Goal: Task Accomplishment & Management: Complete application form

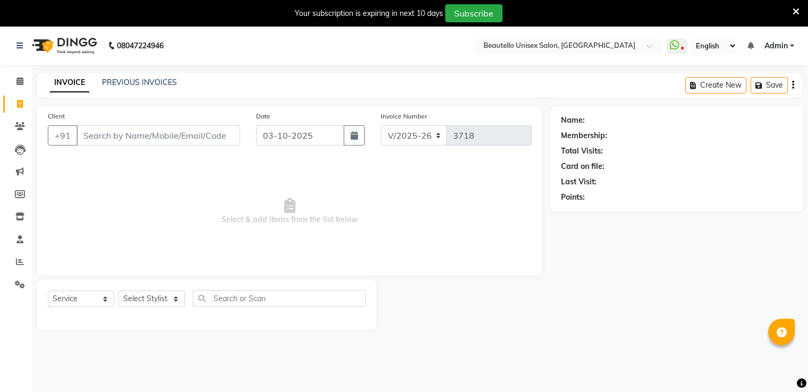
select select "5051"
select select "service"
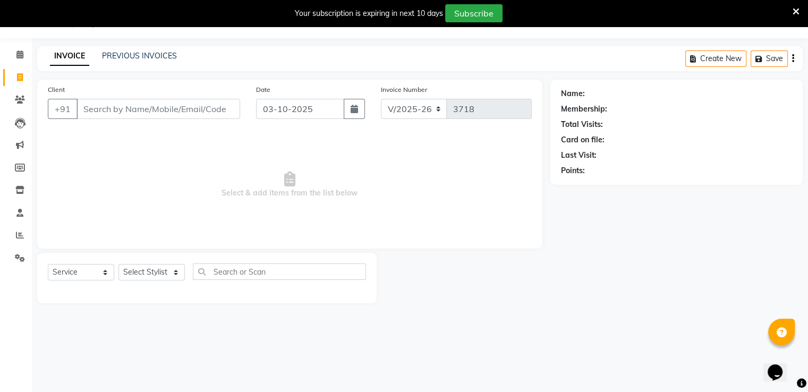
scroll to position [27, 0]
click at [99, 110] on input "Client" at bounding box center [158, 109] width 164 height 20
click at [89, 127] on div "Client +91" at bounding box center [144, 106] width 208 height 44
click at [100, 111] on input "Client" at bounding box center [158, 109] width 164 height 20
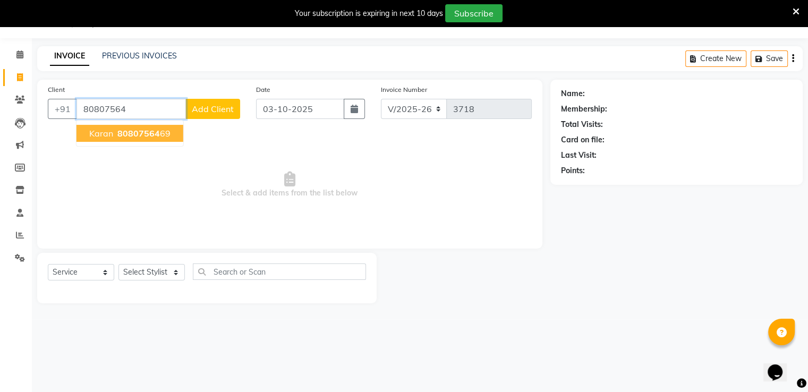
click at [100, 129] on span "Karan" at bounding box center [101, 133] width 24 height 11
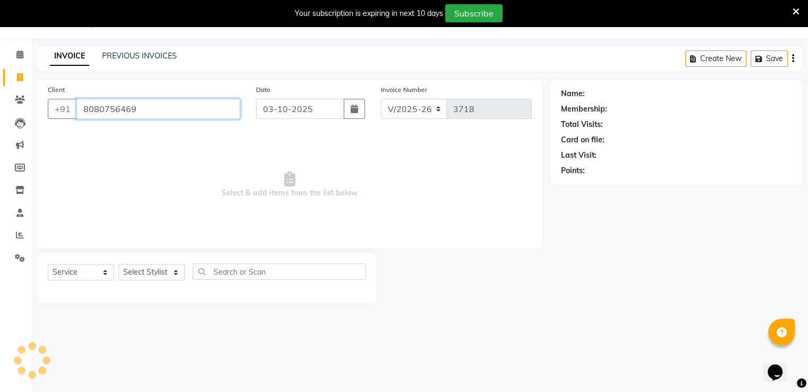
type input "8080756469"
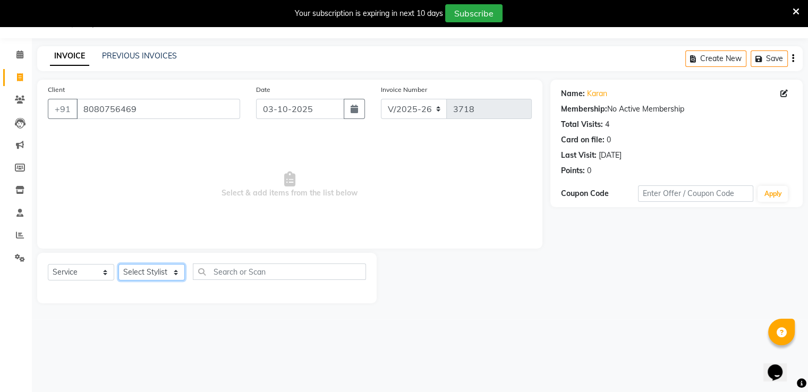
click at [149, 270] on select "Select Stylist Akki [PERSON_NAME] [PERSON_NAME] [PERSON_NAME] Sameer [PERSON_NA…" at bounding box center [151, 272] width 66 height 16
select select "31994"
click at [118, 265] on select "Select Stylist Akki [PERSON_NAME] [PERSON_NAME] [PERSON_NAME] Sameer [PERSON_NA…" at bounding box center [151, 272] width 66 height 16
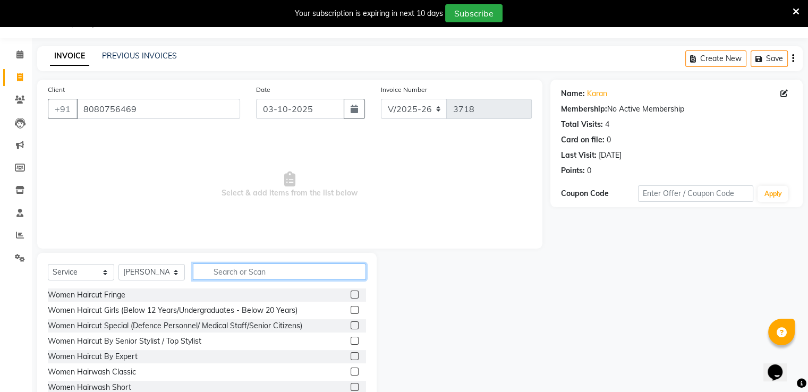
click at [220, 276] on input "text" at bounding box center [279, 271] width 173 height 16
type input "HAIRC"
click at [351, 373] on label at bounding box center [355, 372] width 8 height 8
click at [351, 373] on input "checkbox" at bounding box center [354, 372] width 7 height 7
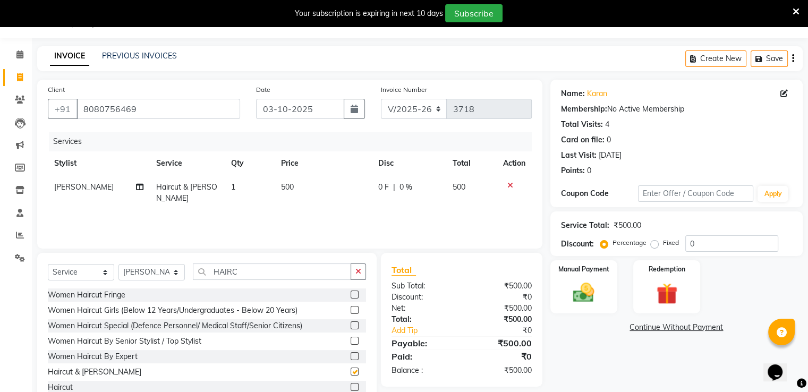
checkbox input "false"
click at [282, 188] on span "500" at bounding box center [287, 187] width 13 height 10
select select "31994"
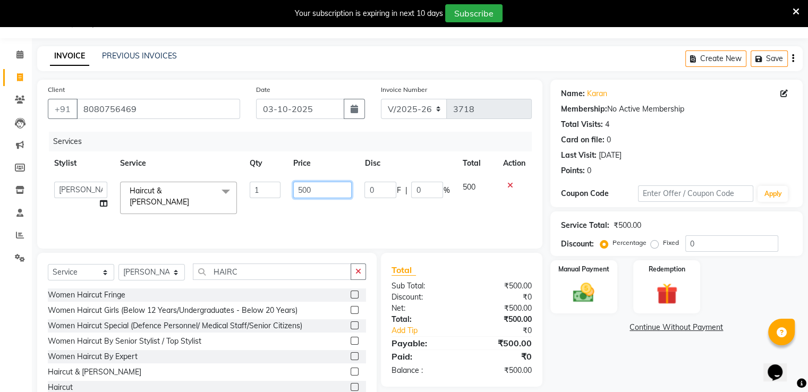
click at [303, 187] on input "500" at bounding box center [322, 190] width 58 height 16
type input "600"
click at [586, 280] on img at bounding box center [584, 292] width 36 height 25
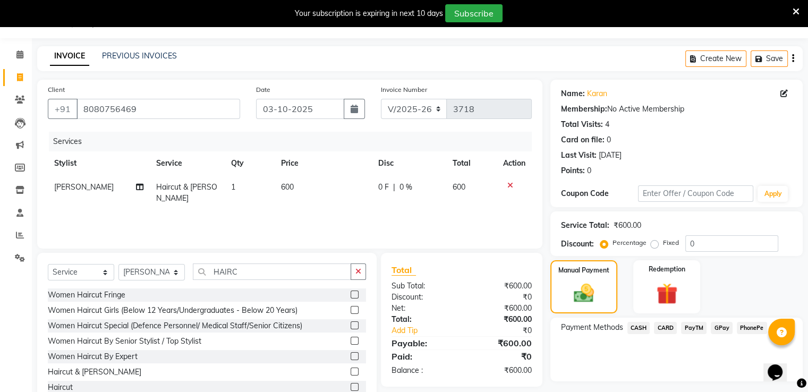
click at [691, 328] on span "PayTM" at bounding box center [693, 328] width 25 height 12
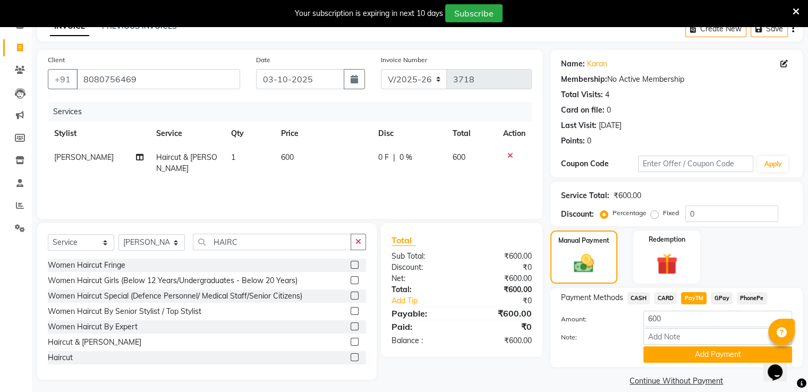
scroll to position [70, 0]
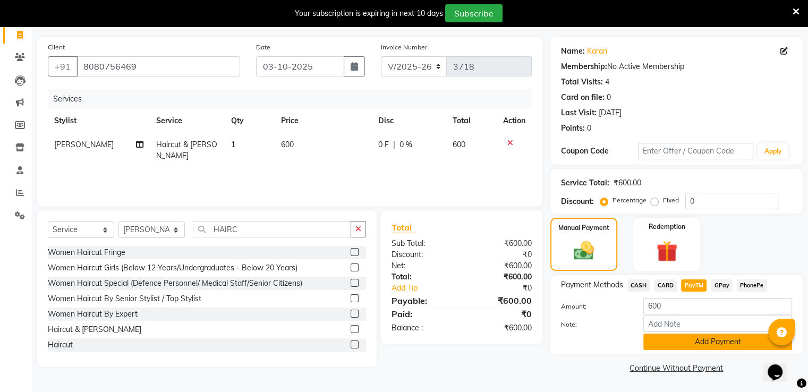
click at [677, 339] on button "Add Payment" at bounding box center [717, 342] width 149 height 16
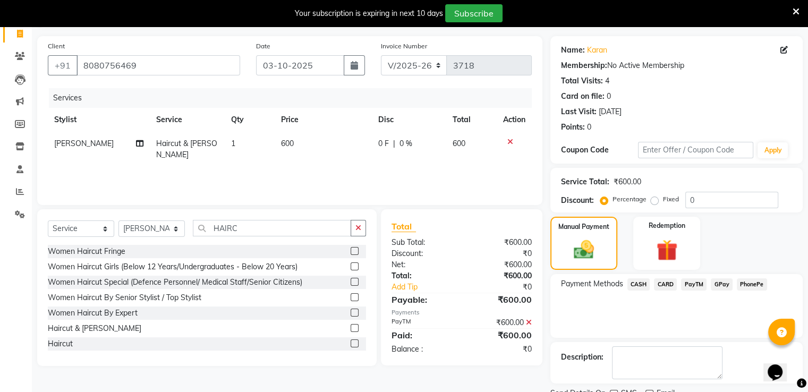
scroll to position [113, 0]
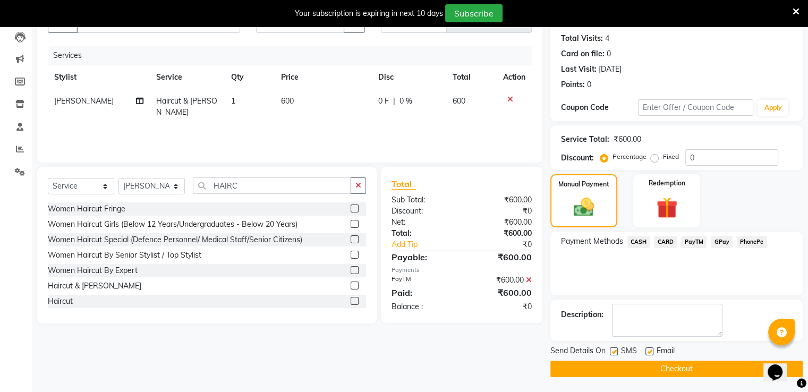
click at [614, 352] on label at bounding box center [614, 351] width 8 height 8
click at [614, 352] on input "checkbox" at bounding box center [613, 351] width 7 height 7
checkbox input "false"
click at [623, 364] on button "Checkout" at bounding box center [676, 369] width 252 height 16
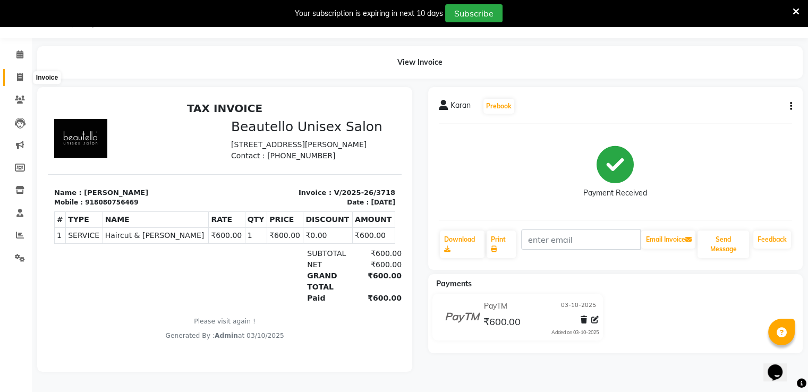
click at [20, 73] on icon at bounding box center [20, 77] width 6 height 8
select select "5051"
select select "service"
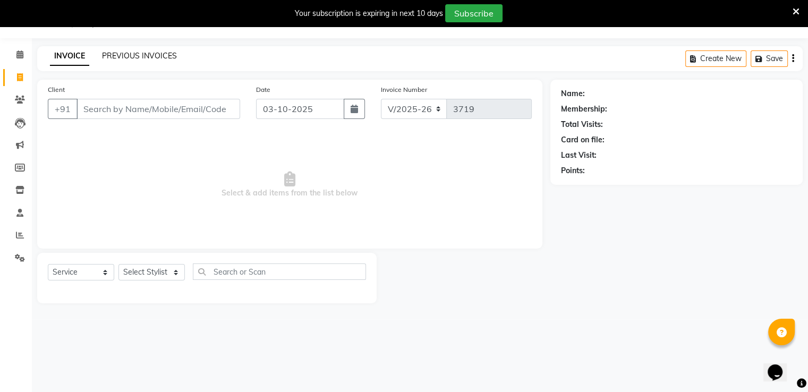
click at [128, 57] on link "PREVIOUS INVOICES" at bounding box center [139, 56] width 75 height 10
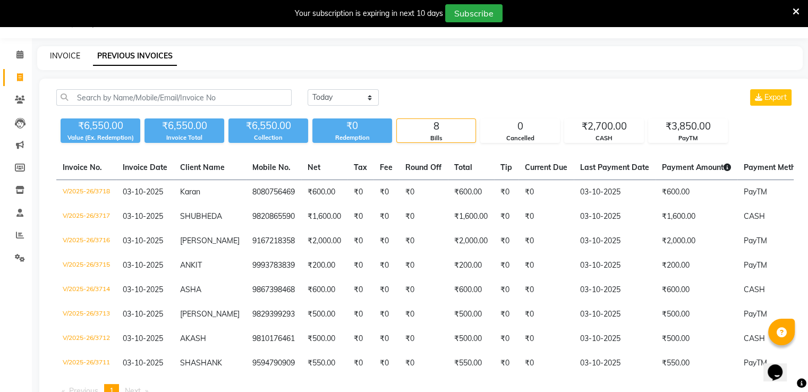
click at [72, 56] on link "INVOICE" at bounding box center [65, 56] width 30 height 10
select select "service"
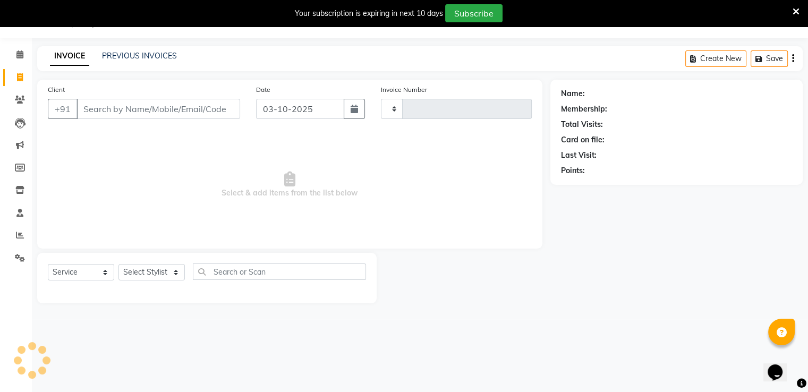
type input "3719"
select select "5051"
click at [120, 57] on link "PREVIOUS INVOICES" at bounding box center [139, 56] width 75 height 10
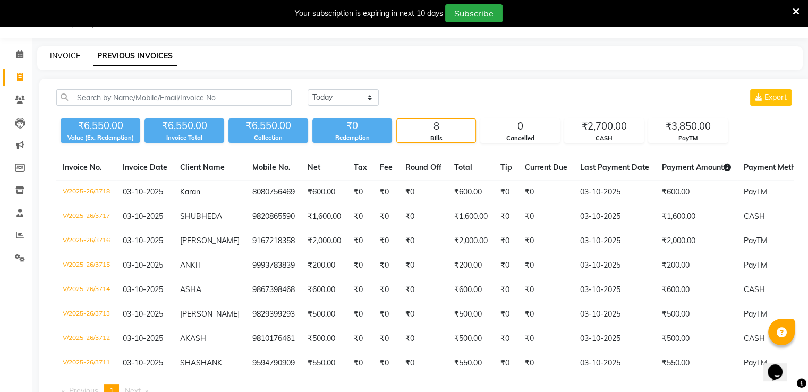
click at [69, 56] on link "INVOICE" at bounding box center [65, 56] width 30 height 10
select select "5051"
select select "service"
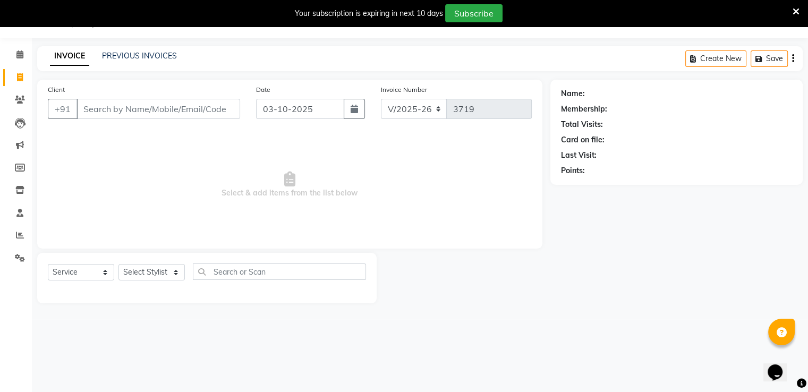
click at [98, 104] on input "Client" at bounding box center [158, 109] width 164 height 20
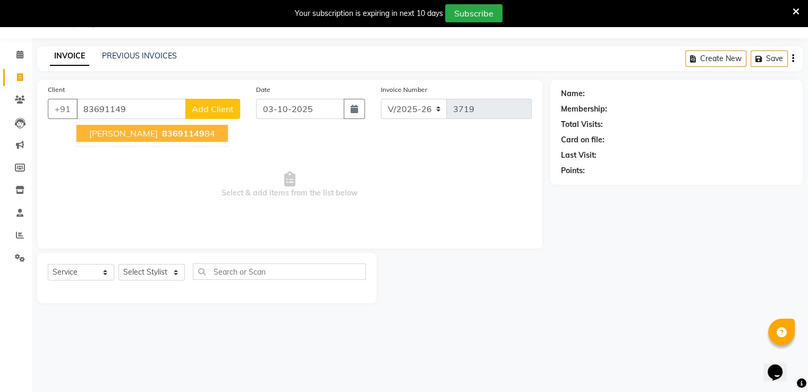
click at [102, 135] on span "[PERSON_NAME]" at bounding box center [123, 133] width 69 height 11
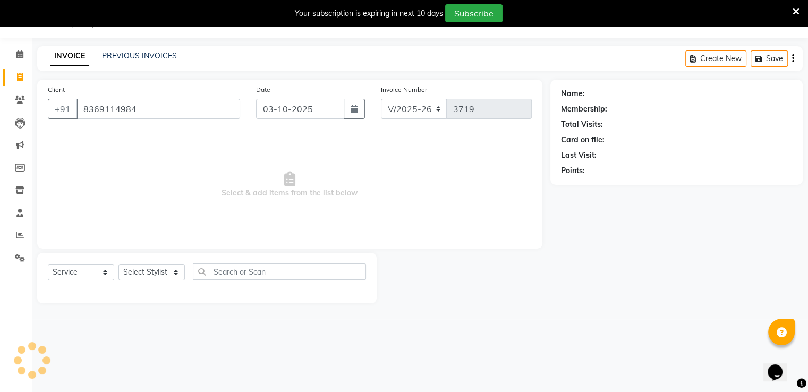
type input "8369114984"
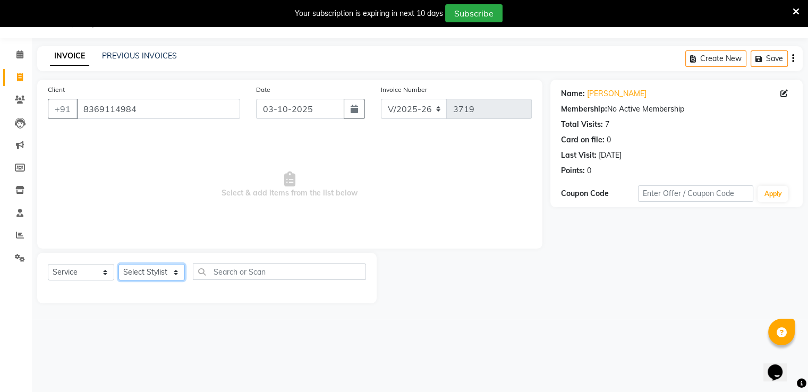
click at [147, 279] on select "Select Stylist Akki [PERSON_NAME] [PERSON_NAME] [PERSON_NAME] Sameer [PERSON_NA…" at bounding box center [151, 272] width 66 height 16
select select "31995"
click at [118, 265] on select "Select Stylist Akki [PERSON_NAME] [PERSON_NAME] [PERSON_NAME] Sameer [PERSON_NA…" at bounding box center [151, 272] width 66 height 16
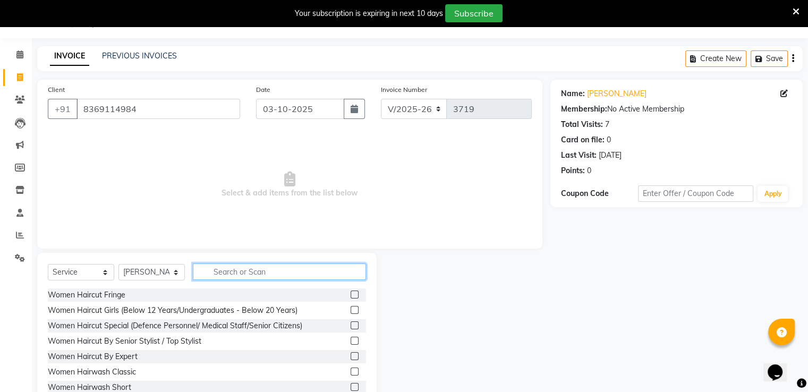
click at [258, 267] on input "text" at bounding box center [279, 271] width 173 height 16
type input "HAIRC"
click at [351, 386] on label at bounding box center [355, 387] width 8 height 8
click at [351, 386] on input "checkbox" at bounding box center [354, 387] width 7 height 7
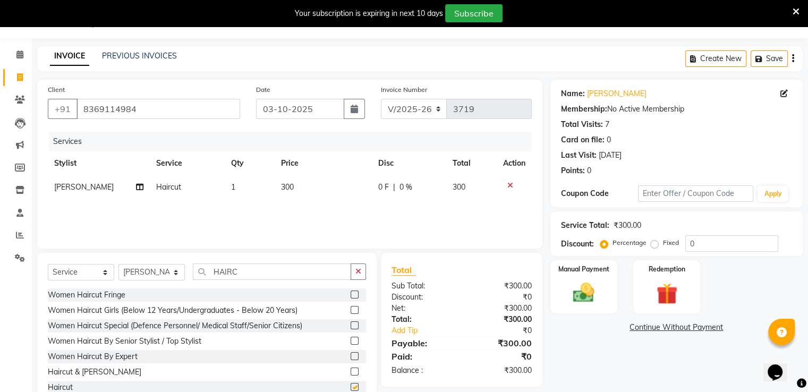
checkbox input "false"
click at [152, 275] on select "Select Stylist Akki [PERSON_NAME] [PERSON_NAME] [PERSON_NAME] Sameer [PERSON_NA…" at bounding box center [151, 272] width 66 height 16
select select "31997"
click at [118, 265] on select "Select Stylist Akki [PERSON_NAME] [PERSON_NAME] [PERSON_NAME] Sameer [PERSON_NA…" at bounding box center [151, 272] width 66 height 16
click at [227, 273] on input "HAIRC" at bounding box center [272, 271] width 158 height 16
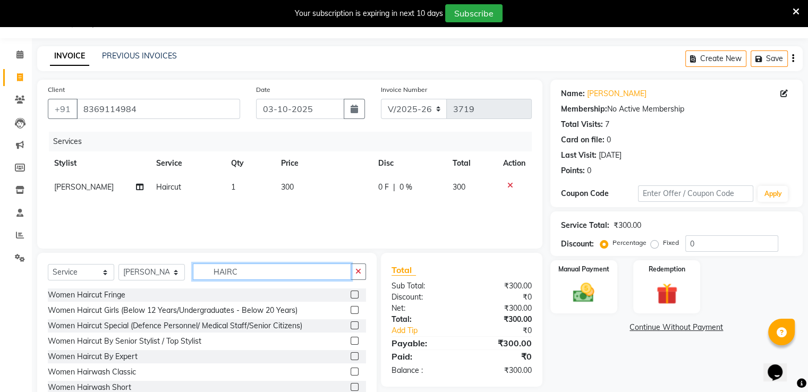
click at [227, 273] on input "HAIRC" at bounding box center [272, 271] width 158 height 16
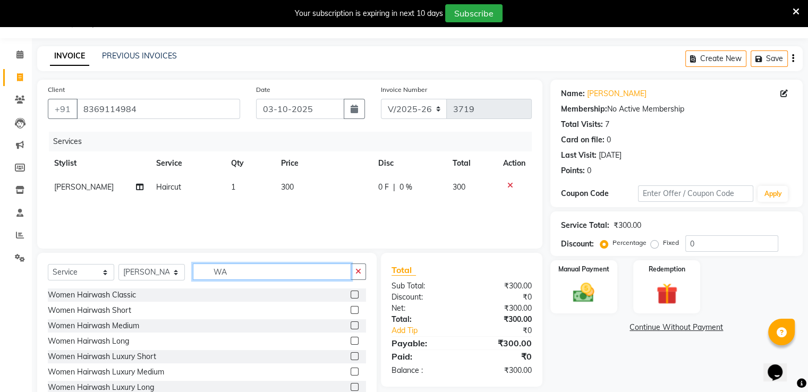
type input "W"
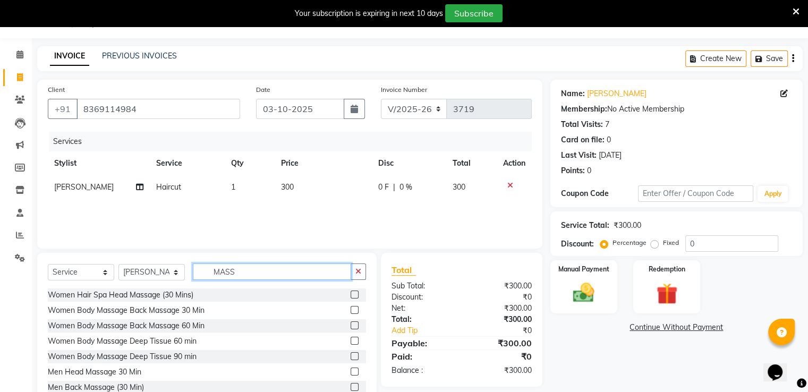
type input "MASS"
click at [351, 370] on label at bounding box center [355, 372] width 8 height 8
click at [351, 370] on input "checkbox" at bounding box center [354, 372] width 7 height 7
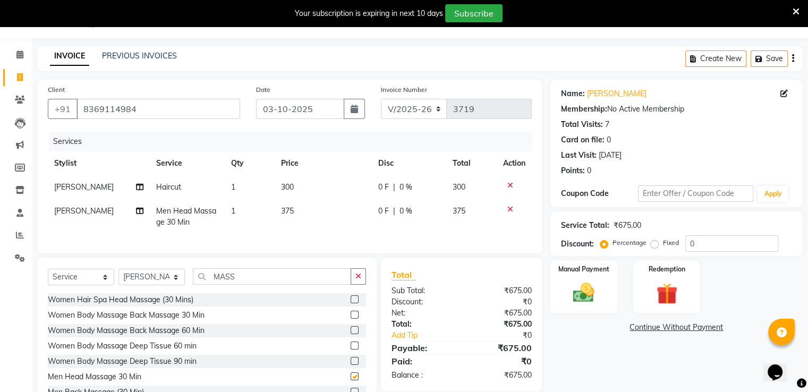
checkbox input "false"
click at [285, 207] on span "375" at bounding box center [287, 211] width 13 height 10
select select "31997"
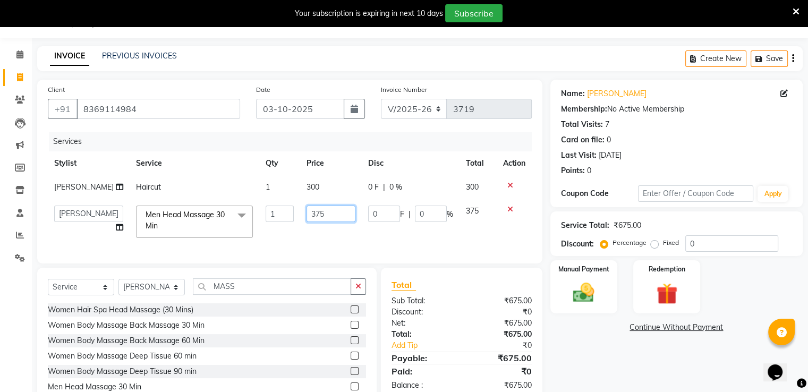
click at [313, 215] on input "375" at bounding box center [331, 214] width 49 height 16
type input "400"
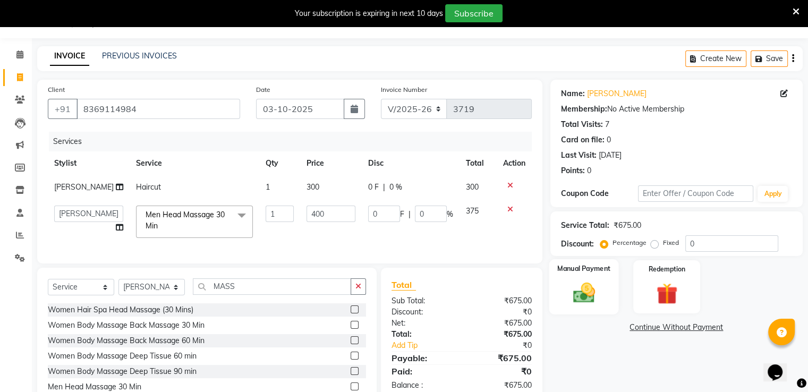
click at [575, 288] on img at bounding box center [584, 292] width 36 height 25
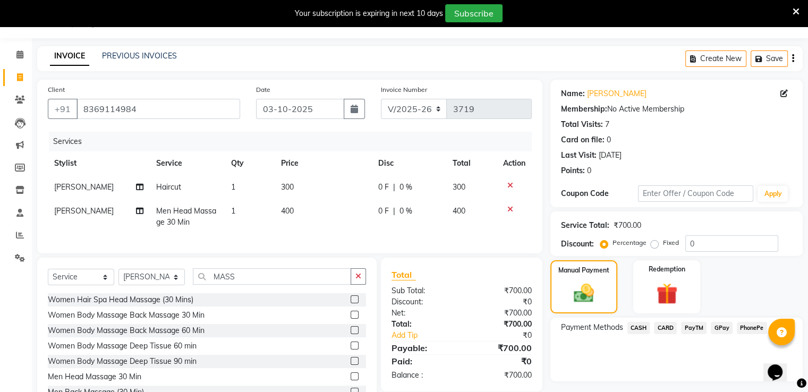
click at [635, 323] on span "CASH" at bounding box center [638, 328] width 23 height 12
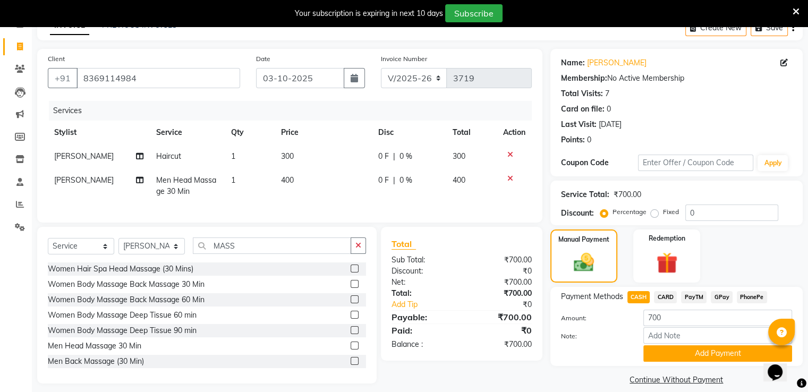
scroll to position [73, 0]
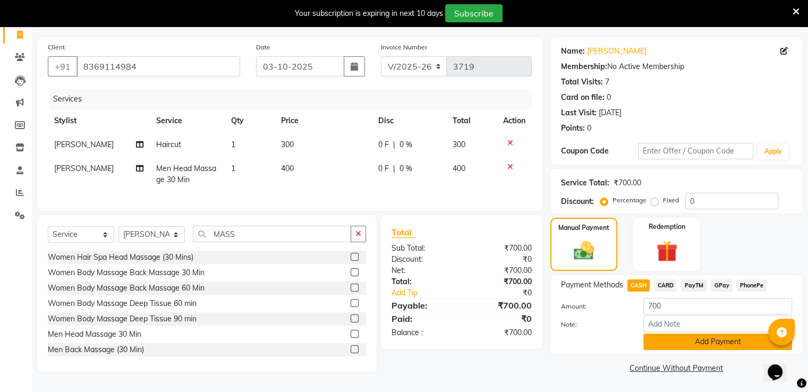
click at [669, 338] on button "Add Payment" at bounding box center [717, 342] width 149 height 16
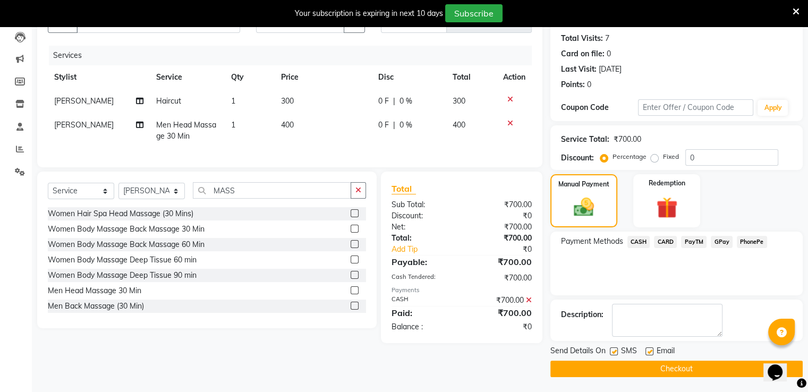
scroll to position [113, 0]
click at [613, 351] on label at bounding box center [614, 351] width 8 height 8
click at [613, 351] on input "checkbox" at bounding box center [613, 351] width 7 height 7
checkbox input "false"
click at [617, 366] on button "Checkout" at bounding box center [676, 369] width 252 height 16
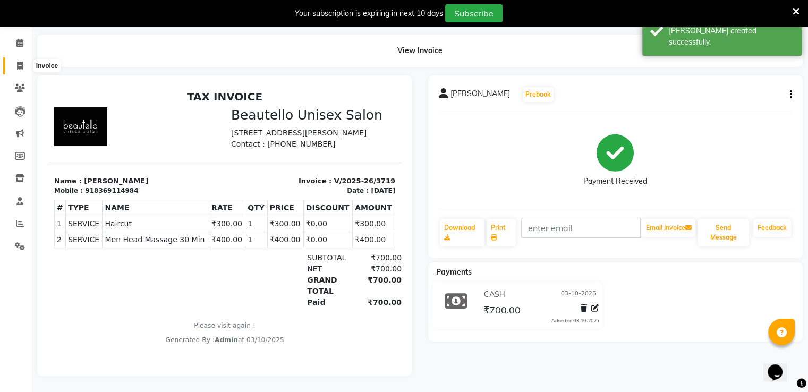
click at [19, 62] on icon at bounding box center [20, 66] width 6 height 8
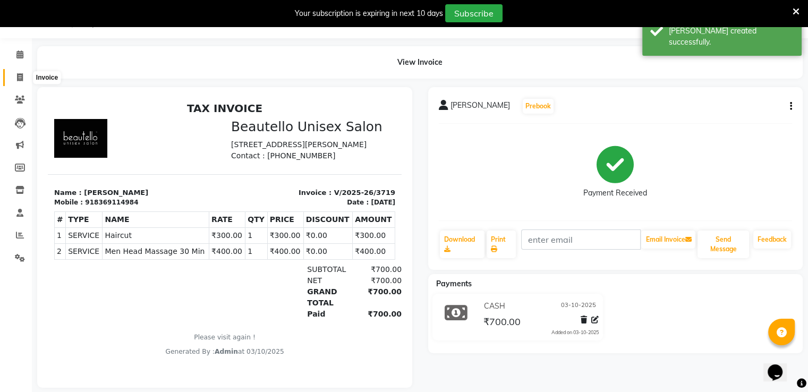
select select "5051"
select select "service"
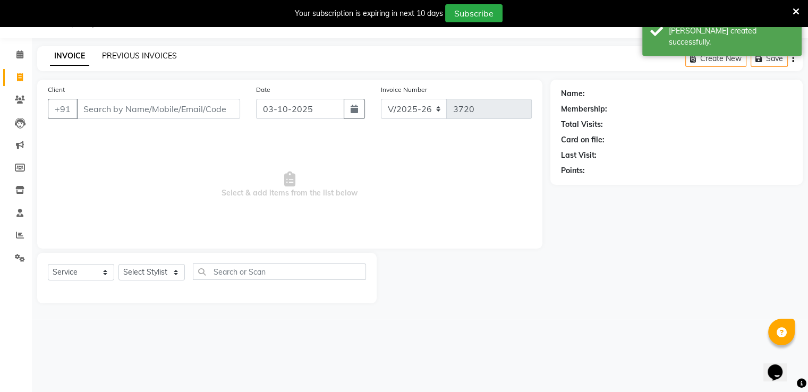
click at [110, 54] on link "PREVIOUS INVOICES" at bounding box center [139, 56] width 75 height 10
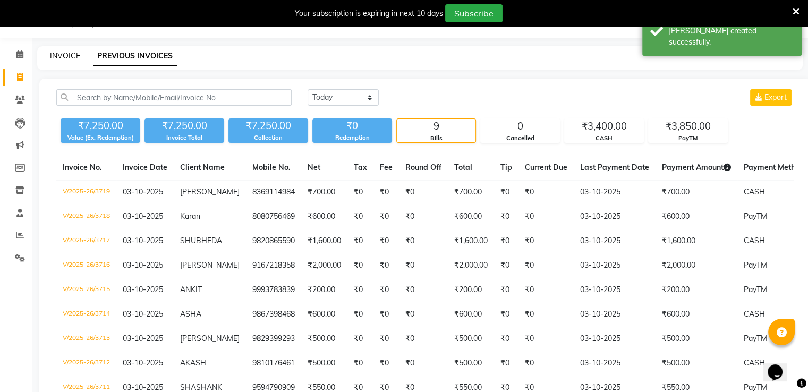
click at [66, 55] on link "INVOICE" at bounding box center [65, 56] width 30 height 10
select select "5051"
select select "service"
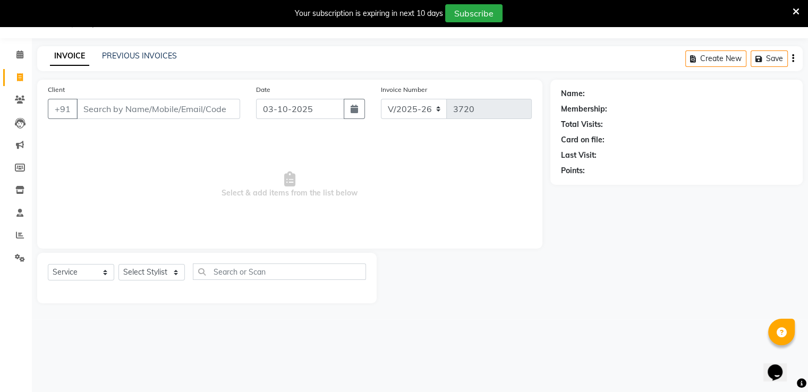
click at [124, 99] on input "Client" at bounding box center [158, 109] width 164 height 20
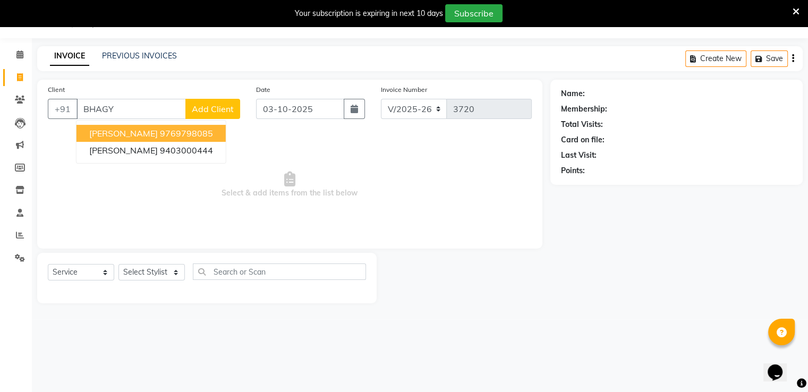
click at [137, 137] on span "[PERSON_NAME]" at bounding box center [123, 133] width 69 height 11
type input "9769798085"
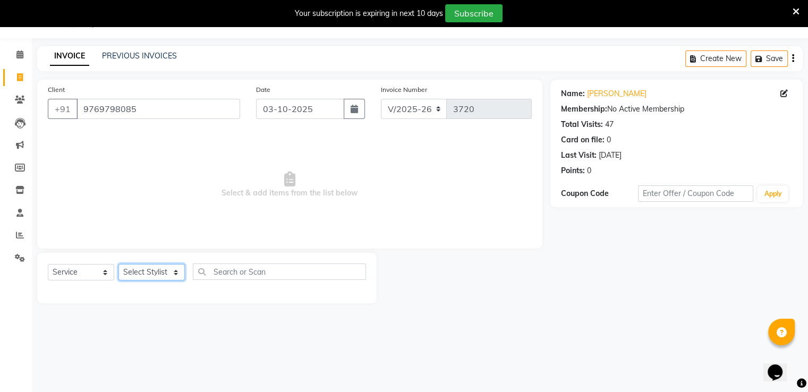
click at [146, 268] on select "Select Stylist Akki [PERSON_NAME] [PERSON_NAME] [PERSON_NAME] Sameer [PERSON_NA…" at bounding box center [151, 272] width 66 height 16
select select "31997"
click at [118, 265] on select "Select Stylist Akki [PERSON_NAME] [PERSON_NAME] [PERSON_NAME] Sameer [PERSON_NA…" at bounding box center [151, 272] width 66 height 16
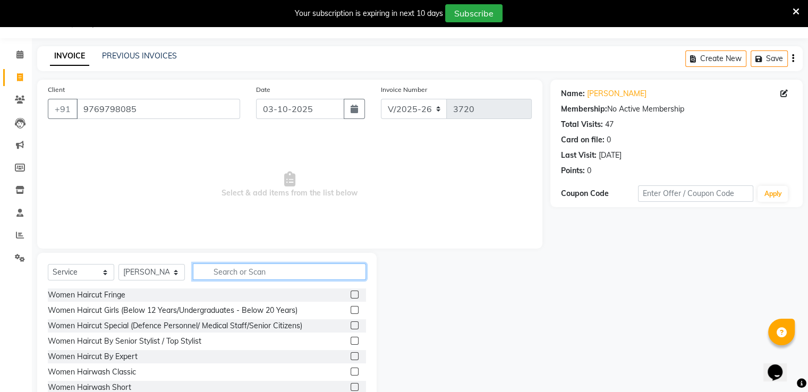
click at [227, 271] on input "text" at bounding box center [279, 271] width 173 height 16
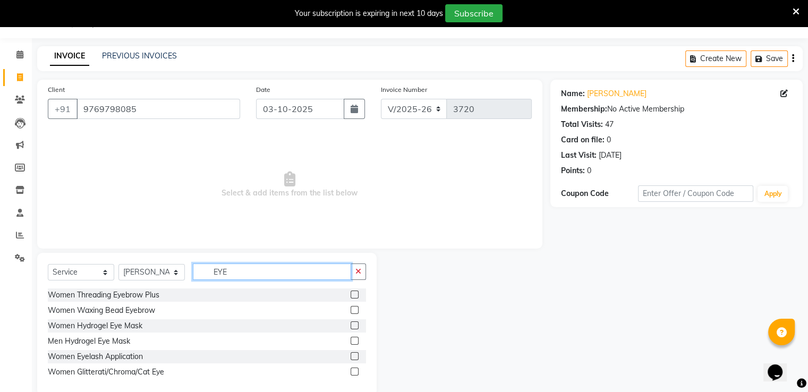
type input "EYE"
click at [353, 294] on label at bounding box center [355, 295] width 8 height 8
click at [353, 294] on input "checkbox" at bounding box center [354, 295] width 7 height 7
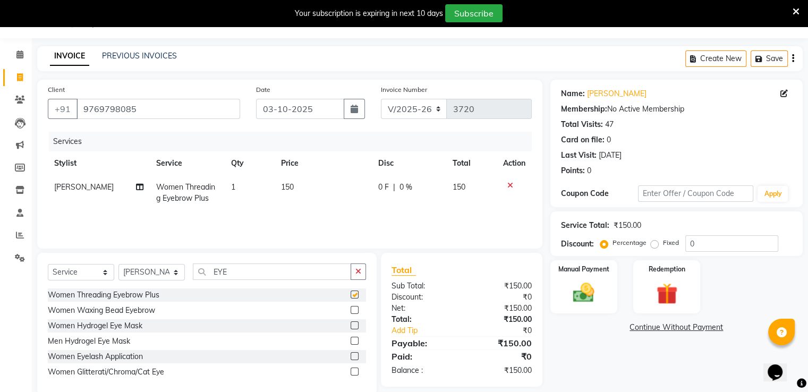
checkbox input "false"
click at [284, 185] on span "150" at bounding box center [287, 187] width 13 height 10
select select "31997"
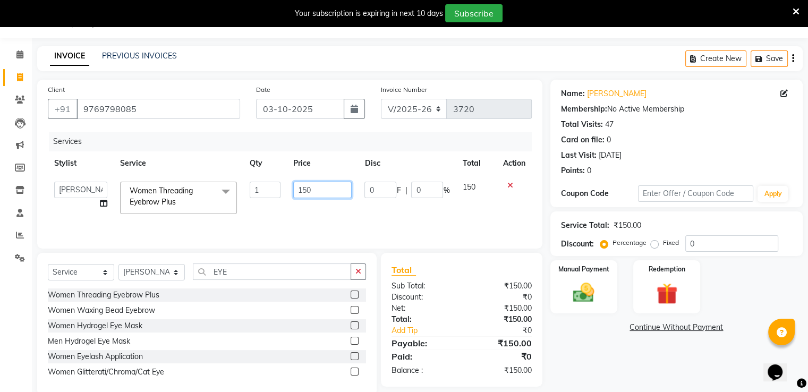
click at [301, 192] on input "150" at bounding box center [322, 190] width 58 height 16
type input "250"
click at [588, 292] on img at bounding box center [584, 292] width 36 height 25
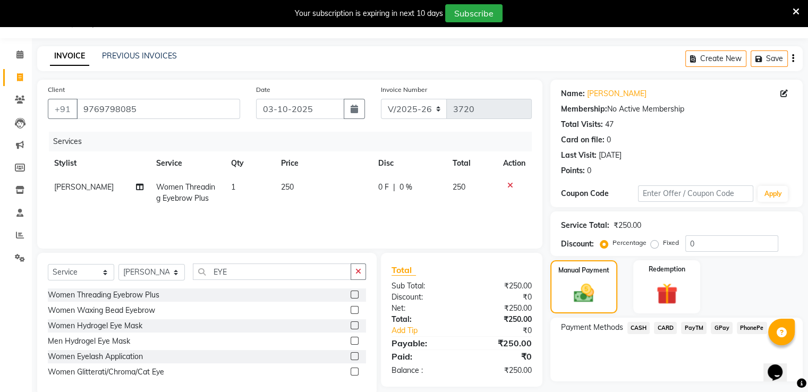
scroll to position [53, 0]
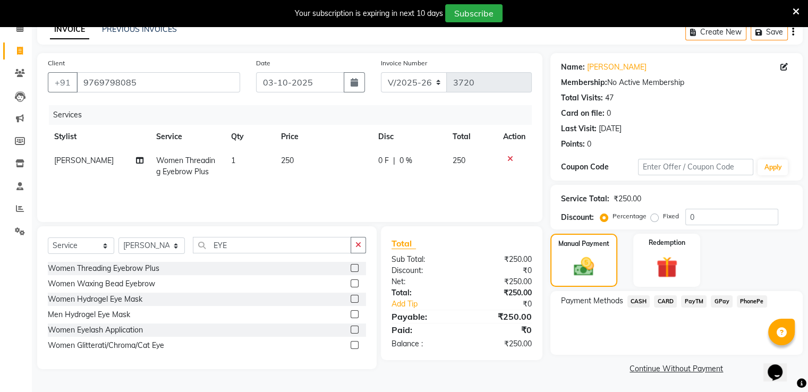
click at [692, 300] on span "PayTM" at bounding box center [693, 301] width 25 height 12
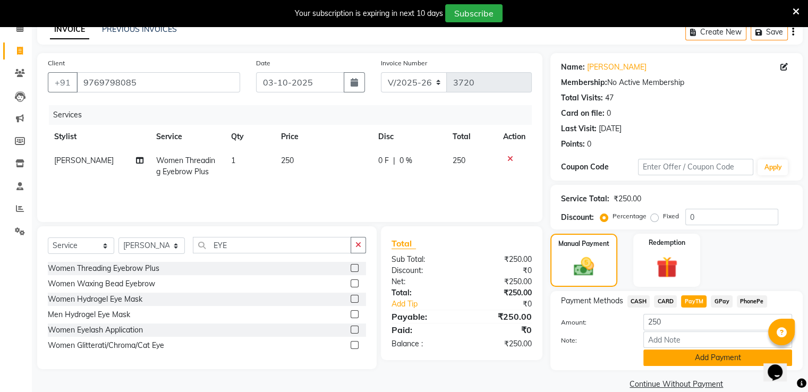
click at [678, 358] on button "Add Payment" at bounding box center [717, 358] width 149 height 16
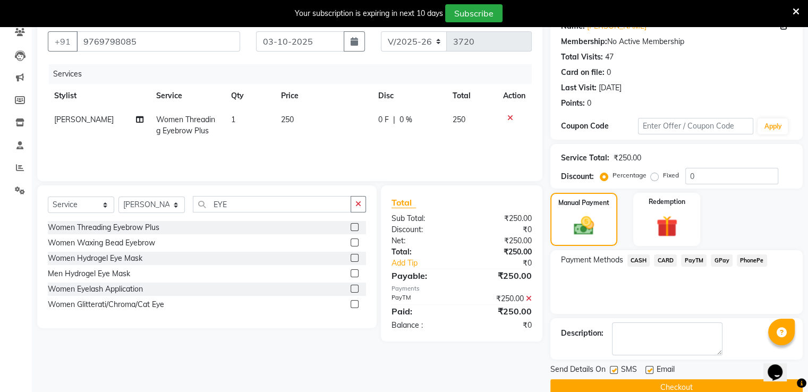
scroll to position [113, 0]
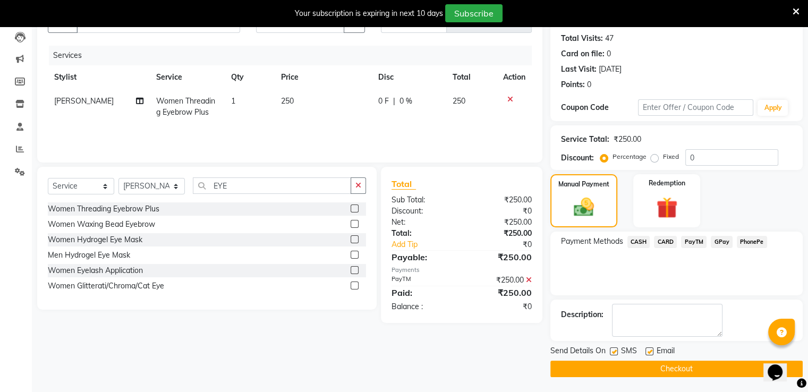
click at [612, 349] on label at bounding box center [614, 351] width 8 height 8
click at [612, 349] on input "checkbox" at bounding box center [613, 351] width 7 height 7
checkbox input "false"
click at [635, 368] on button "Checkout" at bounding box center [676, 369] width 252 height 16
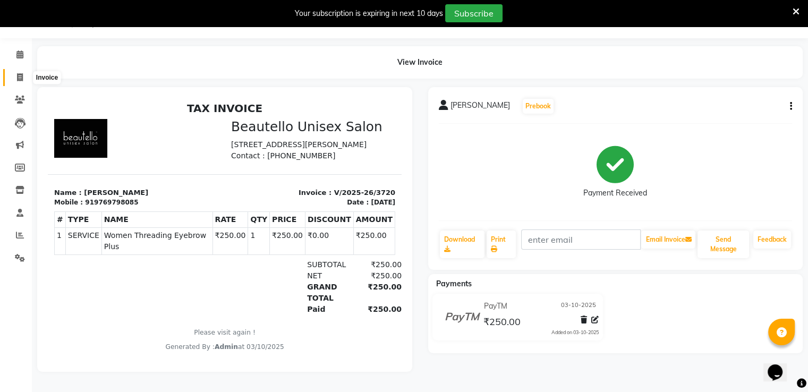
click at [25, 73] on span at bounding box center [20, 78] width 19 height 12
select select "5051"
select select "service"
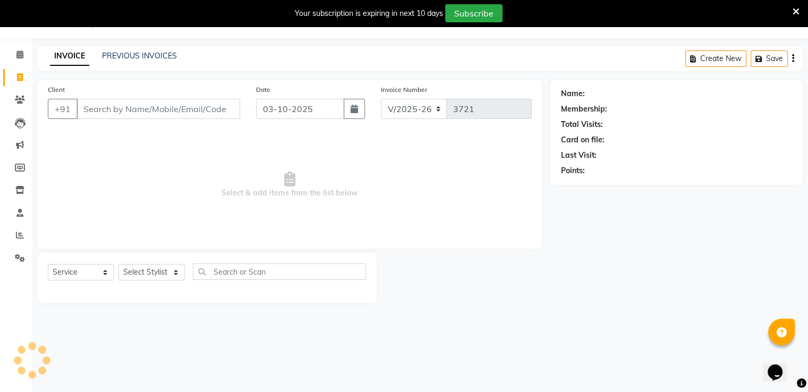
scroll to position [27, 0]
click at [110, 54] on link "PREVIOUS INVOICES" at bounding box center [139, 56] width 75 height 10
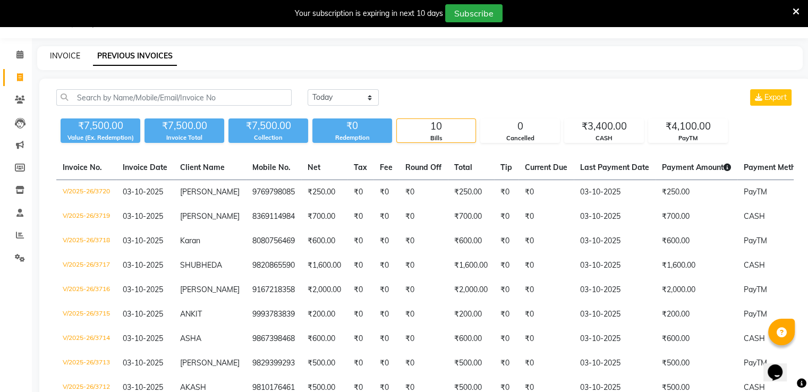
click at [57, 56] on link "INVOICE" at bounding box center [65, 56] width 30 height 10
select select "5051"
select select "service"
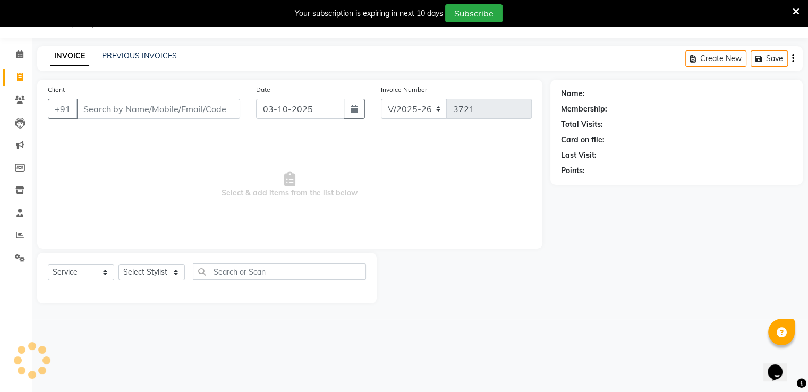
click at [112, 110] on input "Client" at bounding box center [158, 109] width 164 height 20
click at [131, 113] on input "Client" at bounding box center [158, 109] width 164 height 20
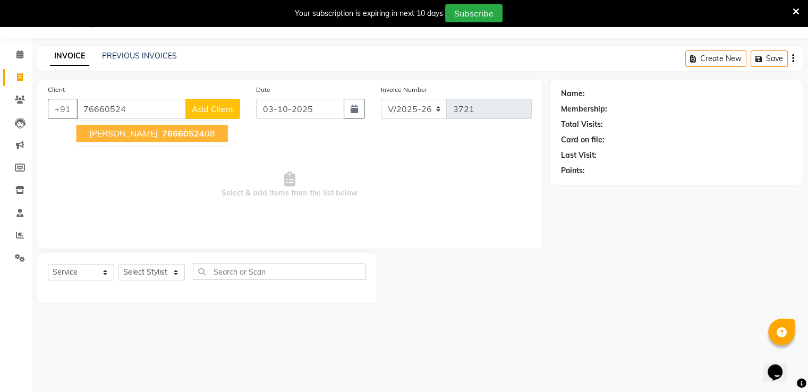
click at [136, 131] on span "[PERSON_NAME]" at bounding box center [123, 133] width 69 height 11
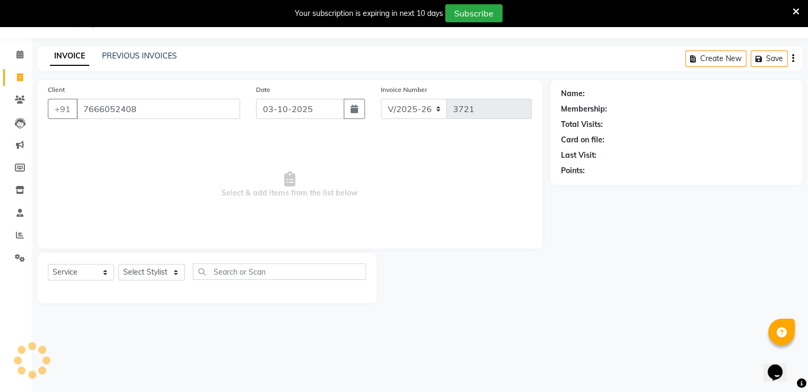
type input "7666052408"
select select "1: Object"
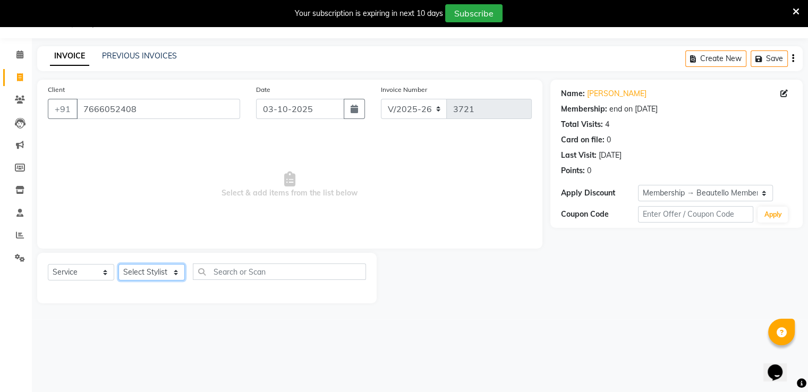
click at [147, 273] on select "Select Stylist Akki [PERSON_NAME] [PERSON_NAME] [PERSON_NAME] Sameer [PERSON_NA…" at bounding box center [151, 272] width 66 height 16
select select "87452"
click at [118, 265] on select "Select Stylist Akki [PERSON_NAME] [PERSON_NAME] [PERSON_NAME] Sameer [PERSON_NA…" at bounding box center [151, 272] width 66 height 16
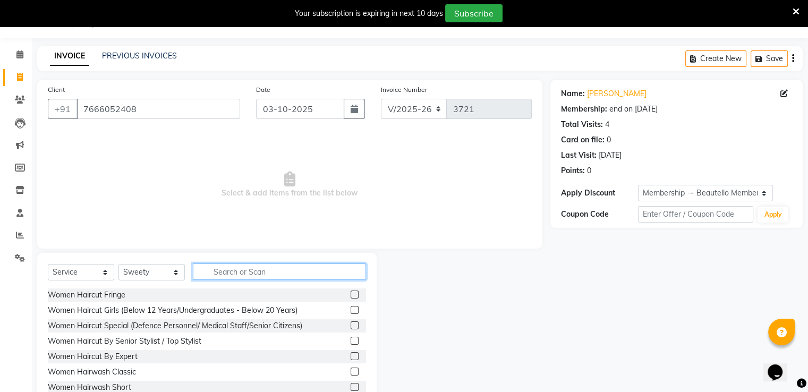
click at [241, 275] on input "text" at bounding box center [279, 271] width 173 height 16
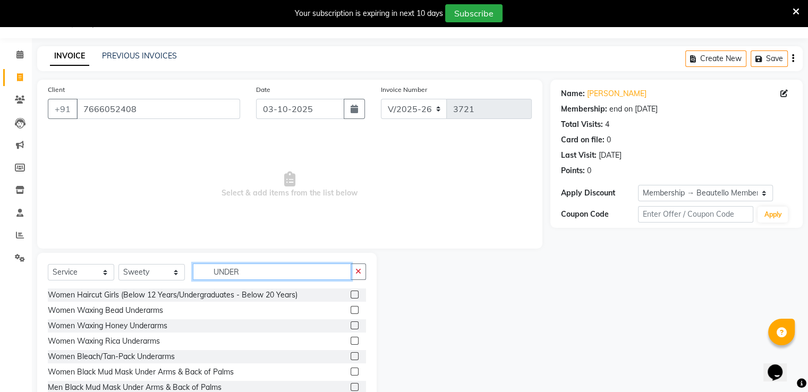
type input "UNDER"
click at [351, 311] on label at bounding box center [355, 310] width 8 height 8
click at [351, 311] on input "checkbox" at bounding box center [354, 310] width 7 height 7
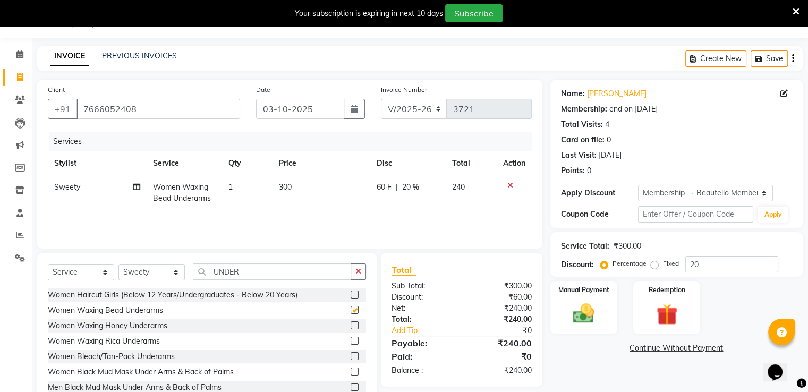
checkbox input "false"
click at [283, 186] on span "300" at bounding box center [284, 187] width 13 height 10
select select "87452"
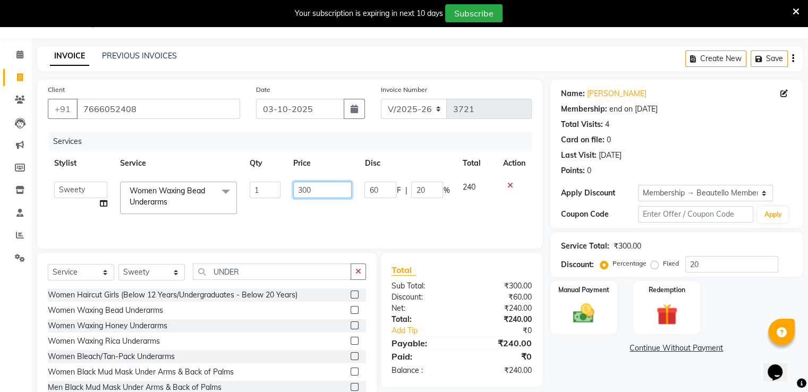
click at [304, 191] on input "300" at bounding box center [322, 190] width 58 height 16
type input "200"
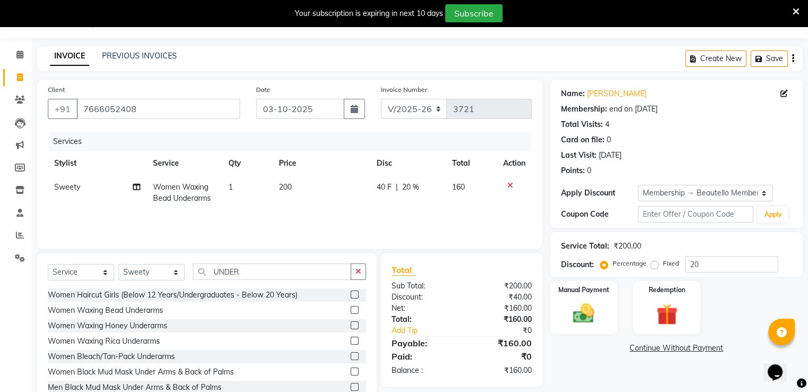
click at [404, 187] on span "20 %" at bounding box center [410, 187] width 17 height 11
select select "87452"
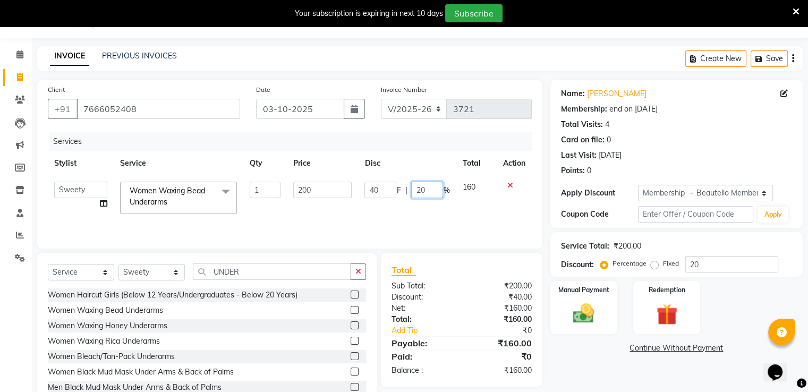
click at [419, 190] on input "20" at bounding box center [427, 190] width 32 height 16
type input "0"
click at [217, 268] on input "UNDER" at bounding box center [272, 271] width 158 height 16
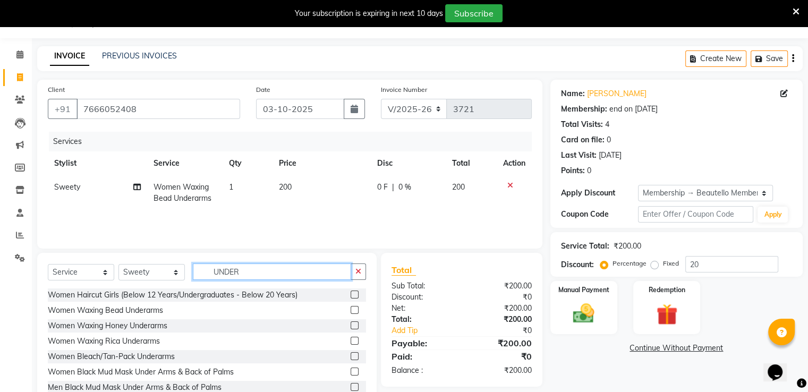
click at [217, 268] on input "UNDER" at bounding box center [272, 271] width 158 height 16
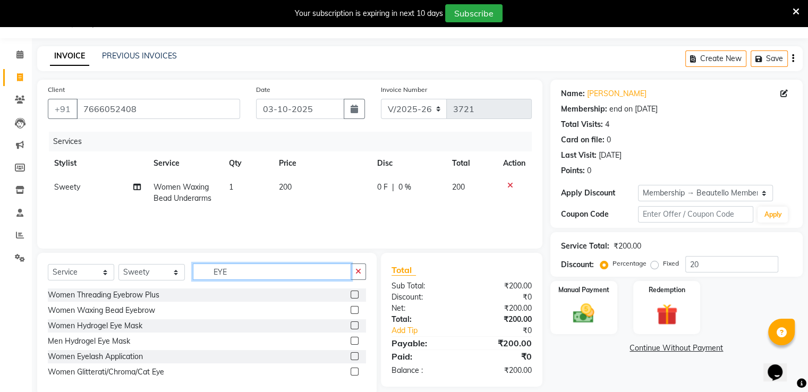
type input "EYE"
click at [353, 295] on label at bounding box center [355, 295] width 8 height 8
click at [353, 295] on input "checkbox" at bounding box center [354, 295] width 7 height 7
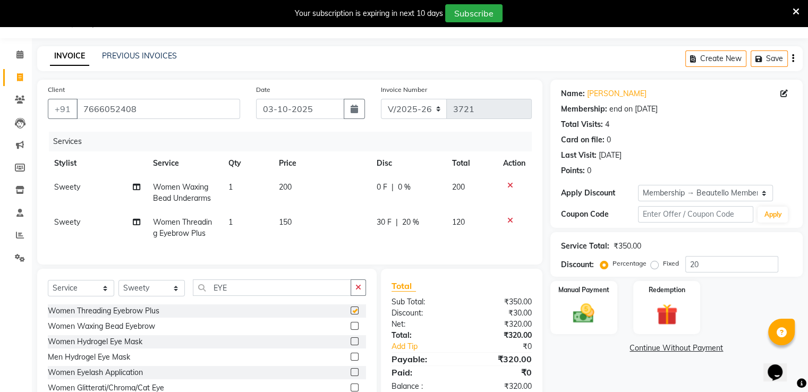
checkbox input "false"
click at [286, 223] on span "150" at bounding box center [284, 222] width 13 height 10
select select "87452"
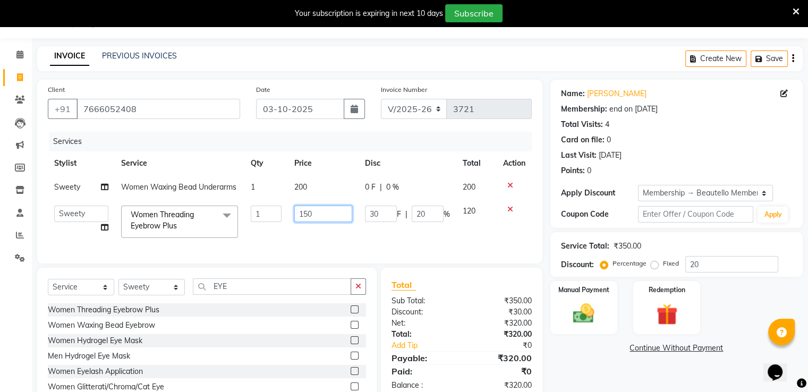
click at [309, 215] on input "150" at bounding box center [323, 214] width 58 height 16
type input "100"
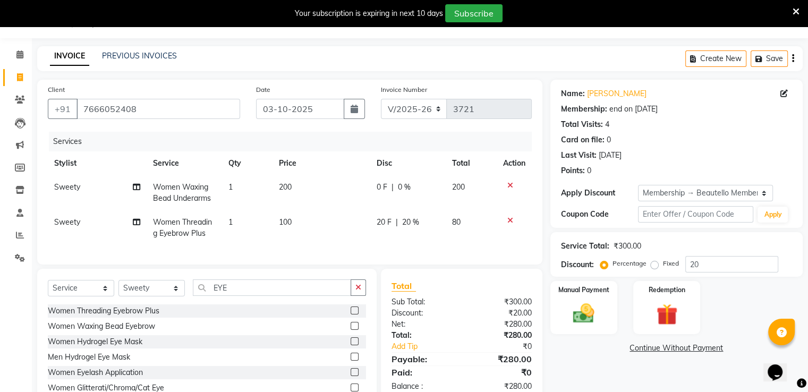
click at [405, 222] on span "20 %" at bounding box center [410, 222] width 17 height 11
select select "87452"
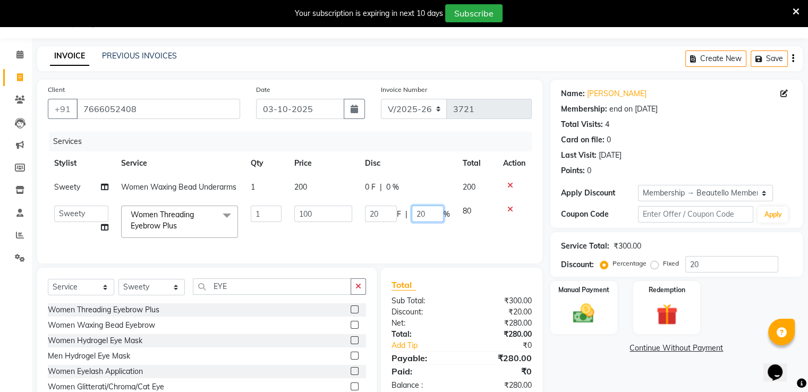
click at [421, 213] on input "20" at bounding box center [428, 214] width 32 height 16
type input "0"
click at [591, 301] on img at bounding box center [584, 313] width 36 height 25
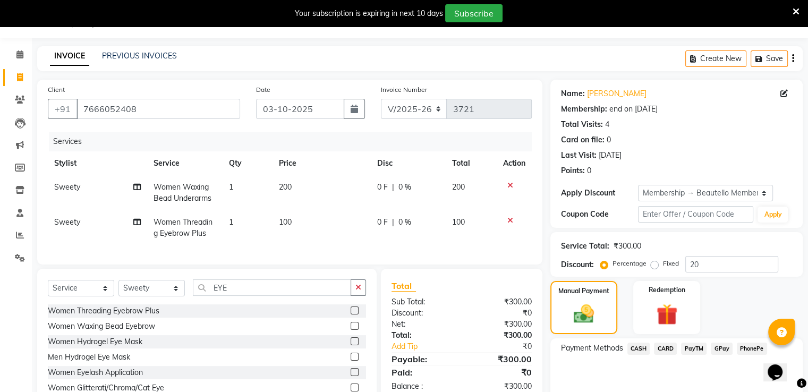
click at [642, 347] on span "CASH" at bounding box center [638, 349] width 23 height 12
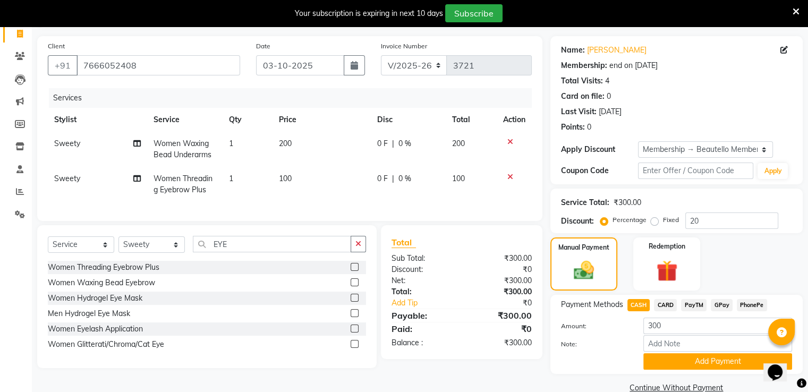
scroll to position [90, 0]
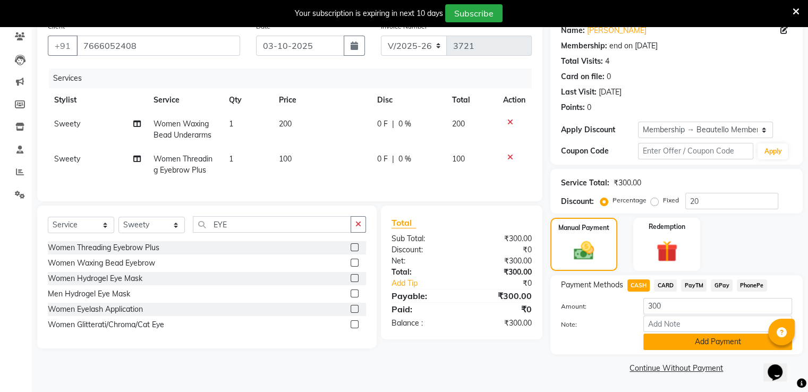
click at [657, 343] on button "Add Payment" at bounding box center [717, 342] width 149 height 16
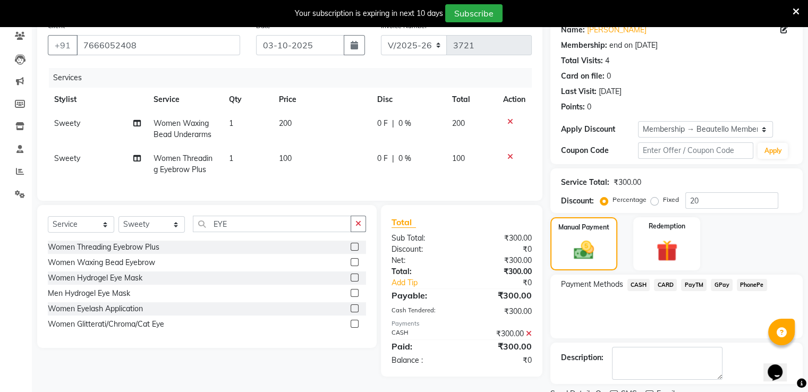
scroll to position [134, 0]
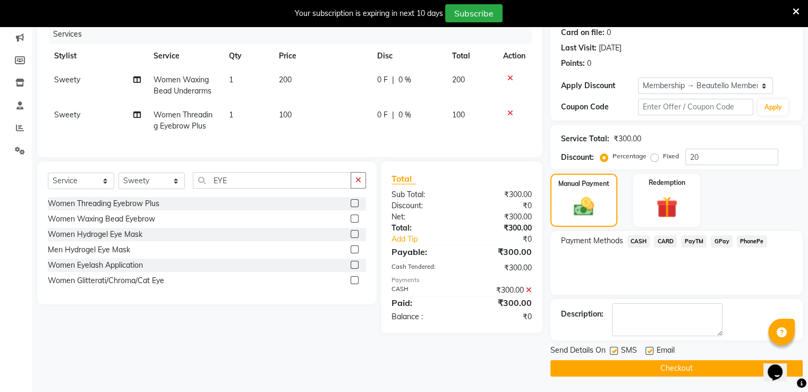
click at [612, 352] on label at bounding box center [614, 351] width 8 height 8
click at [612, 352] on input "checkbox" at bounding box center [613, 351] width 7 height 7
checkbox input "false"
click at [624, 368] on button "Checkout" at bounding box center [676, 368] width 252 height 16
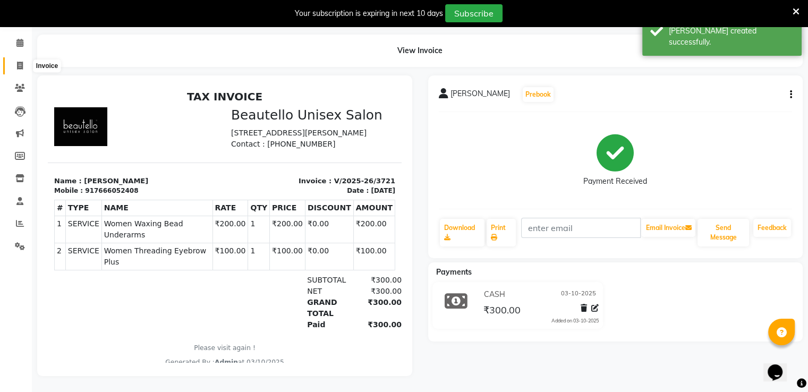
click at [20, 62] on icon at bounding box center [20, 66] width 6 height 8
select select "service"
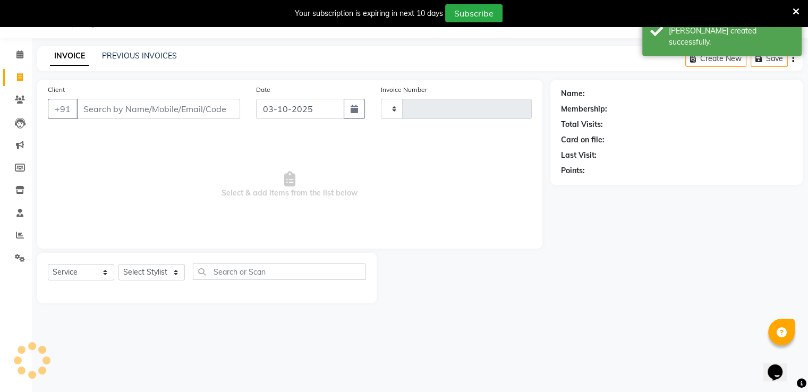
type input "3722"
select select "5051"
click at [109, 55] on link "PREVIOUS INVOICES" at bounding box center [139, 56] width 75 height 10
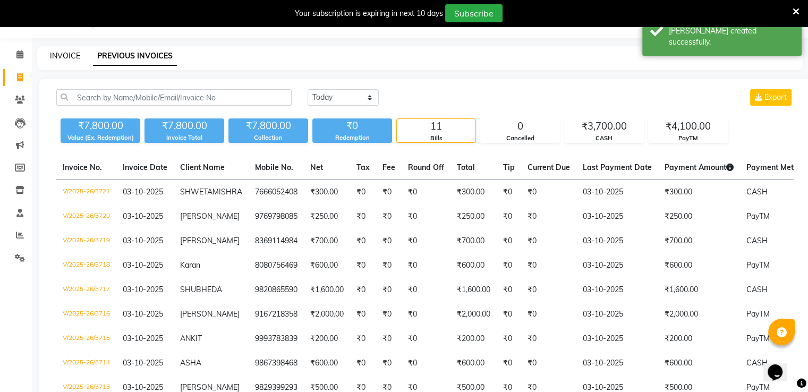
click at [73, 57] on link "INVOICE" at bounding box center [65, 56] width 30 height 10
select select "5051"
select select "service"
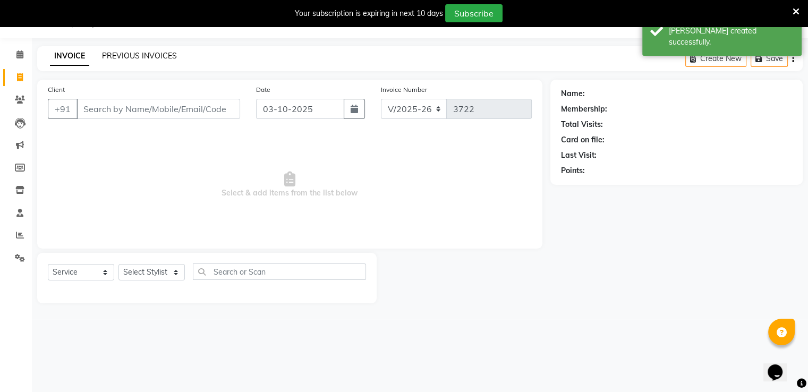
click at [124, 54] on link "PREVIOUS INVOICES" at bounding box center [139, 56] width 75 height 10
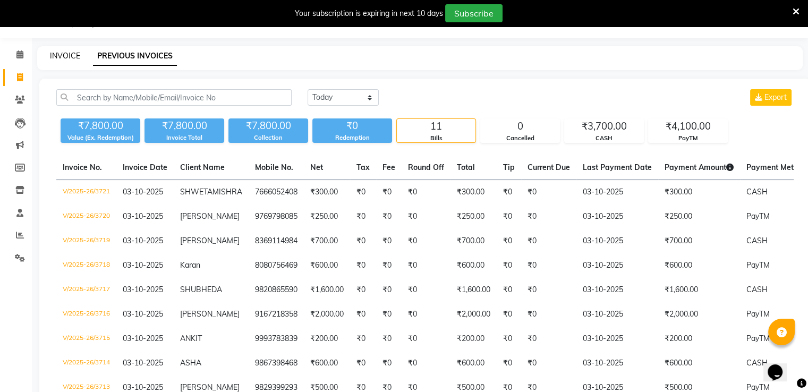
click at [69, 56] on link "INVOICE" at bounding box center [65, 56] width 30 height 10
select select "service"
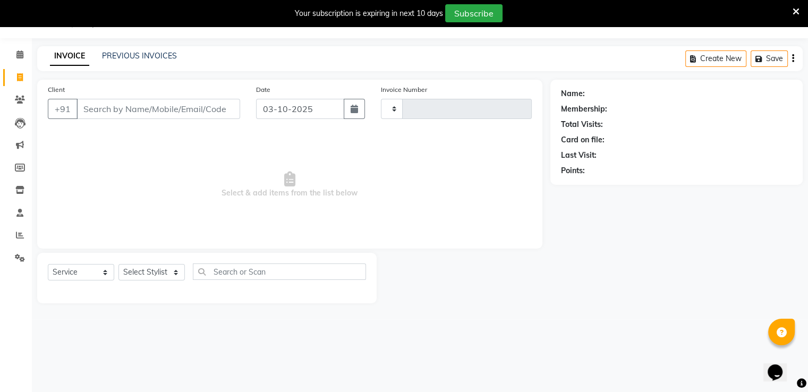
type input "3722"
select select "5051"
click at [122, 53] on link "PREVIOUS INVOICES" at bounding box center [139, 56] width 75 height 10
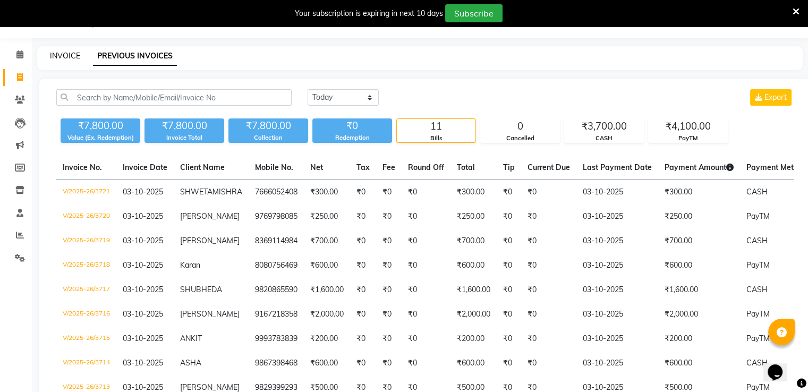
click at [57, 57] on link "INVOICE" at bounding box center [65, 56] width 30 height 10
select select "5051"
select select "service"
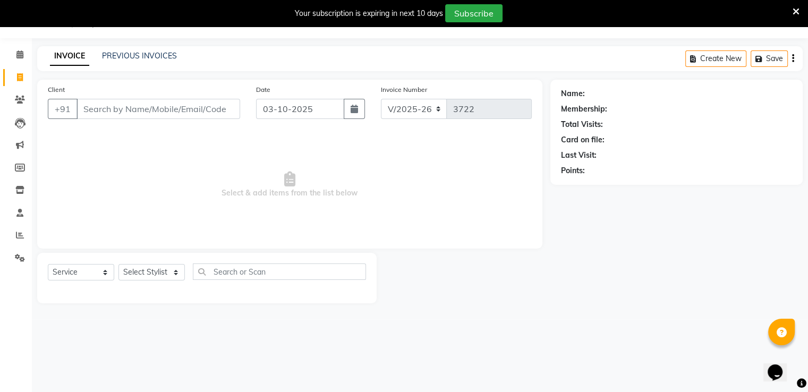
click at [109, 109] on input "Client" at bounding box center [158, 109] width 164 height 20
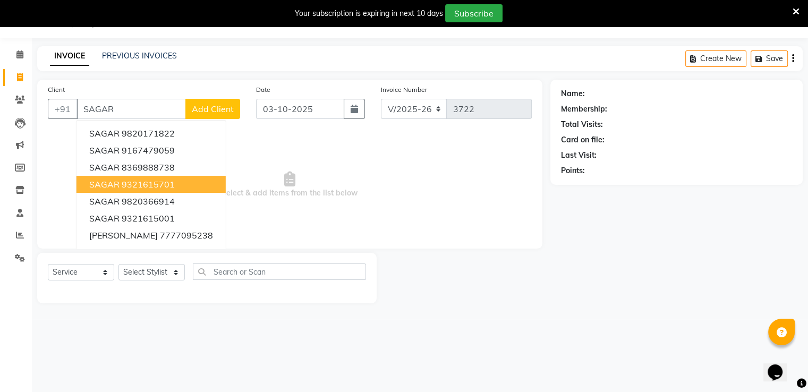
click at [140, 190] on button "SAGAR 9321615701" at bounding box center [150, 184] width 149 height 17
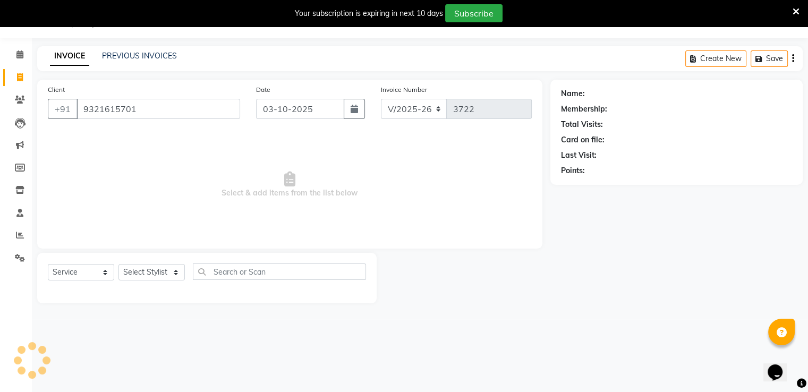
type input "9321615701"
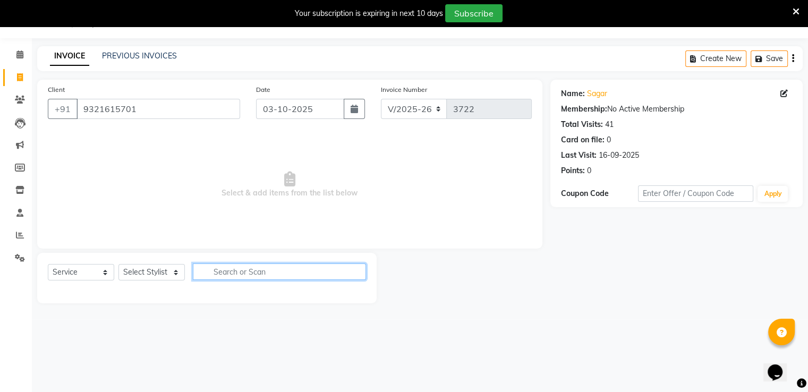
click at [225, 269] on input "text" at bounding box center [279, 271] width 173 height 16
click at [161, 276] on select "Select Stylist Akki [PERSON_NAME] [PERSON_NAME] [PERSON_NAME] Sameer [PERSON_NA…" at bounding box center [151, 272] width 66 height 16
select select "31994"
click at [118, 265] on select "Select Stylist Akki [PERSON_NAME] [PERSON_NAME] [PERSON_NAME] Sameer [PERSON_NA…" at bounding box center [151, 272] width 66 height 16
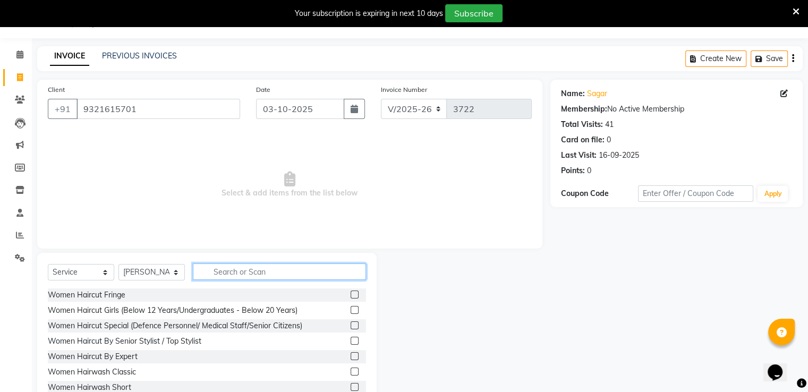
click at [211, 270] on input "text" at bounding box center [279, 271] width 173 height 16
type input "G"
type input "HAIRC"
click at [351, 371] on label at bounding box center [355, 372] width 8 height 8
click at [351, 371] on input "checkbox" at bounding box center [354, 372] width 7 height 7
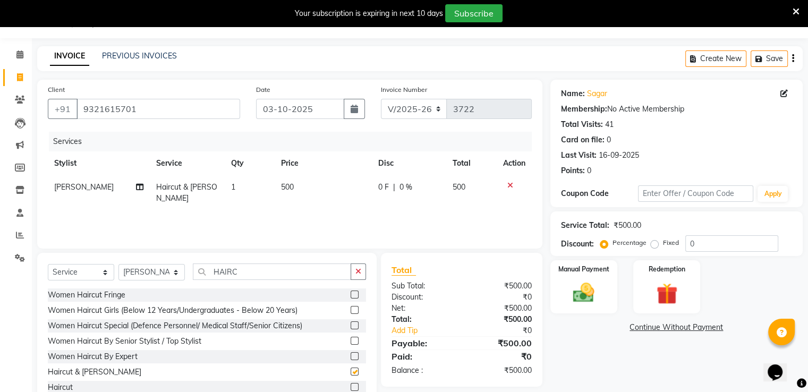
checkbox input "false"
click at [603, 292] on div "Manual Payment" at bounding box center [584, 286] width 70 height 55
click at [687, 326] on span "PayTM" at bounding box center [693, 328] width 25 height 12
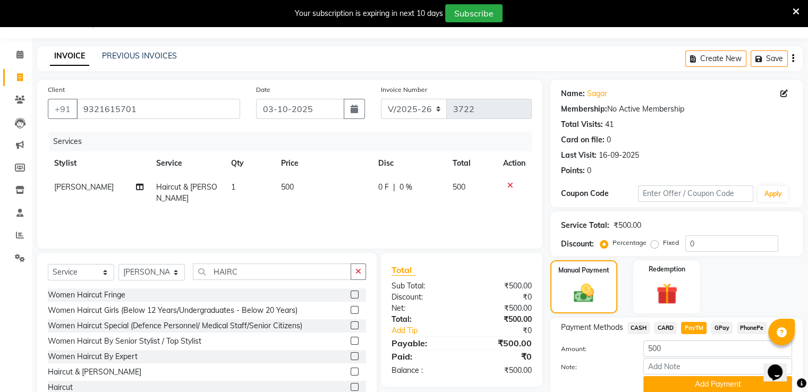
scroll to position [70, 0]
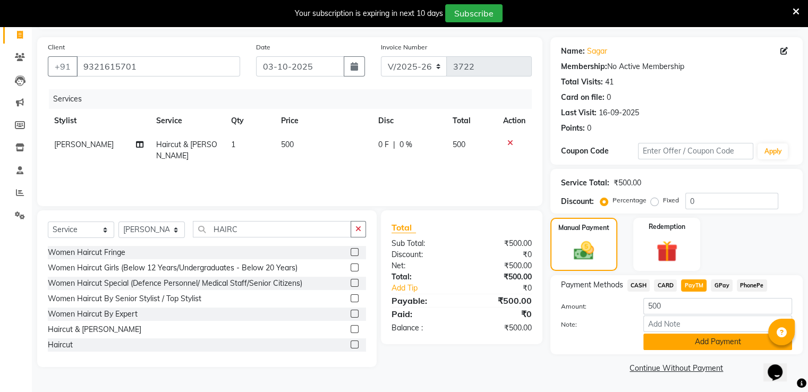
click at [671, 334] on button "Add Payment" at bounding box center [717, 342] width 149 height 16
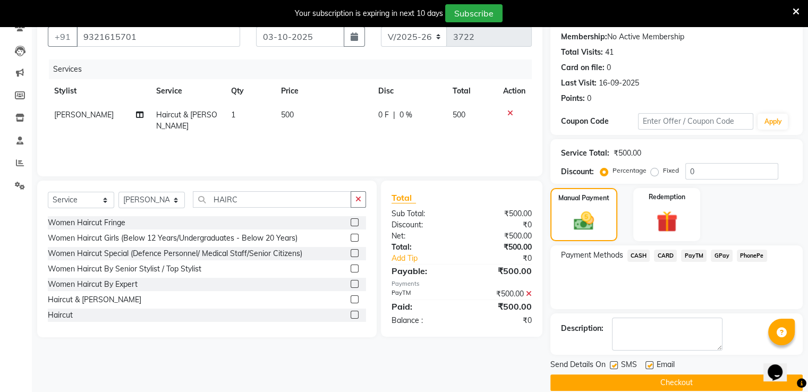
scroll to position [113, 0]
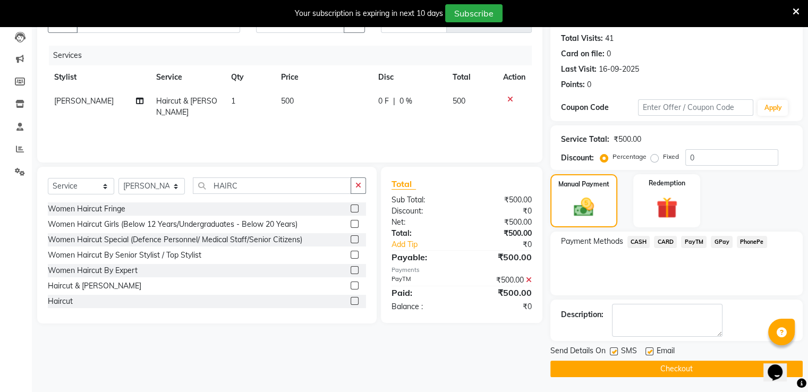
click at [615, 348] on label at bounding box center [614, 351] width 8 height 8
click at [615, 348] on input "checkbox" at bounding box center [613, 351] width 7 height 7
checkbox input "false"
click at [623, 369] on button "Checkout" at bounding box center [676, 369] width 252 height 16
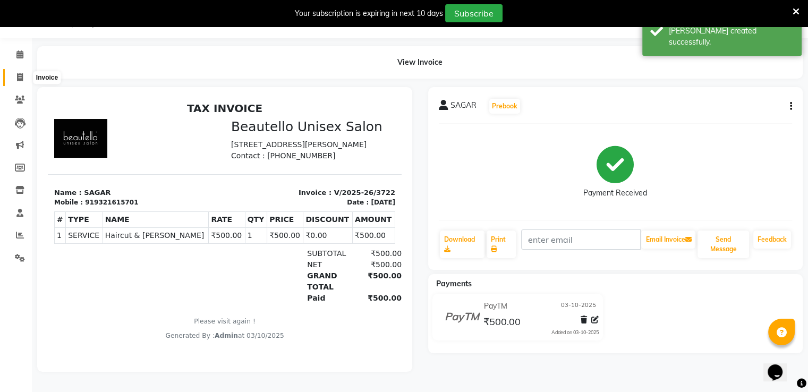
click at [28, 72] on span at bounding box center [20, 78] width 19 height 12
select select "5051"
select select "service"
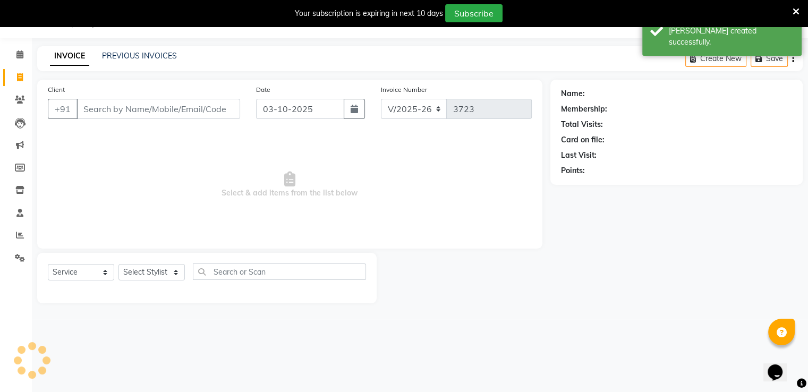
scroll to position [27, 0]
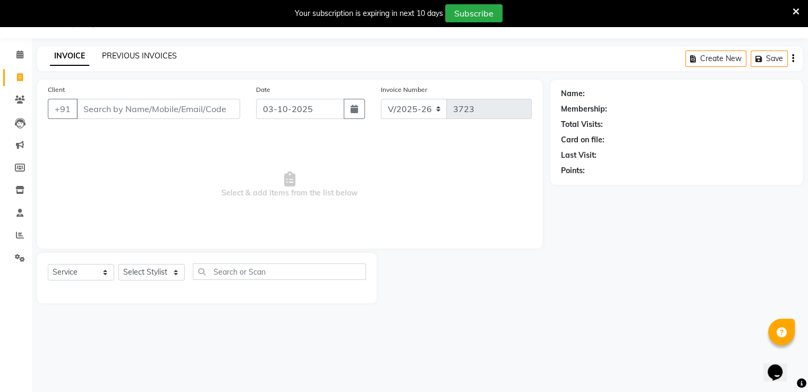
click at [134, 54] on link "PREVIOUS INVOICES" at bounding box center [139, 56] width 75 height 10
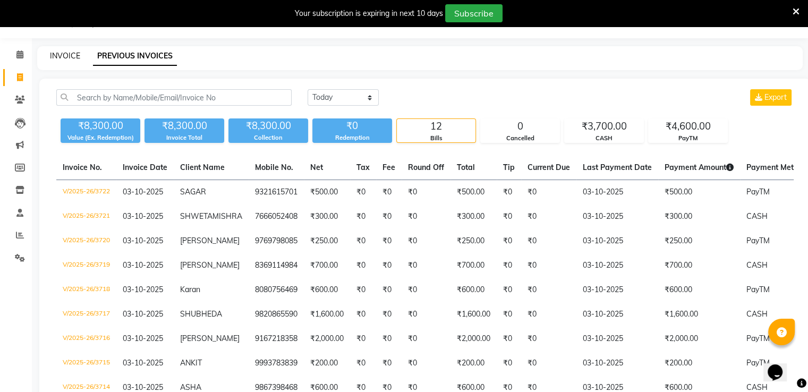
click at [70, 53] on link "INVOICE" at bounding box center [65, 56] width 30 height 10
select select "5051"
select select "service"
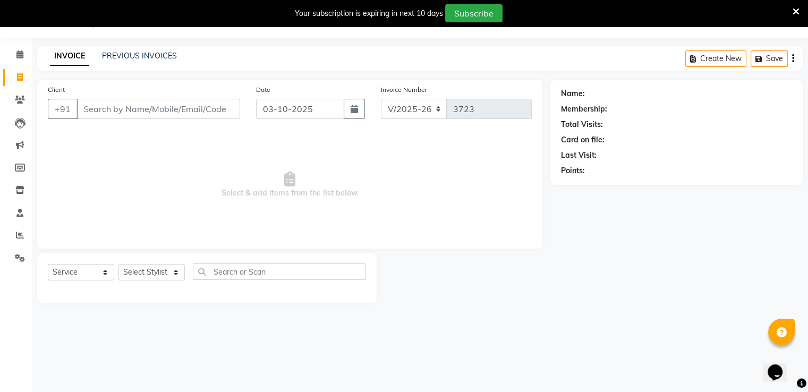
click at [796, 10] on icon at bounding box center [796, 12] width 7 height 10
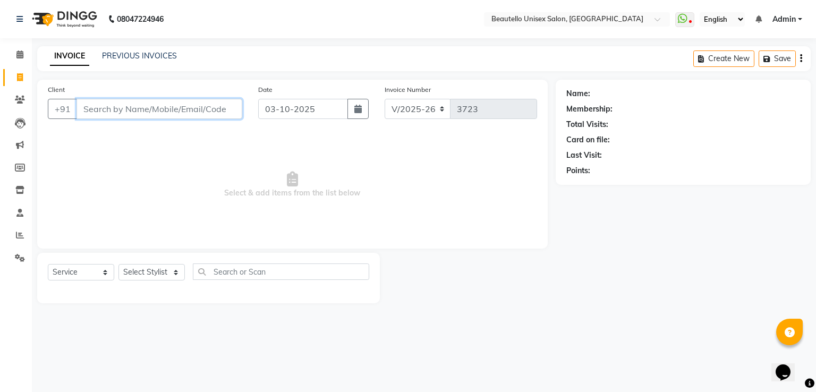
click at [126, 110] on input "Client" at bounding box center [159, 109] width 166 height 20
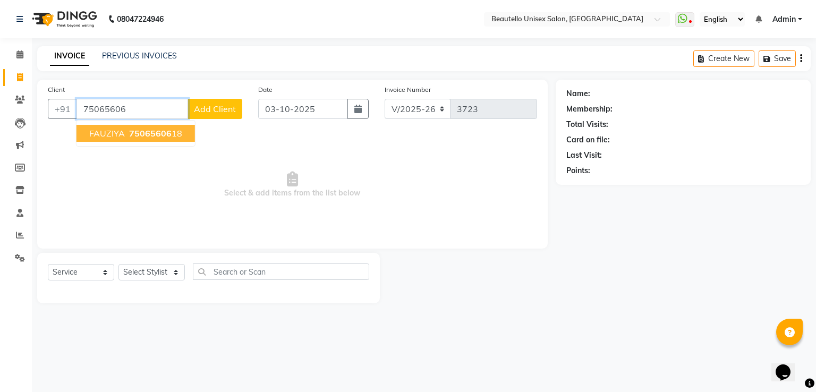
click at [133, 135] on span "75065606" at bounding box center [150, 133] width 42 height 11
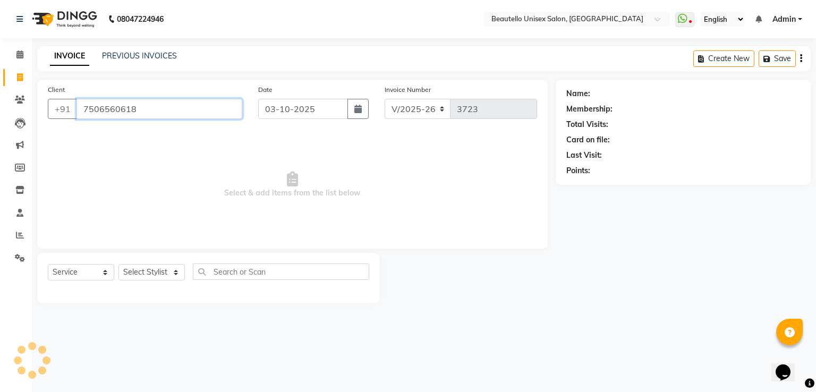
type input "7506560618"
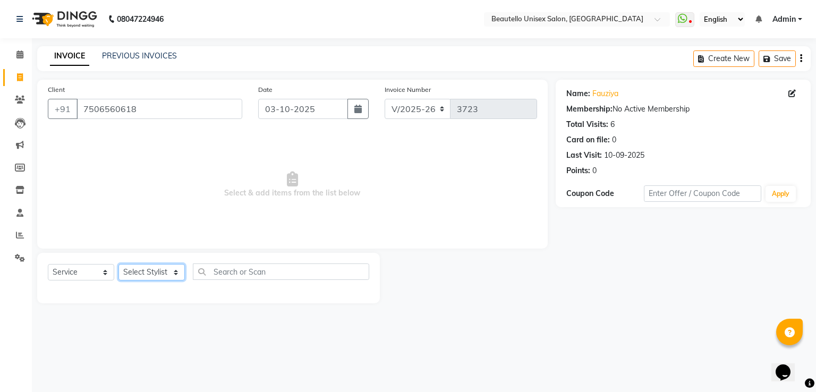
click at [152, 279] on select "Select Stylist Akki [PERSON_NAME] [PERSON_NAME] [PERSON_NAME] Sameer [PERSON_NA…" at bounding box center [151, 272] width 66 height 16
select select "31994"
click at [118, 265] on select "Select Stylist Akki [PERSON_NAME] [PERSON_NAME] [PERSON_NAME] Sameer [PERSON_NA…" at bounding box center [151, 272] width 66 height 16
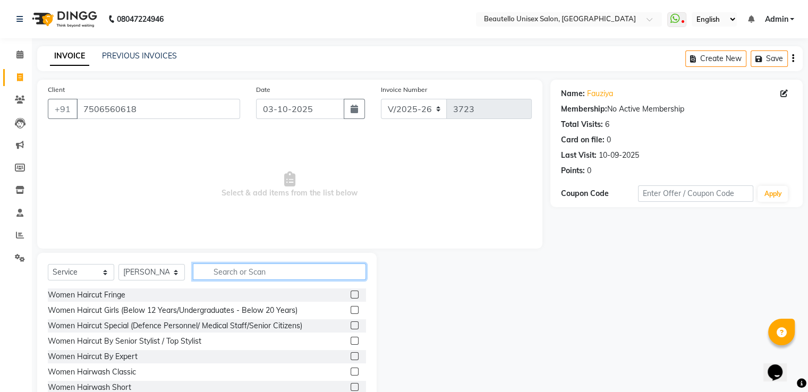
click at [232, 280] on input "text" at bounding box center [279, 271] width 173 height 16
type input "HAIRC"
click at [351, 372] on label at bounding box center [355, 372] width 8 height 8
click at [351, 372] on input "checkbox" at bounding box center [354, 372] width 7 height 7
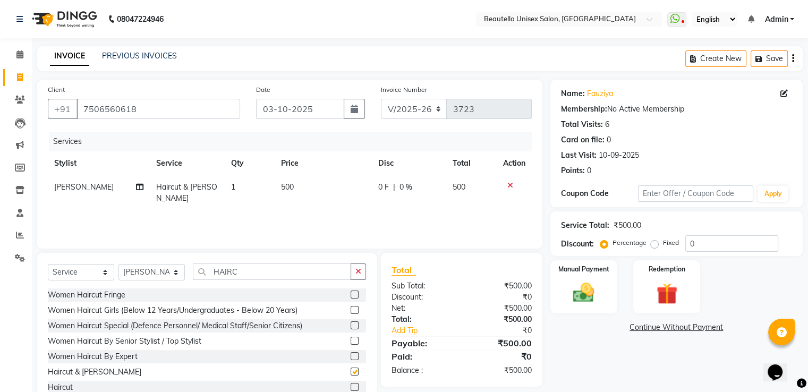
checkbox input "false"
click at [599, 304] on img at bounding box center [584, 292] width 36 height 25
drag, startPoint x: 658, startPoint y: 341, endPoint x: 688, endPoint y: 329, distance: 32.5
click at [688, 329] on div "Payment Methods CASH CARD PayTM GPay PhonePe" at bounding box center [676, 350] width 252 height 64
click at [688, 329] on span "PayTM" at bounding box center [693, 328] width 25 height 12
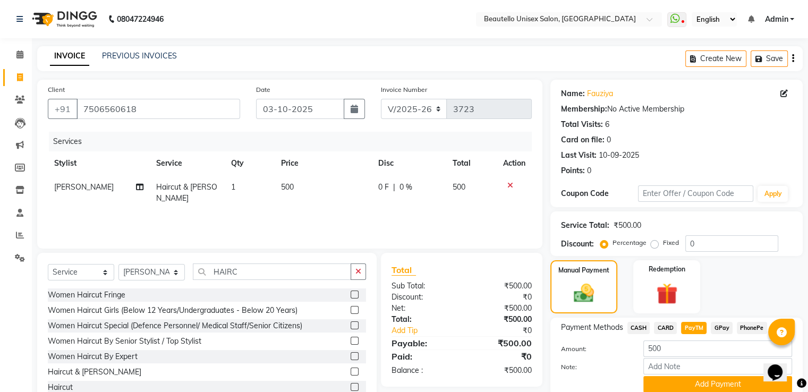
scroll to position [43, 0]
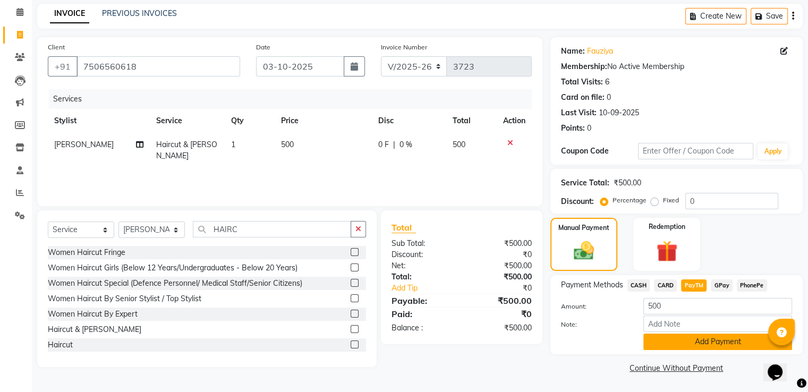
click at [675, 338] on button "Add Payment" at bounding box center [717, 342] width 149 height 16
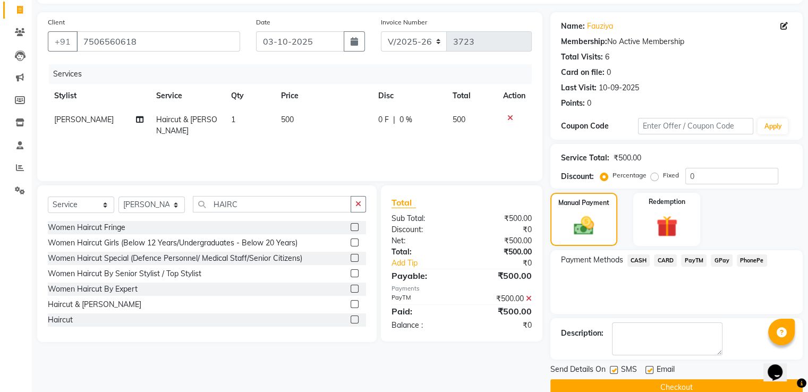
scroll to position [87, 0]
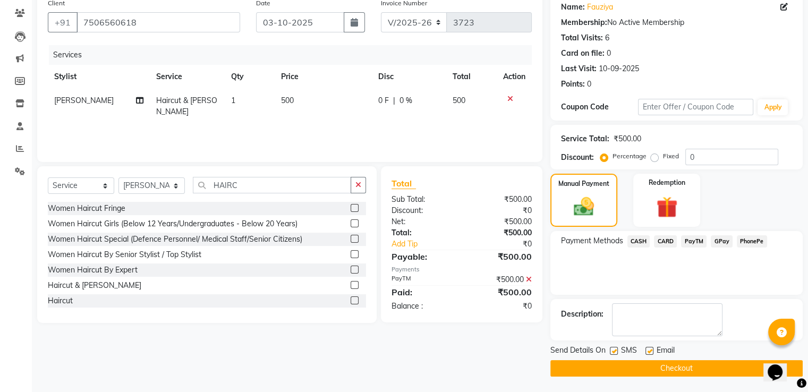
click at [610, 348] on label at bounding box center [614, 351] width 8 height 8
click at [610, 348] on input "checkbox" at bounding box center [613, 351] width 7 height 7
checkbox input "false"
click at [624, 367] on button "Checkout" at bounding box center [676, 368] width 252 height 16
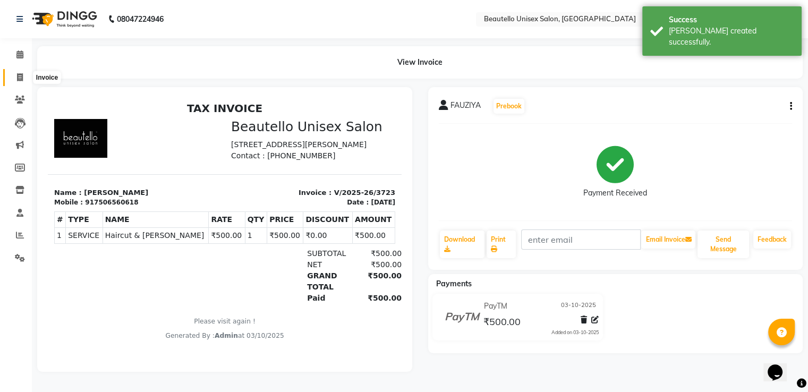
click at [22, 76] on icon at bounding box center [20, 77] width 6 height 8
select select "5051"
select select "service"
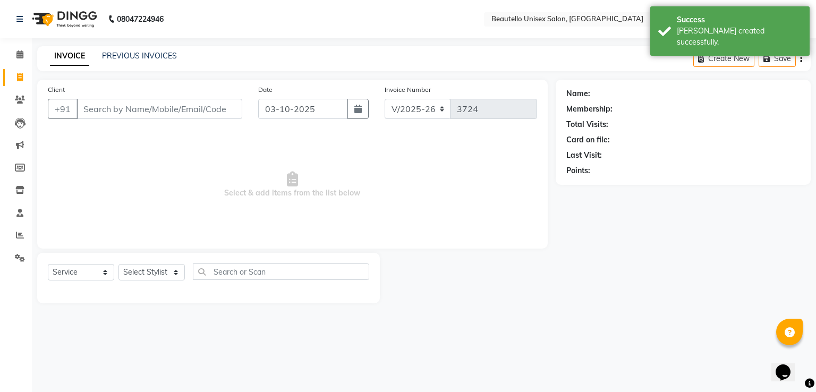
click at [158, 116] on input "Client" at bounding box center [159, 109] width 166 height 20
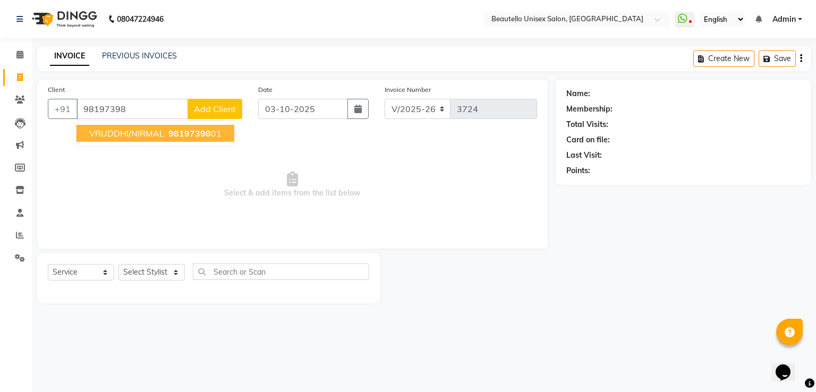
click at [150, 131] on span "VRUDDHI/NIRMAL" at bounding box center [126, 133] width 75 height 11
type input "9819739801"
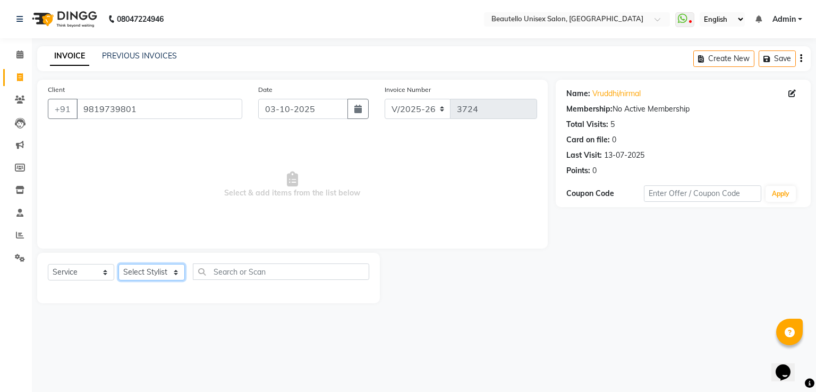
click at [147, 273] on select "Select Stylist Akki [PERSON_NAME] [PERSON_NAME] [PERSON_NAME] Sameer [PERSON_NA…" at bounding box center [151, 272] width 66 height 16
select select "31997"
click at [118, 265] on select "Select Stylist Akki [PERSON_NAME] [PERSON_NAME] [PERSON_NAME] Sameer [PERSON_NA…" at bounding box center [151, 272] width 66 height 16
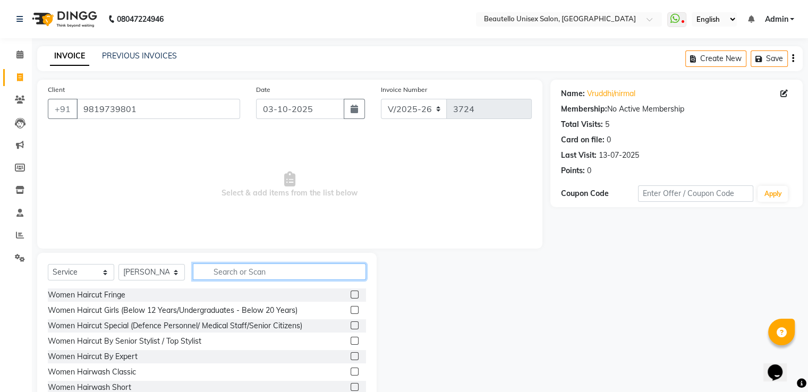
click at [246, 264] on input "text" at bounding box center [279, 271] width 173 height 16
type input "HAIRCUT"
click at [351, 341] on label at bounding box center [355, 341] width 8 height 8
click at [351, 341] on input "checkbox" at bounding box center [354, 341] width 7 height 7
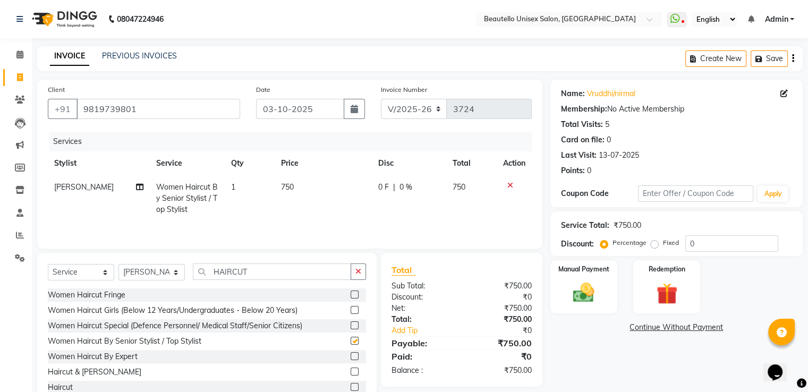
checkbox input "false"
click at [287, 185] on span "750" at bounding box center [287, 187] width 13 height 10
select select "31997"
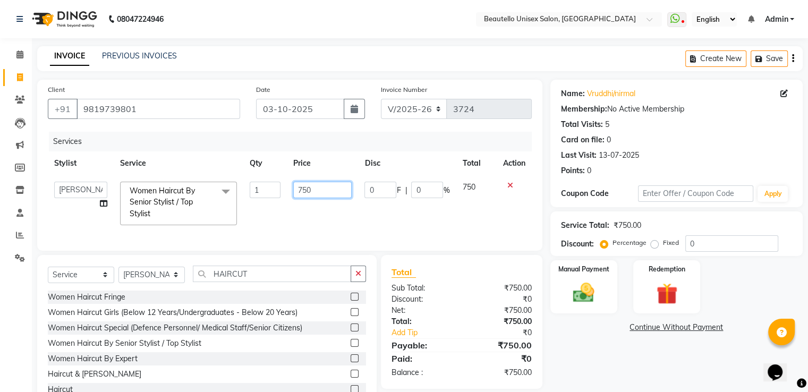
click at [308, 191] on input "750" at bounding box center [322, 190] width 58 height 16
type input "800"
click at [573, 272] on label "Manual Payment" at bounding box center [583, 268] width 53 height 10
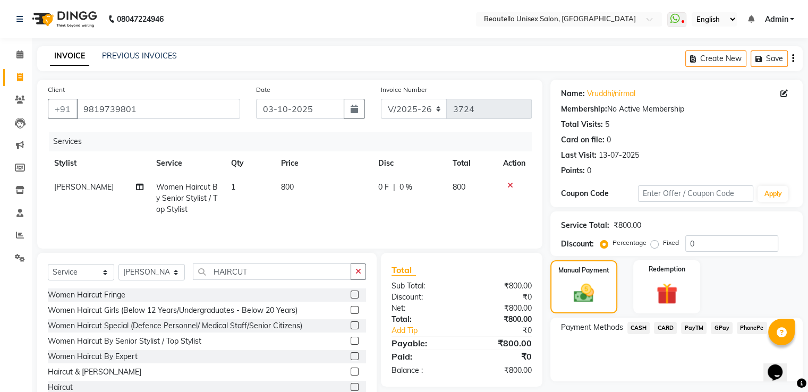
click at [636, 326] on span "CASH" at bounding box center [638, 328] width 23 height 12
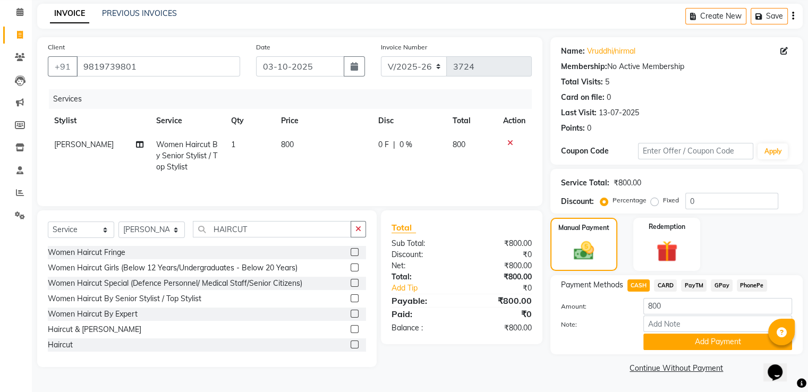
scroll to position [43, 0]
click at [668, 342] on button "Add Payment" at bounding box center [717, 342] width 149 height 16
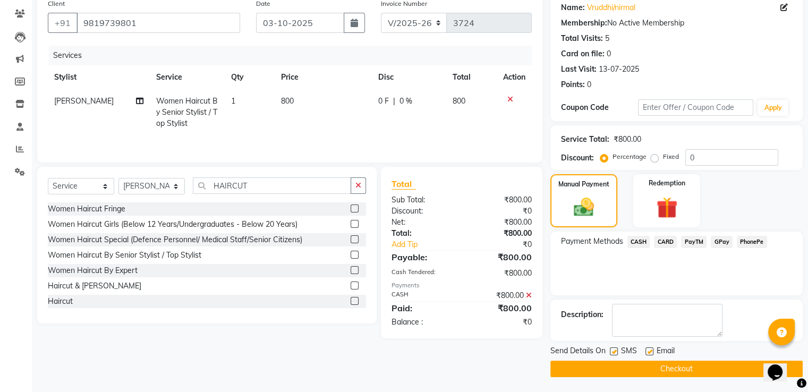
scroll to position [87, 0]
click at [611, 350] on label at bounding box center [614, 351] width 8 height 8
click at [611, 350] on input "checkbox" at bounding box center [613, 351] width 7 height 7
checkbox input "false"
click at [629, 369] on button "Checkout" at bounding box center [676, 368] width 252 height 16
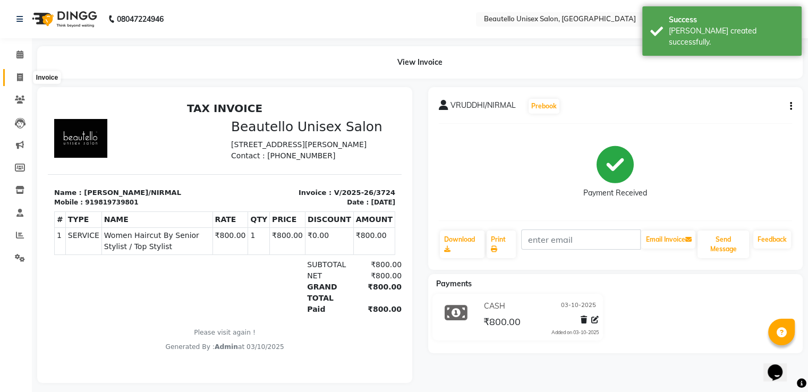
click at [15, 77] on span at bounding box center [20, 78] width 19 height 12
select select "service"
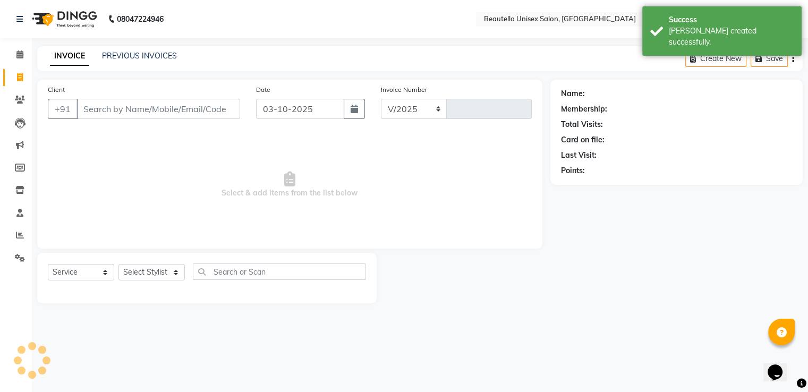
select select "5051"
type input "3725"
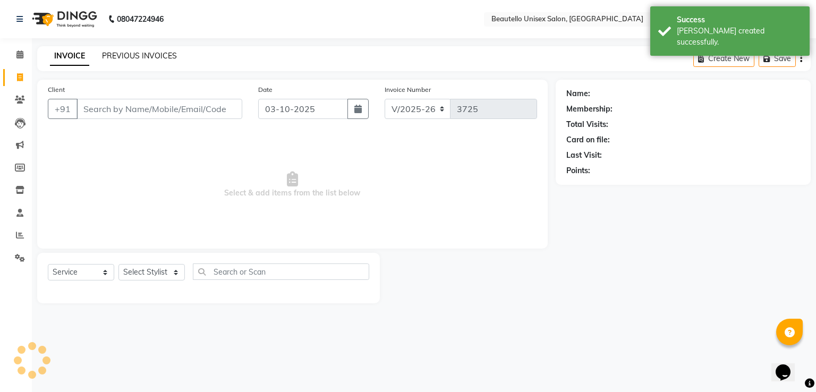
click at [118, 53] on link "PREVIOUS INVOICES" at bounding box center [139, 56] width 75 height 10
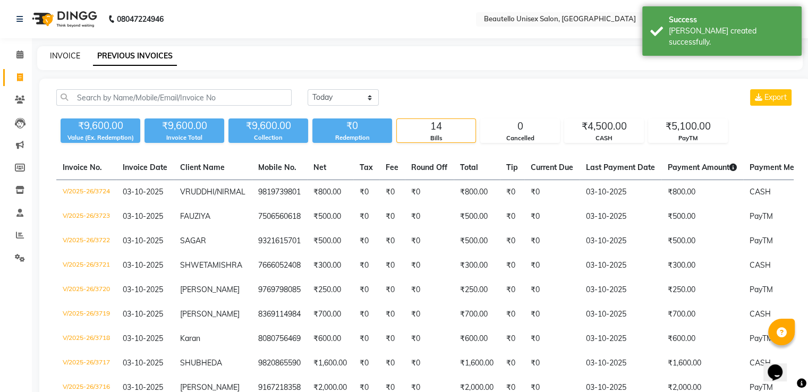
click at [74, 56] on link "INVOICE" at bounding box center [65, 56] width 30 height 10
select select "5051"
select select "service"
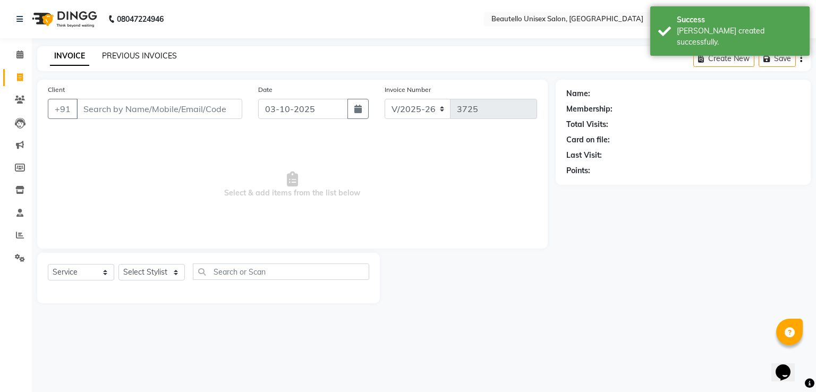
click at [126, 55] on link "PREVIOUS INVOICES" at bounding box center [139, 56] width 75 height 10
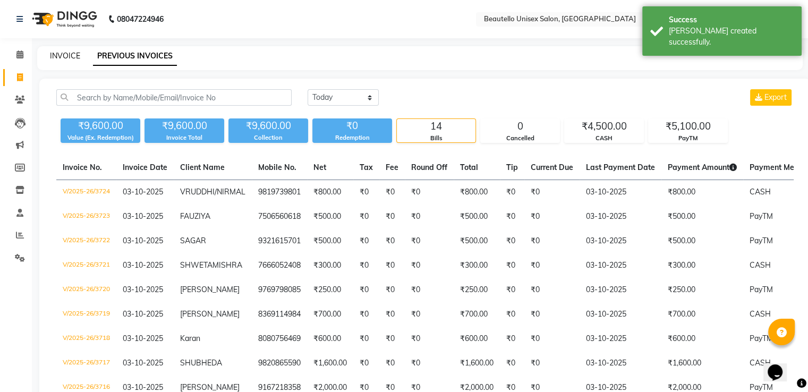
click at [74, 53] on link "INVOICE" at bounding box center [65, 56] width 30 height 10
select select "service"
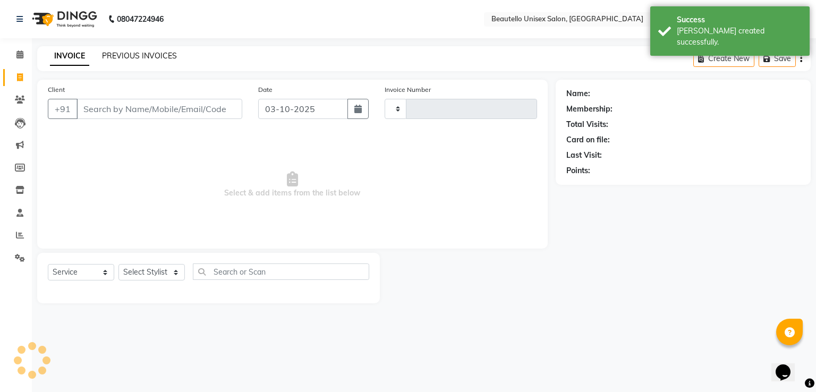
type input "3725"
select select "5051"
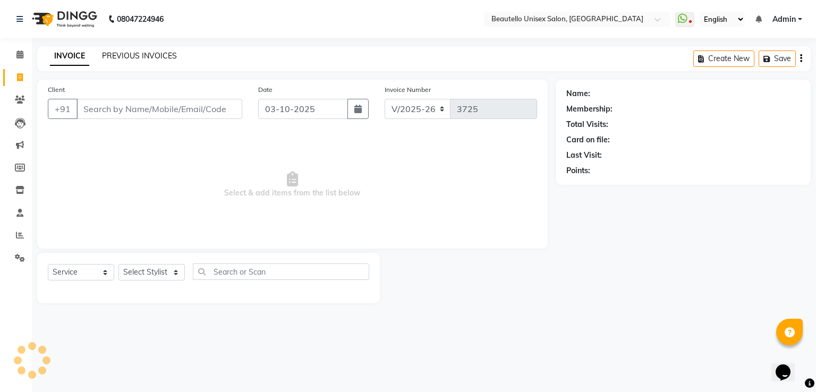
click at [120, 58] on link "PREVIOUS INVOICES" at bounding box center [139, 56] width 75 height 10
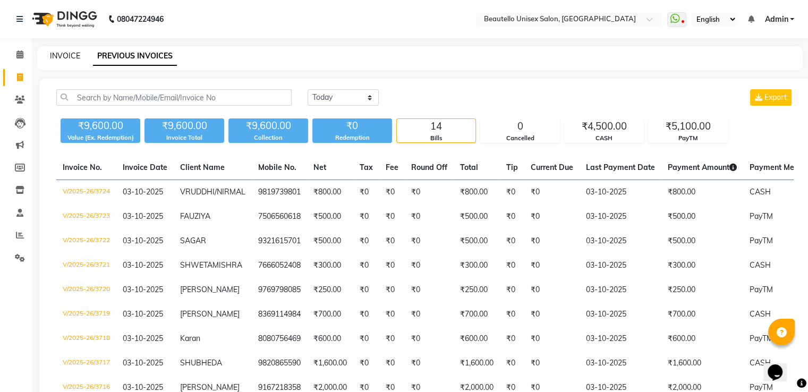
click at [70, 54] on link "INVOICE" at bounding box center [65, 56] width 30 height 10
select select "5051"
select select "service"
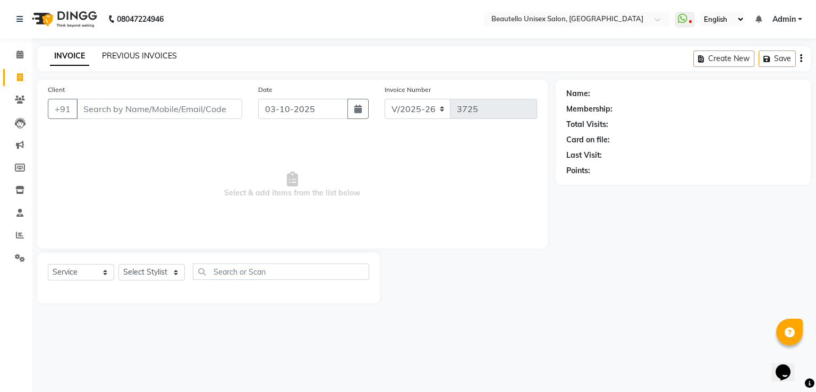
click at [124, 54] on link "PREVIOUS INVOICES" at bounding box center [139, 56] width 75 height 10
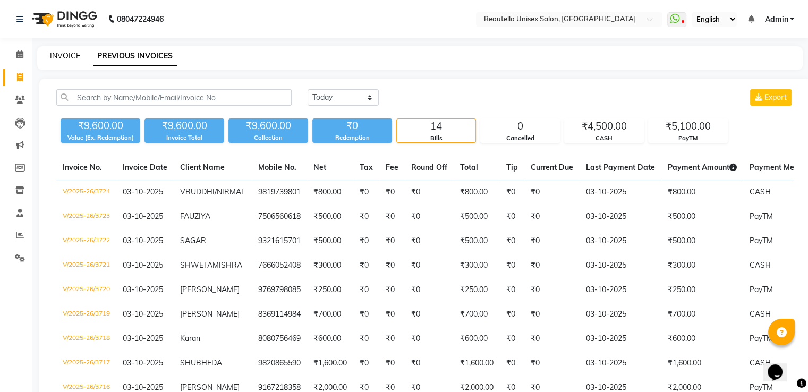
click at [74, 53] on link "INVOICE" at bounding box center [65, 56] width 30 height 10
select select "5051"
select select "service"
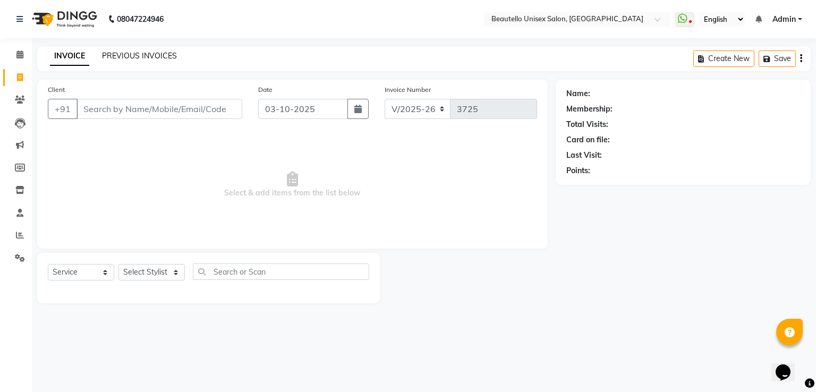
click at [125, 56] on link "PREVIOUS INVOICES" at bounding box center [139, 56] width 75 height 10
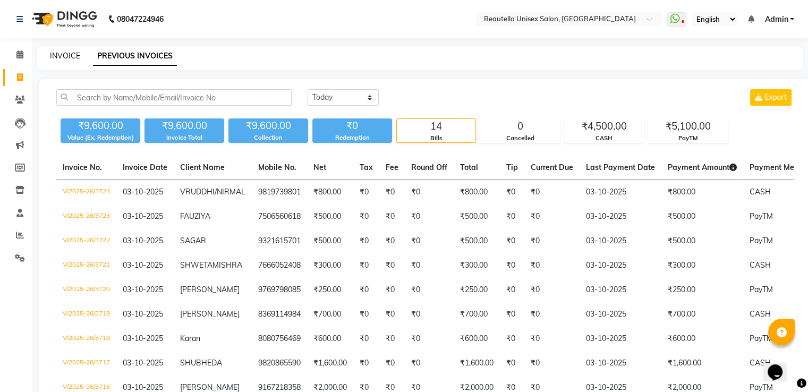
click at [72, 53] on link "INVOICE" at bounding box center [65, 56] width 30 height 10
select select "5051"
select select "service"
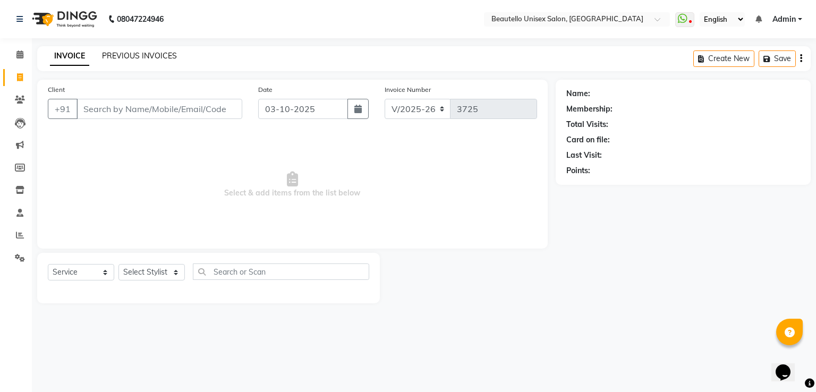
click at [131, 54] on link "PREVIOUS INVOICES" at bounding box center [139, 56] width 75 height 10
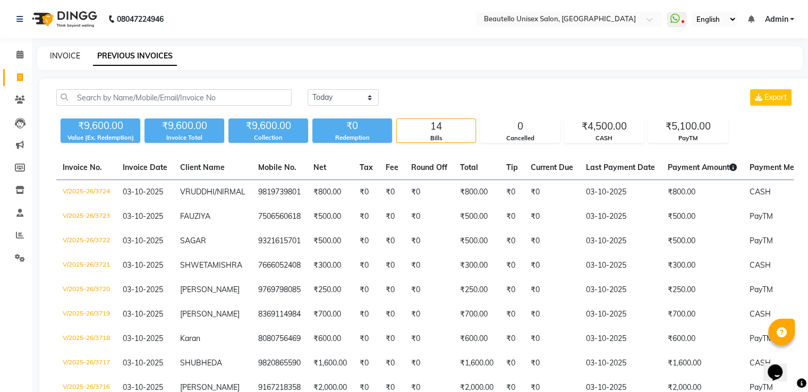
click at [67, 55] on link "INVOICE" at bounding box center [65, 56] width 30 height 10
select select "service"
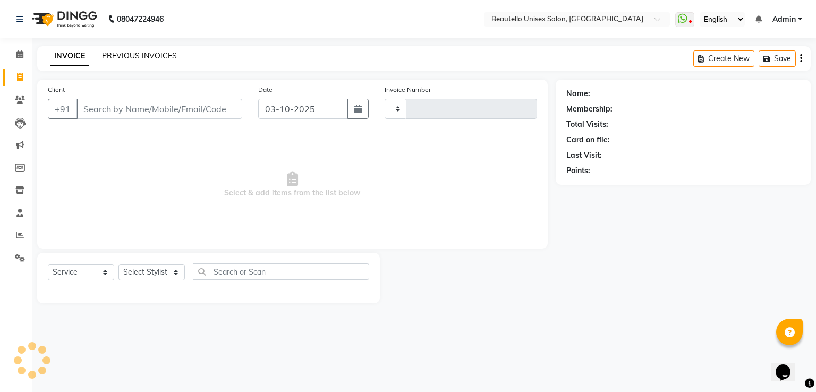
click at [130, 57] on link "PREVIOUS INVOICES" at bounding box center [139, 56] width 75 height 10
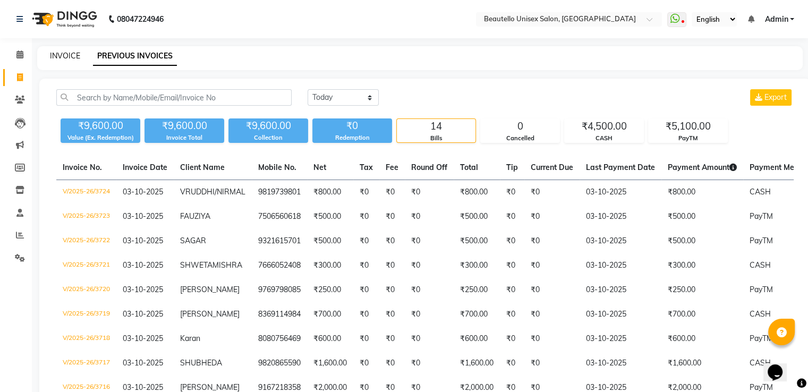
click at [67, 55] on link "INVOICE" at bounding box center [65, 56] width 30 height 10
select select "5051"
select select "service"
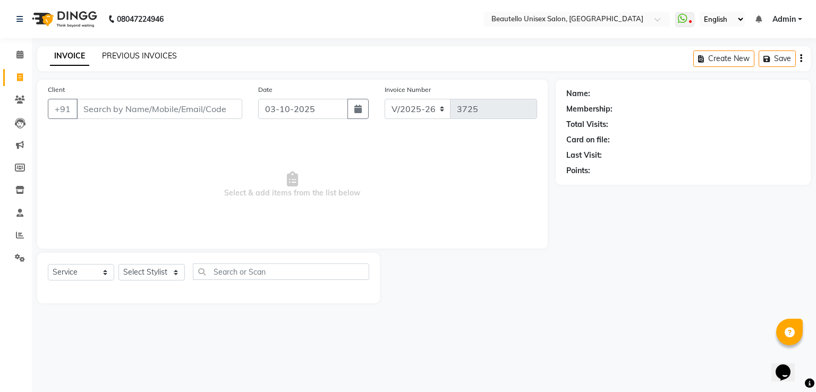
click at [129, 55] on link "PREVIOUS INVOICES" at bounding box center [139, 56] width 75 height 10
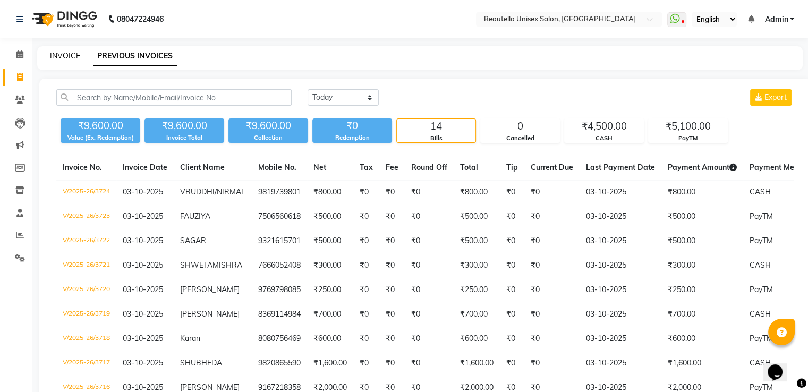
click at [67, 55] on link "INVOICE" at bounding box center [65, 56] width 30 height 10
select select "5051"
select select "service"
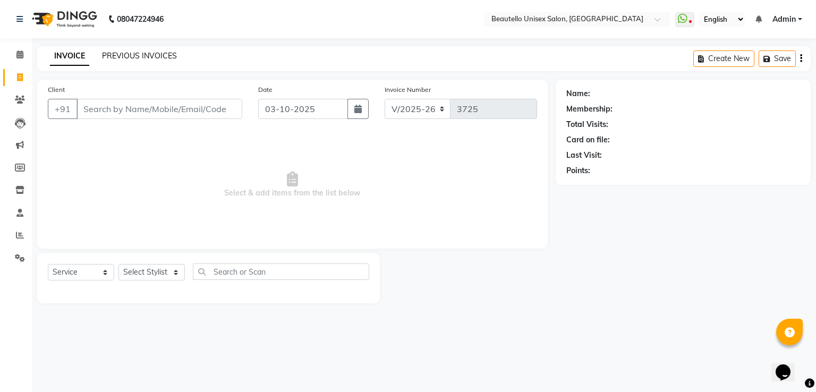
click at [114, 52] on link "PREVIOUS INVOICES" at bounding box center [139, 56] width 75 height 10
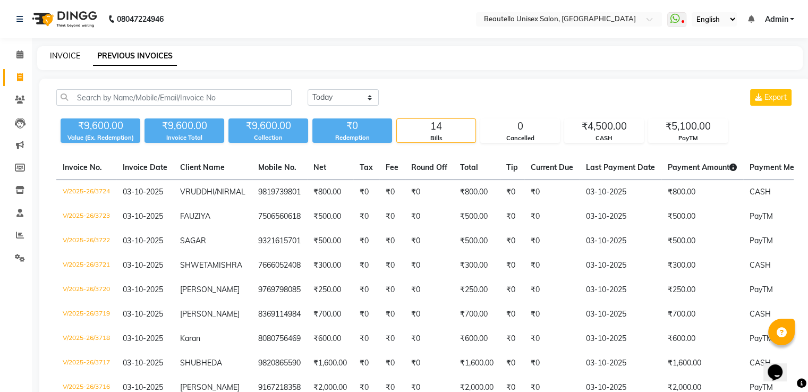
click at [70, 57] on link "INVOICE" at bounding box center [65, 56] width 30 height 10
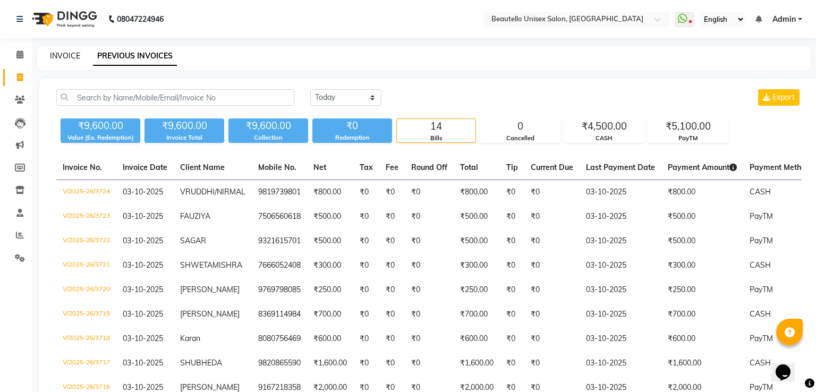
select select "5051"
select select "service"
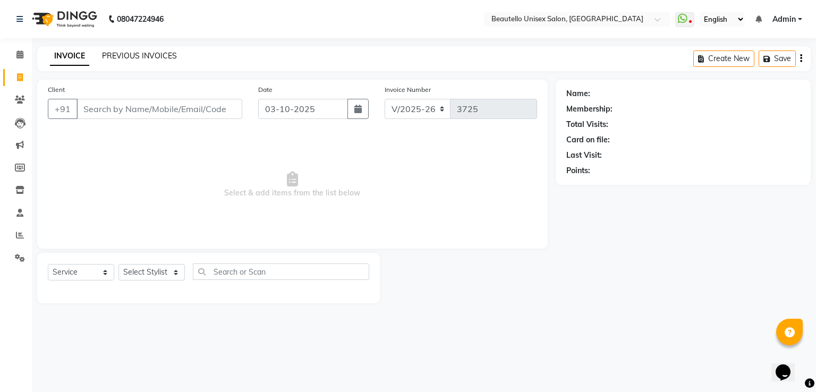
click at [109, 55] on link "PREVIOUS INVOICES" at bounding box center [139, 56] width 75 height 10
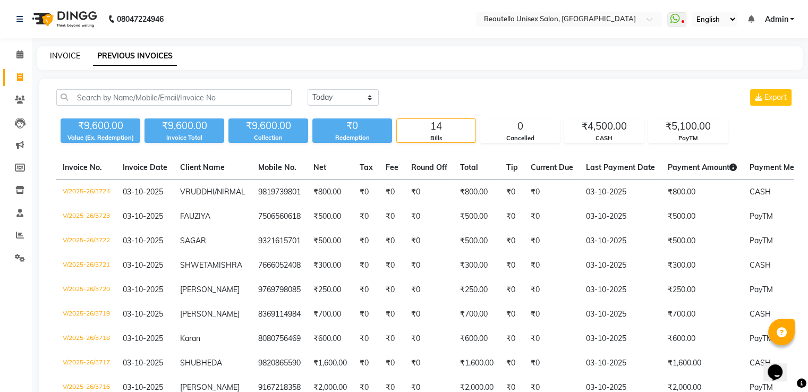
click at [73, 55] on link "INVOICE" at bounding box center [65, 56] width 30 height 10
select select "service"
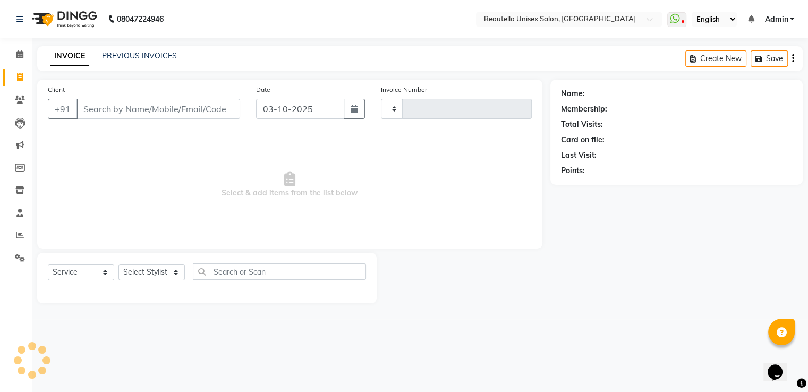
type input "3725"
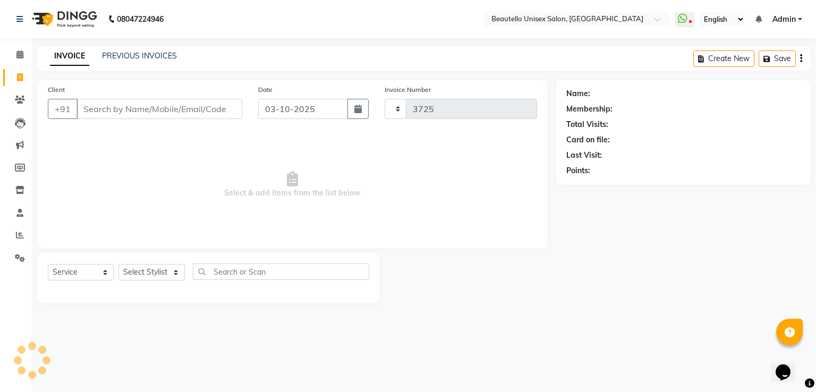
select select "5051"
click at [73, 55] on link "INVOICE" at bounding box center [69, 56] width 39 height 19
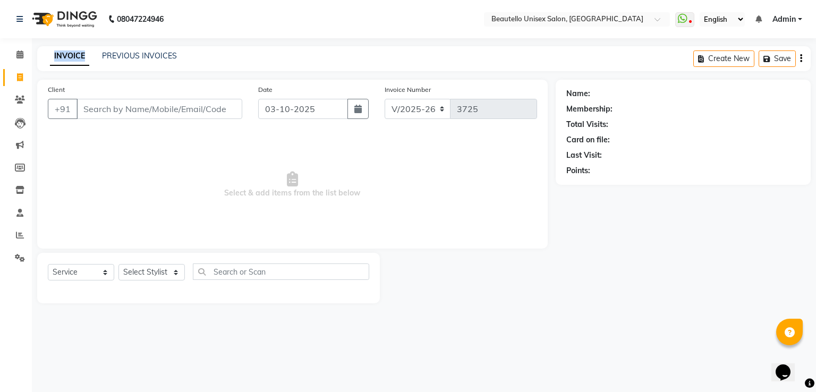
click at [73, 55] on link "INVOICE" at bounding box center [69, 56] width 39 height 19
click at [109, 56] on link "PREVIOUS INVOICES" at bounding box center [139, 56] width 75 height 10
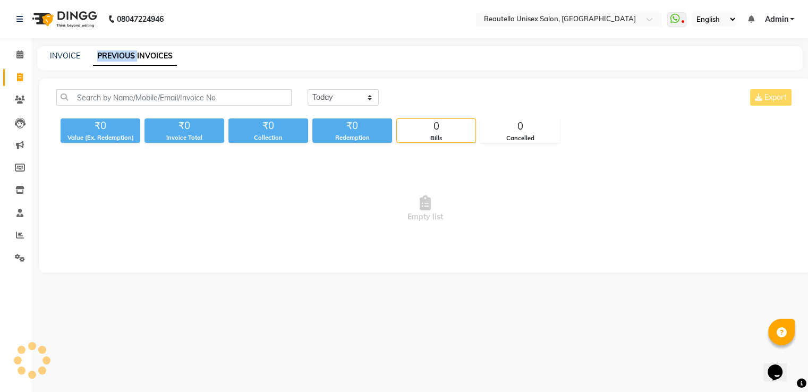
click at [109, 56] on link "PREVIOUS INVOICES" at bounding box center [135, 56] width 84 height 19
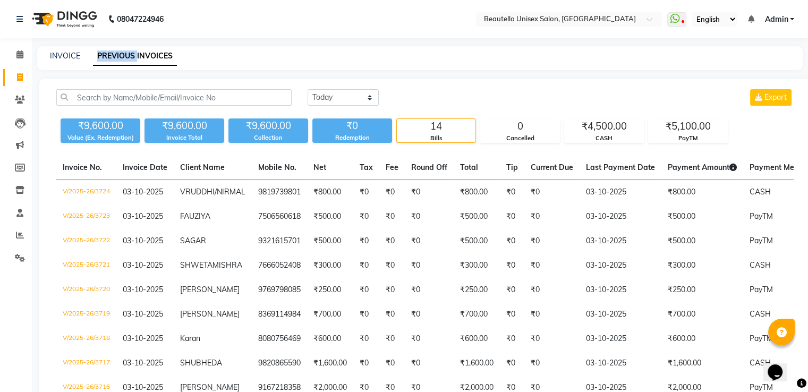
click at [109, 56] on link "PREVIOUS INVOICES" at bounding box center [135, 56] width 84 height 19
click at [72, 56] on link "INVOICE" at bounding box center [65, 56] width 30 height 10
select select "5051"
select select "service"
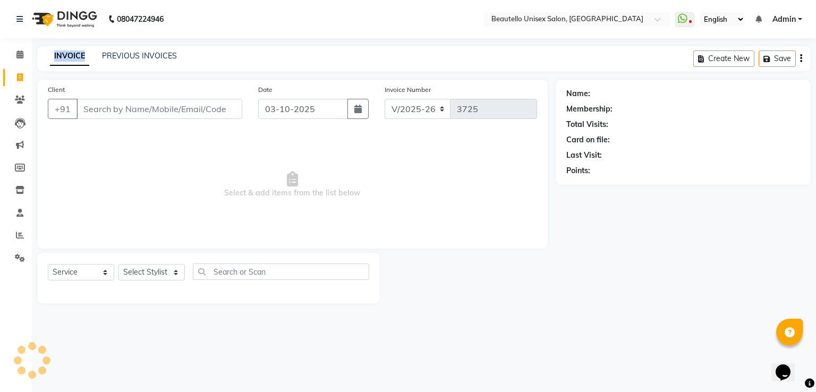
click at [72, 56] on link "INVOICE" at bounding box center [69, 56] width 39 height 19
click at [113, 57] on link "PREVIOUS INVOICES" at bounding box center [139, 56] width 75 height 10
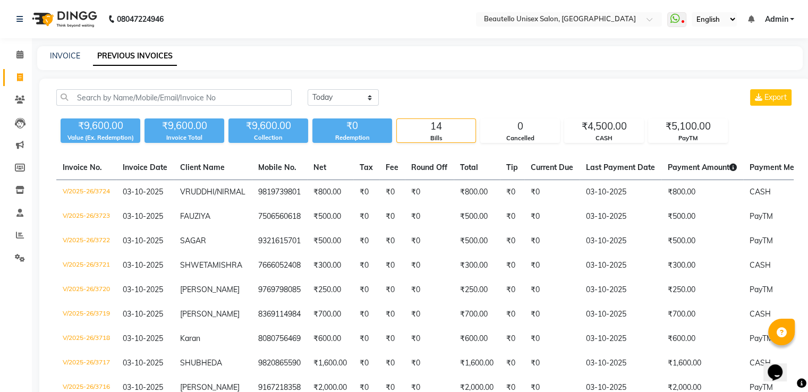
click at [113, 57] on link "PREVIOUS INVOICES" at bounding box center [135, 56] width 84 height 19
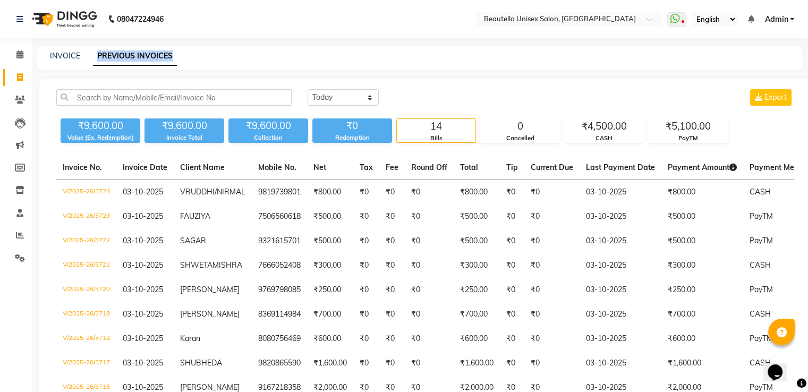
click at [113, 57] on link "PREVIOUS INVOICES" at bounding box center [135, 56] width 84 height 19
click at [72, 55] on link "INVOICE" at bounding box center [65, 56] width 30 height 10
select select "5051"
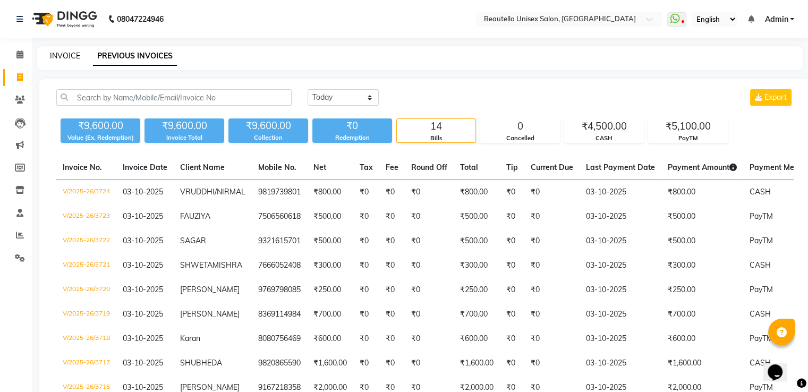
select select "service"
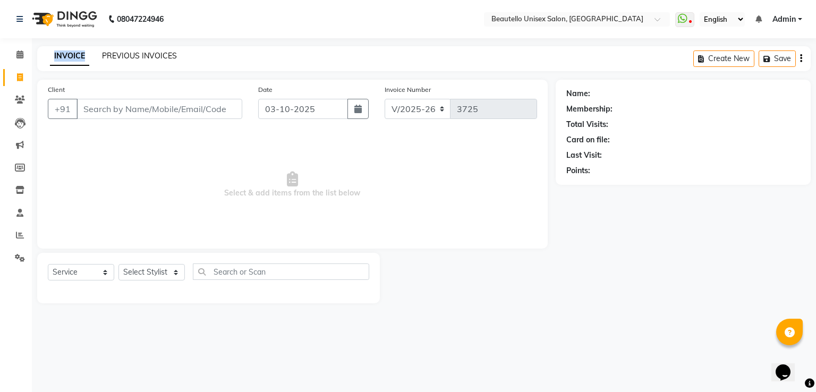
click at [121, 58] on link "PREVIOUS INVOICES" at bounding box center [139, 56] width 75 height 10
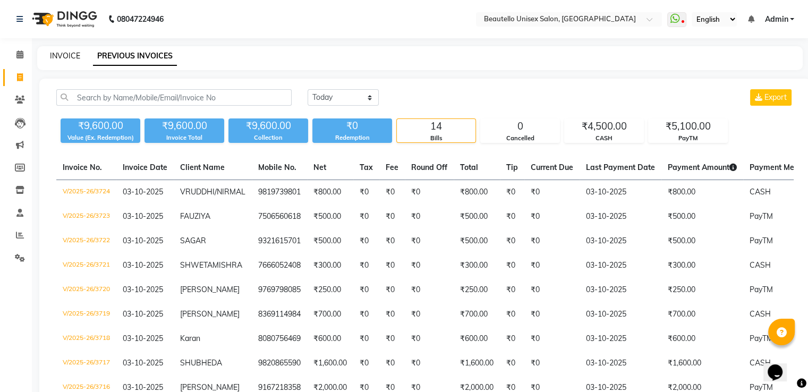
click at [69, 56] on link "INVOICE" at bounding box center [65, 56] width 30 height 10
select select "service"
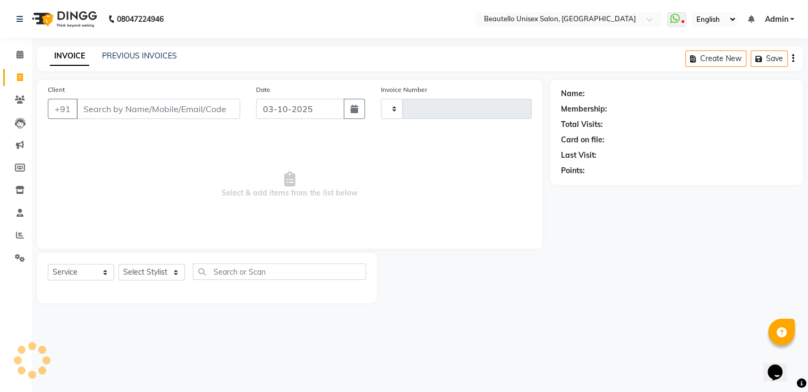
type input "3725"
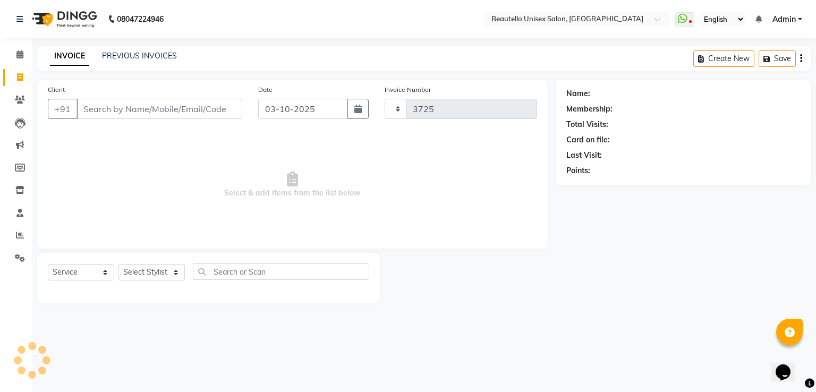
select select "5051"
click at [112, 53] on link "PREVIOUS INVOICES" at bounding box center [139, 56] width 75 height 10
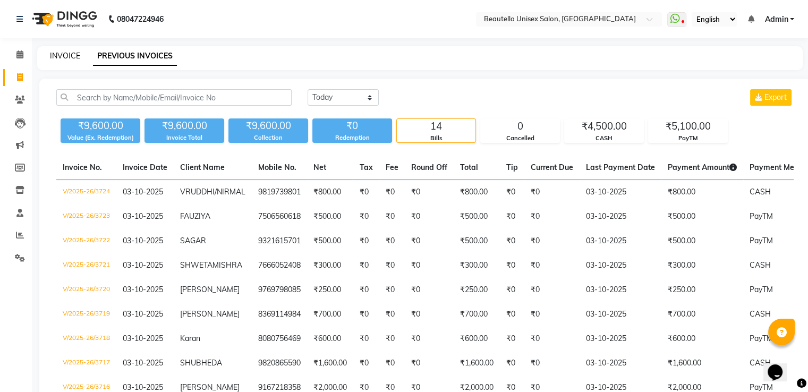
click at [58, 52] on link "INVOICE" at bounding box center [65, 56] width 30 height 10
select select "5051"
select select "service"
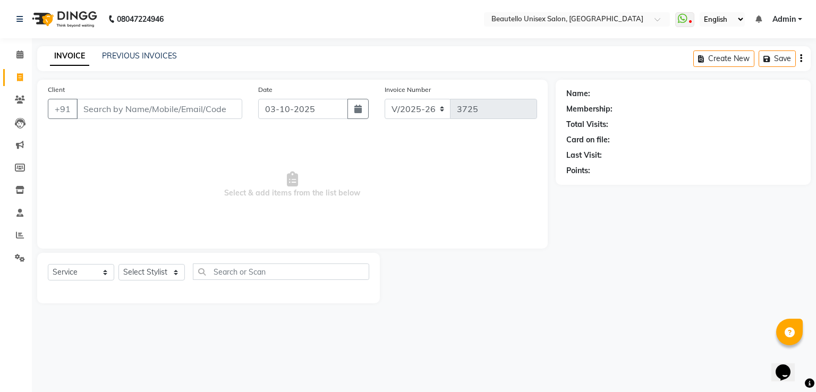
click at [114, 106] on input "Client" at bounding box center [159, 109] width 166 height 20
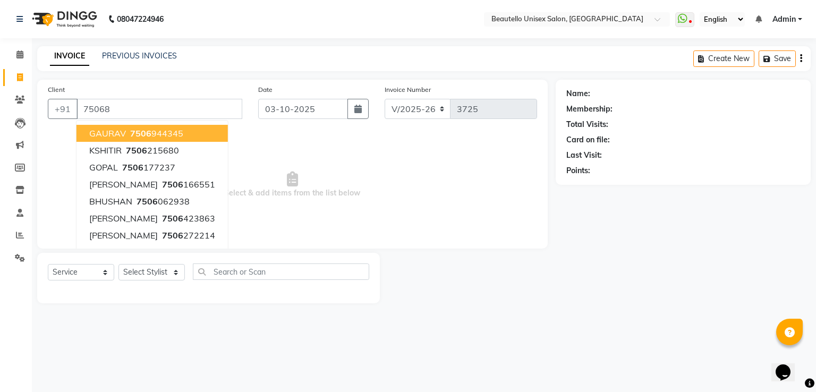
type input "750688"
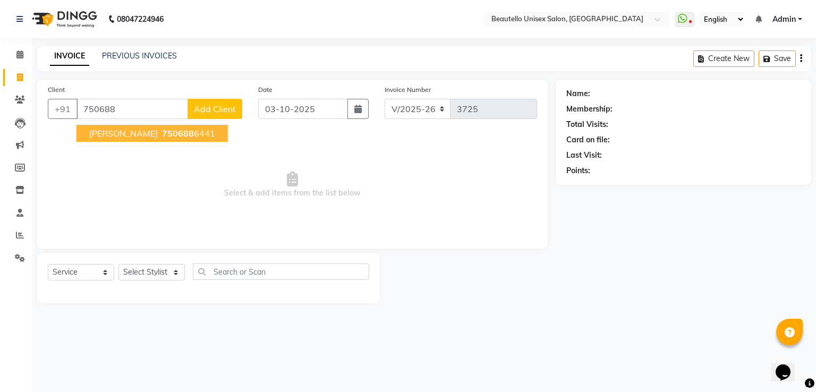
drag, startPoint x: 129, startPoint y: 132, endPoint x: 123, endPoint y: 105, distance: 28.1
click at [123, 105] on div "[PHONE_NUMBER] [PERSON_NAME] 750688 6441 Add Client" at bounding box center [145, 109] width 194 height 20
drag, startPoint x: 123, startPoint y: 105, endPoint x: 79, endPoint y: 109, distance: 44.3
click at [79, 109] on input "750688" at bounding box center [132, 109] width 112 height 20
type input "8"
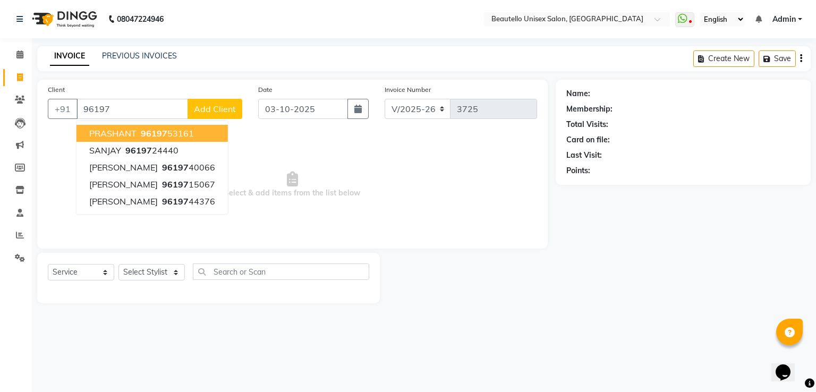
click at [121, 132] on span "PRASHANT" at bounding box center [112, 133] width 47 height 11
type input "9619753161"
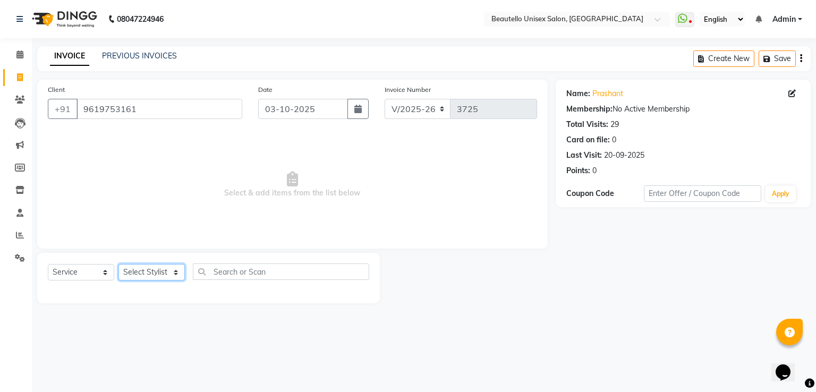
click at [151, 272] on select "Select Stylist Akki [PERSON_NAME] [PERSON_NAME] [PERSON_NAME] Sameer [PERSON_NA…" at bounding box center [151, 272] width 66 height 16
select select "31995"
click at [118, 265] on select "Select Stylist Akki [PERSON_NAME] [PERSON_NAME] [PERSON_NAME] Sameer [PERSON_NA…" at bounding box center [151, 272] width 66 height 16
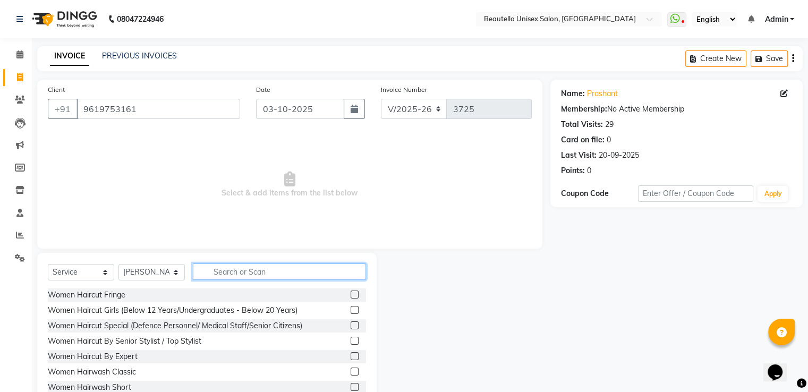
click at [242, 270] on input "text" at bounding box center [279, 271] width 173 height 16
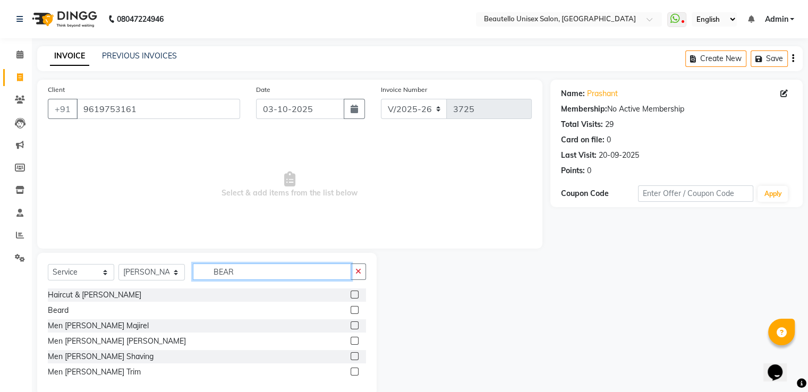
type input "BEAR"
click at [353, 311] on label at bounding box center [355, 310] width 8 height 8
click at [353, 311] on input "checkbox" at bounding box center [354, 310] width 7 height 7
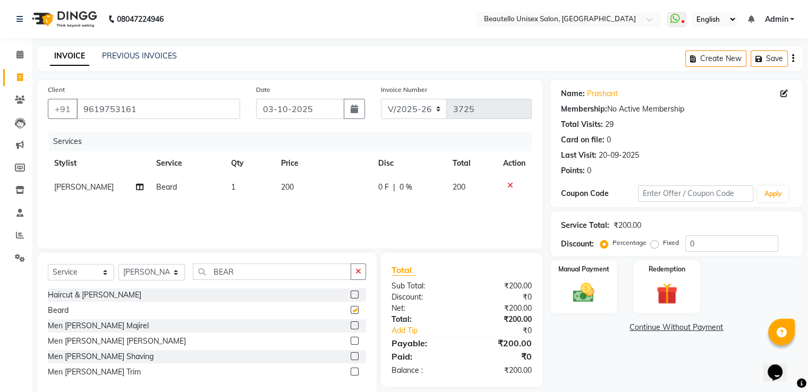
checkbox input "false"
click at [291, 188] on span "200" at bounding box center [287, 187] width 13 height 10
select select "31995"
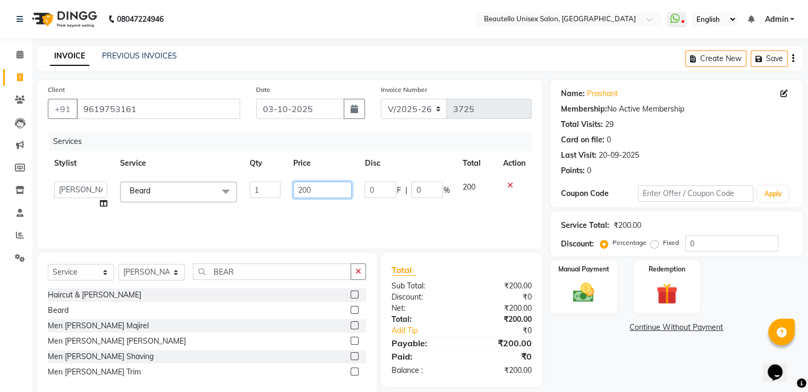
click at [297, 192] on input "200" at bounding box center [322, 190] width 58 height 16
type input "400"
click at [570, 284] on img at bounding box center [584, 292] width 36 height 25
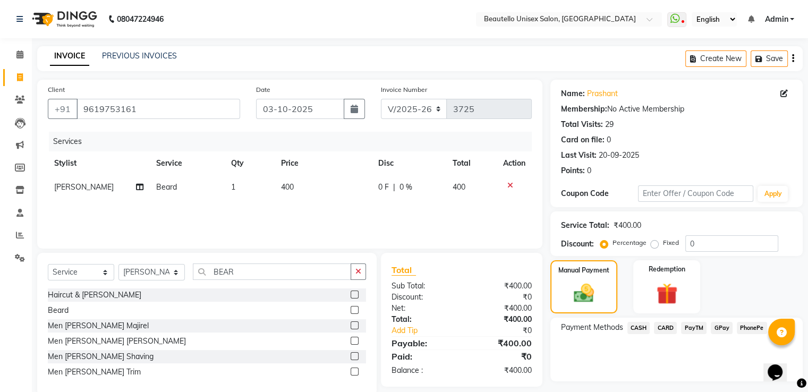
click at [639, 327] on span "CASH" at bounding box center [638, 328] width 23 height 12
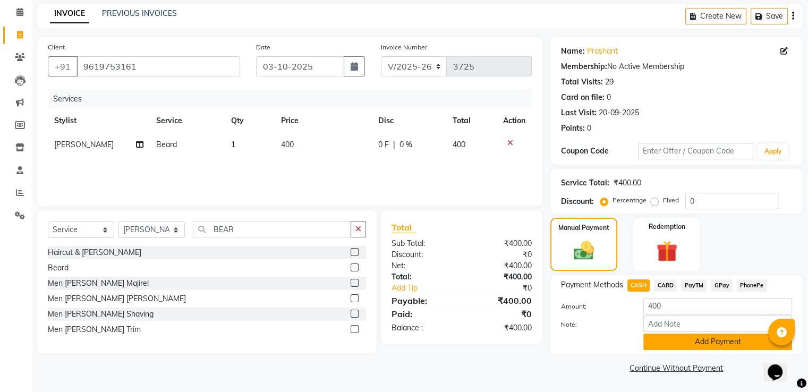
click at [670, 343] on button "Add Payment" at bounding box center [717, 342] width 149 height 16
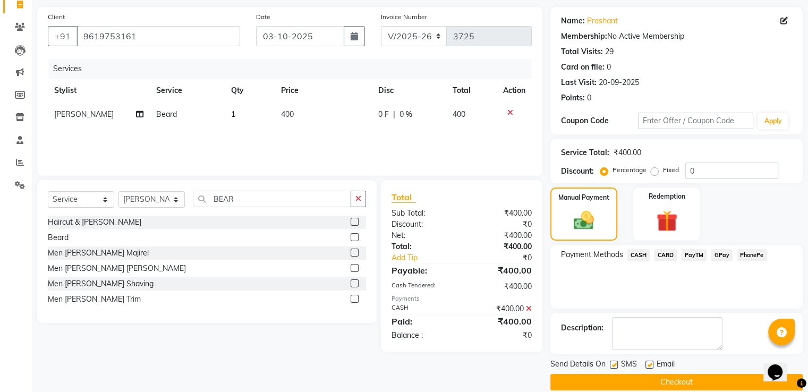
scroll to position [87, 0]
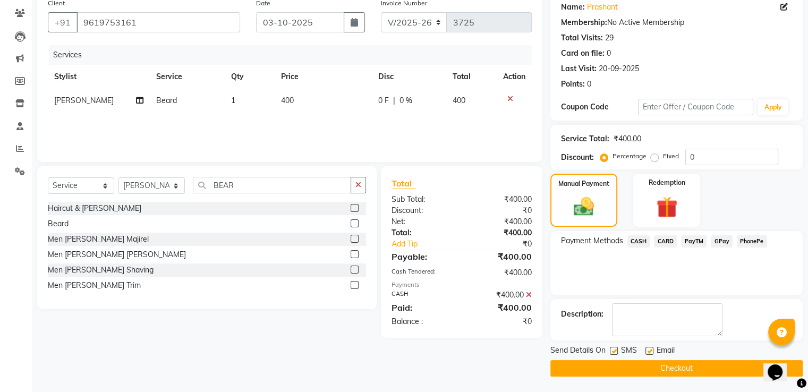
click at [613, 352] on label at bounding box center [614, 351] width 8 height 8
click at [613, 352] on input "checkbox" at bounding box center [613, 351] width 7 height 7
checkbox input "false"
click at [622, 368] on button "Checkout" at bounding box center [676, 368] width 252 height 16
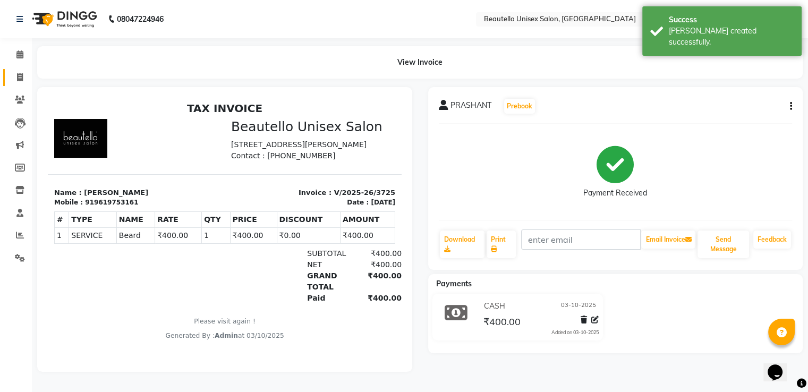
click at [14, 75] on span at bounding box center [20, 78] width 19 height 12
select select "service"
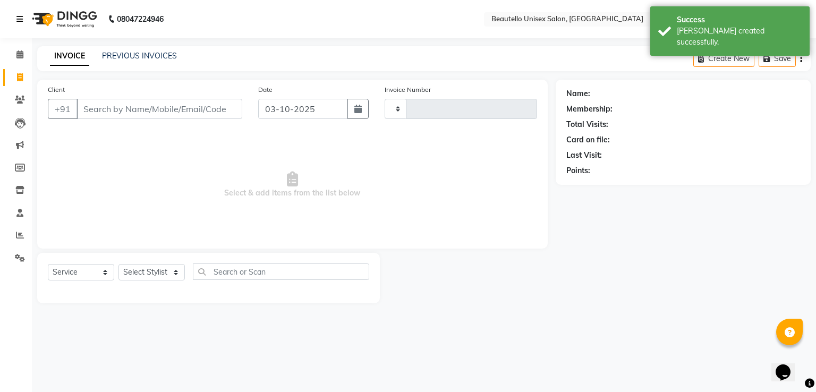
type input "3726"
select select "5051"
click at [138, 52] on link "PREVIOUS INVOICES" at bounding box center [139, 56] width 75 height 10
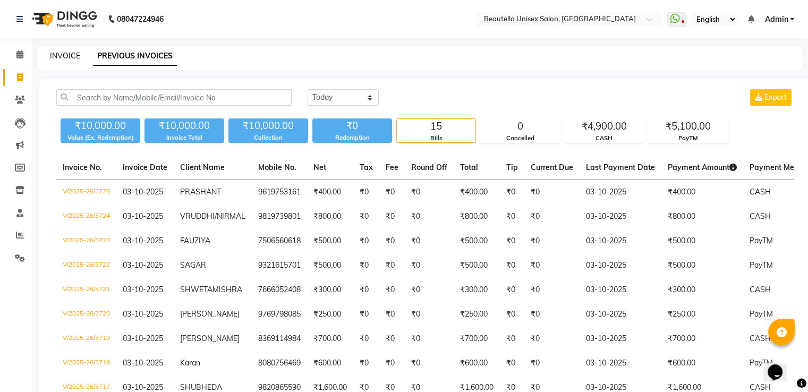
click at [62, 54] on link "INVOICE" at bounding box center [65, 56] width 30 height 10
select select "5051"
select select "service"
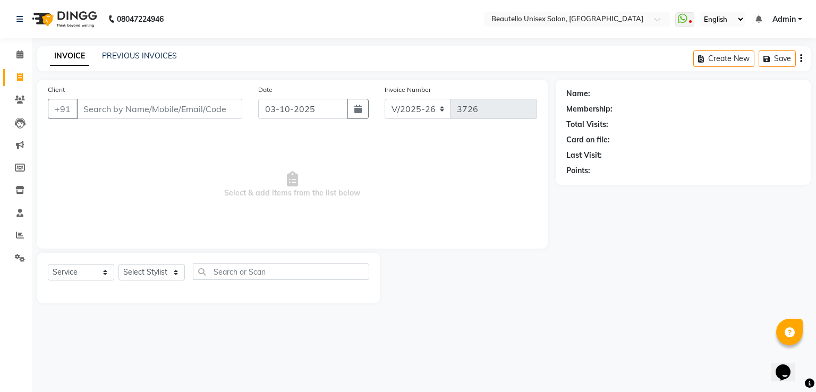
click at [102, 113] on input "Client" at bounding box center [159, 109] width 166 height 20
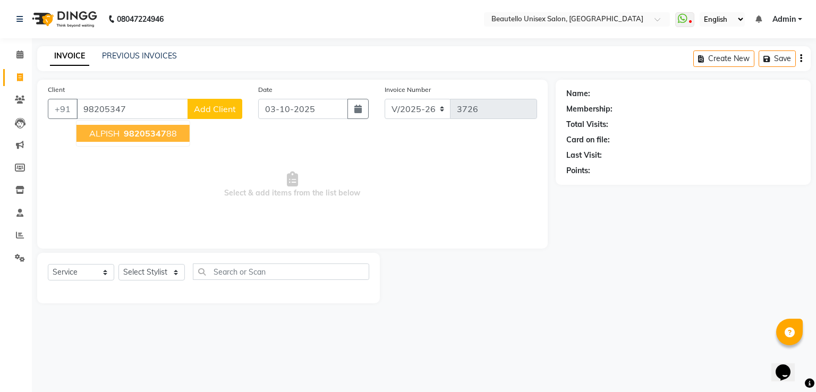
click at [130, 137] on span "98205347" at bounding box center [145, 133] width 42 height 11
type input "9820534788"
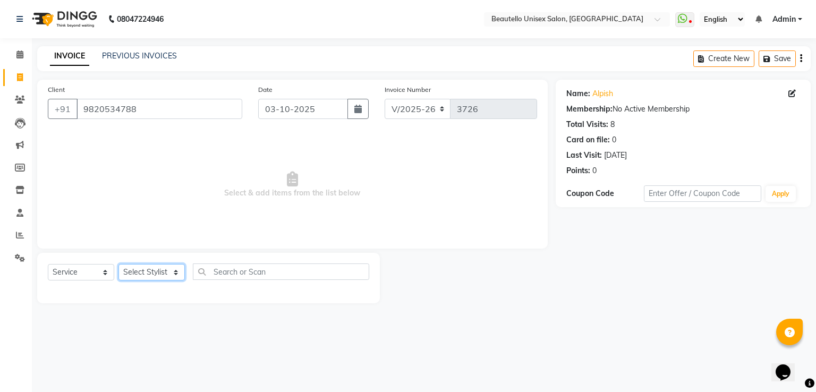
click at [140, 269] on select "Select Stylist Akki [PERSON_NAME] [PERSON_NAME] [PERSON_NAME] Sameer [PERSON_NA…" at bounding box center [151, 272] width 66 height 16
select select "31994"
click at [118, 265] on select "Select Stylist Akki [PERSON_NAME] [PERSON_NAME] [PERSON_NAME] Sameer [PERSON_NA…" at bounding box center [151, 272] width 66 height 16
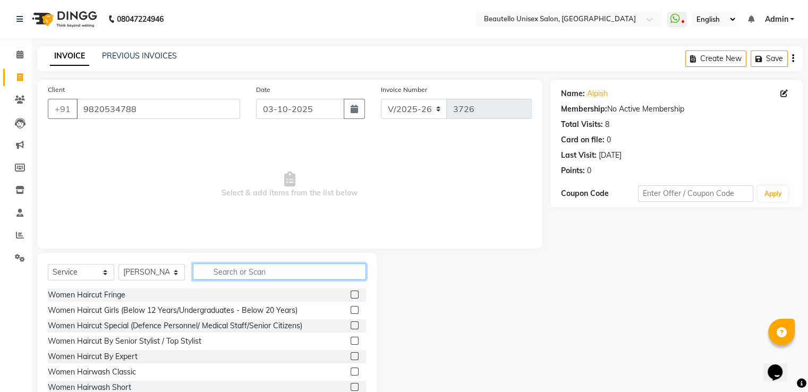
click at [272, 273] on input "text" at bounding box center [279, 271] width 173 height 16
type input "HAIRC"
click at [351, 376] on label at bounding box center [355, 372] width 8 height 8
click at [351, 376] on input "checkbox" at bounding box center [354, 372] width 7 height 7
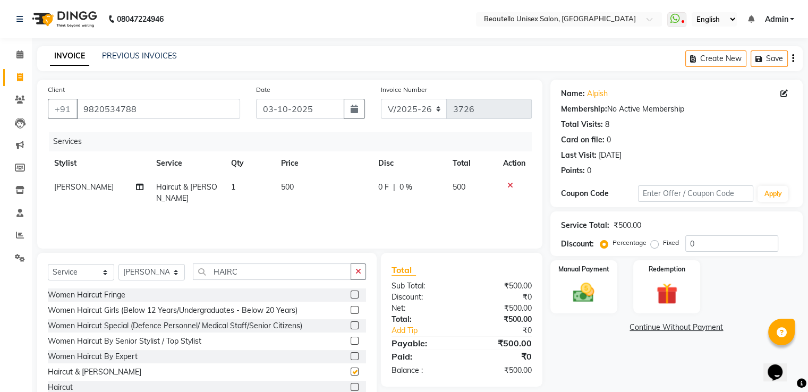
checkbox input "false"
click at [576, 294] on img at bounding box center [584, 292] width 36 height 25
click at [635, 326] on span "CASH" at bounding box center [638, 328] width 23 height 12
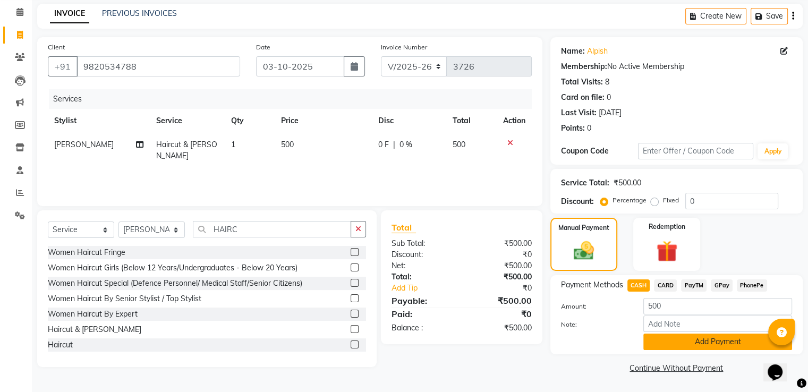
click at [658, 336] on button "Add Payment" at bounding box center [717, 342] width 149 height 16
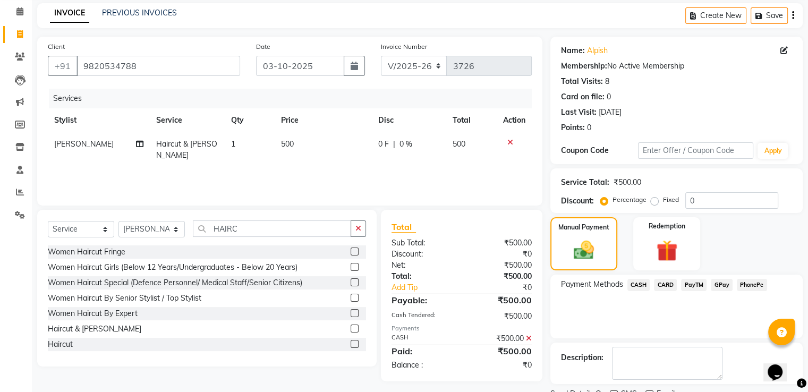
scroll to position [87, 0]
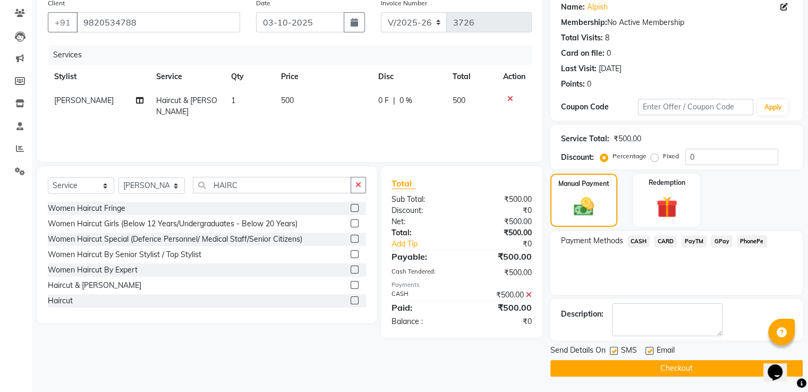
click at [611, 353] on label at bounding box center [614, 351] width 8 height 8
click at [611, 353] on input "checkbox" at bounding box center [613, 351] width 7 height 7
checkbox input "false"
click at [620, 367] on button "Checkout" at bounding box center [676, 368] width 252 height 16
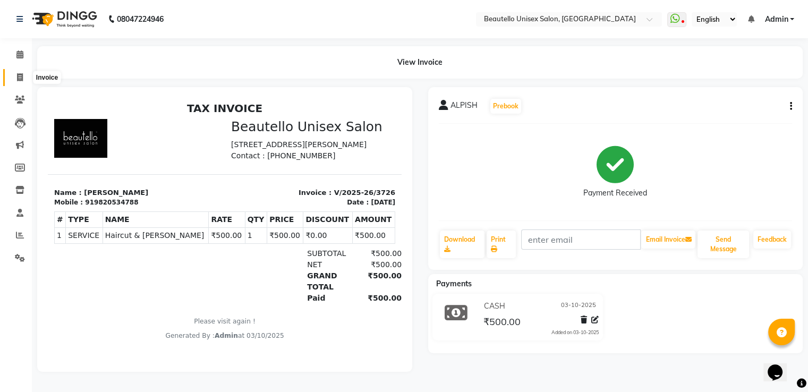
click at [17, 78] on icon at bounding box center [20, 77] width 6 height 8
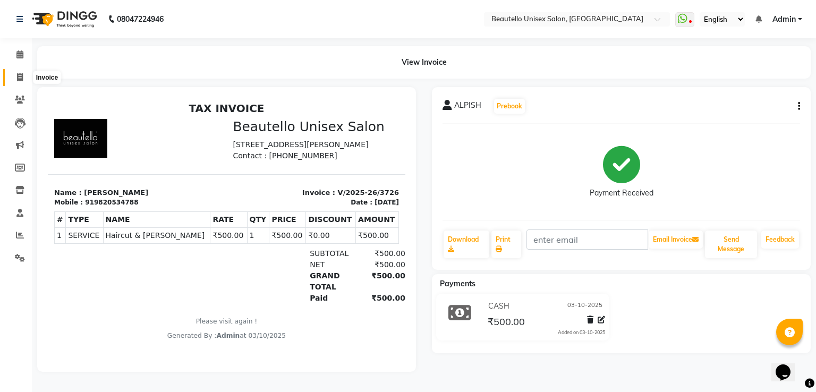
select select "5051"
select select "service"
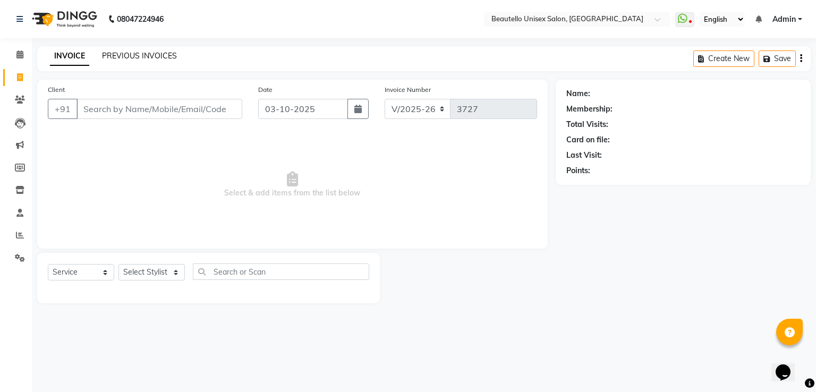
click at [144, 55] on link "PREVIOUS INVOICES" at bounding box center [139, 56] width 75 height 10
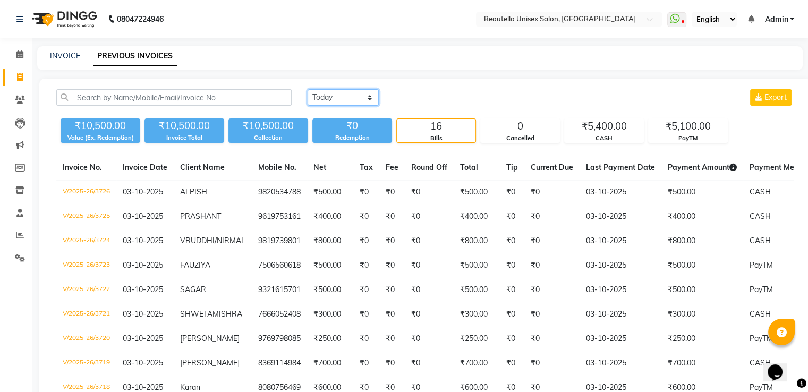
click at [328, 98] on select "[DATE] [DATE] Custom Range" at bounding box center [343, 97] width 71 height 16
select select "[DATE]"
click at [308, 89] on select "[DATE] [DATE] Custom Range" at bounding box center [343, 97] width 71 height 16
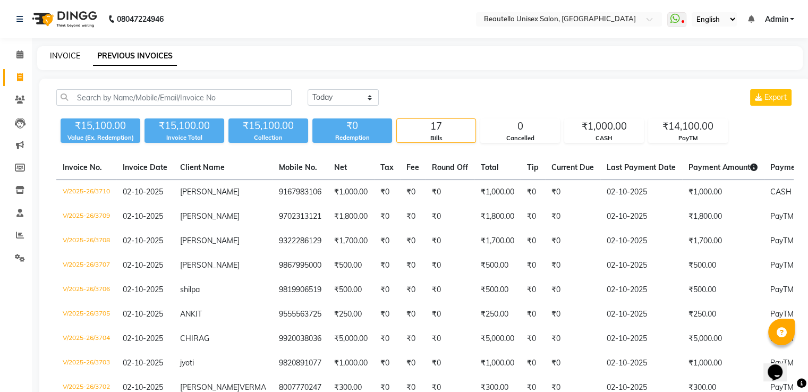
click at [64, 58] on link "INVOICE" at bounding box center [65, 56] width 30 height 10
select select "5051"
select select "service"
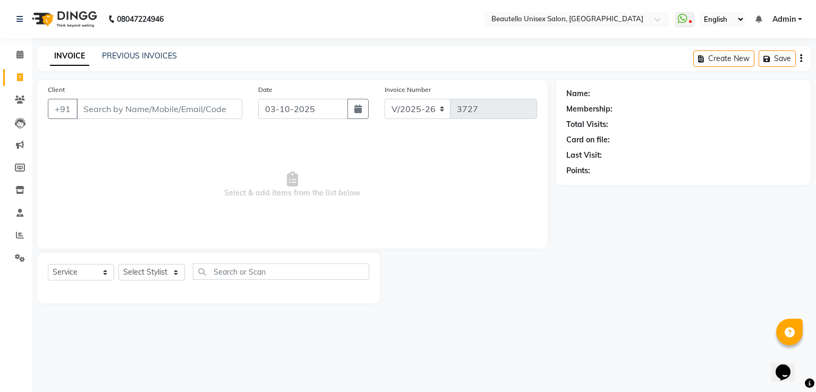
click at [151, 103] on input "Client" at bounding box center [159, 109] width 166 height 20
type input "8767811999"
click at [208, 110] on span "Add Client" at bounding box center [215, 109] width 42 height 11
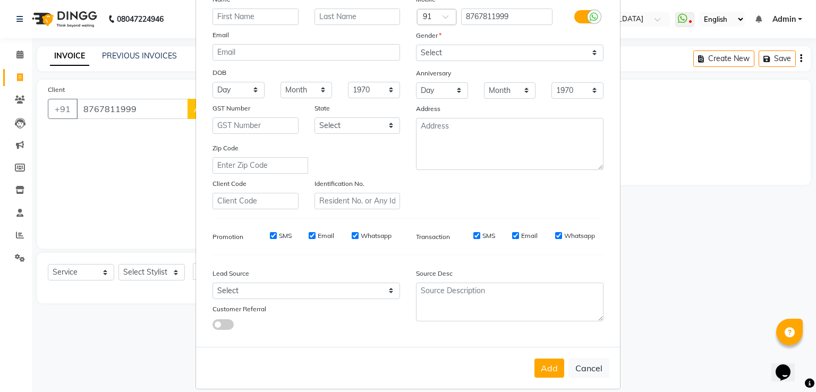
scroll to position [104, 0]
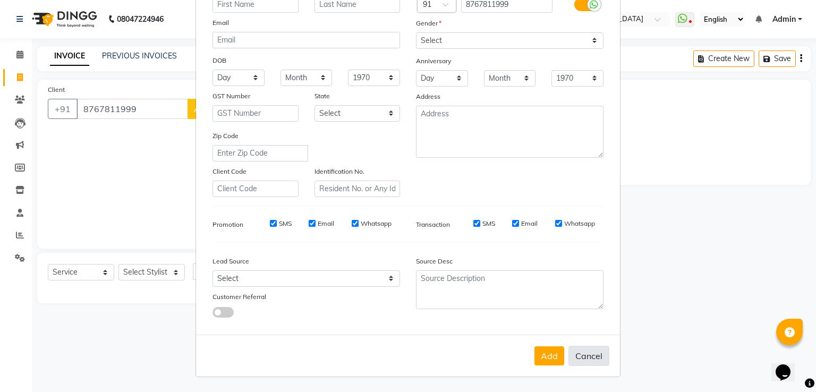
click at [578, 359] on button "Cancel" at bounding box center [588, 356] width 41 height 20
select select
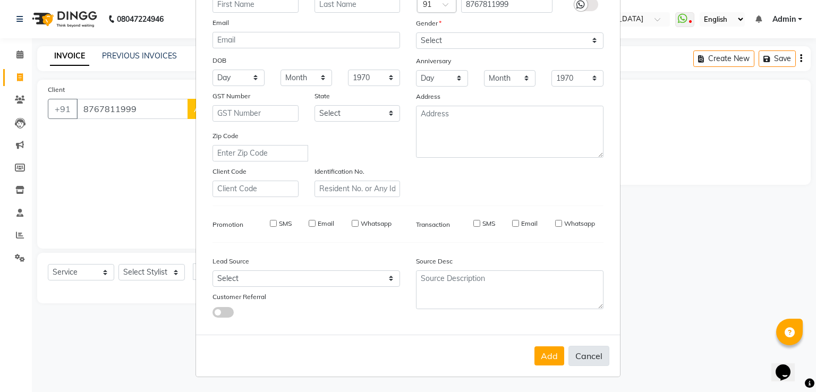
select select
checkbox input "false"
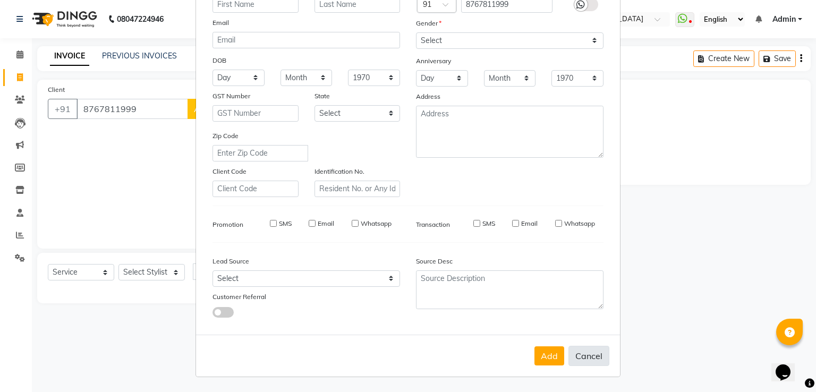
checkbox input "false"
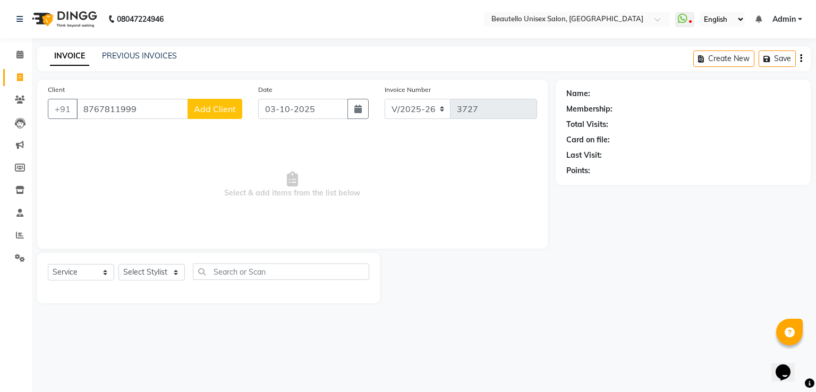
click at [202, 116] on button "Add Client" at bounding box center [215, 109] width 55 height 20
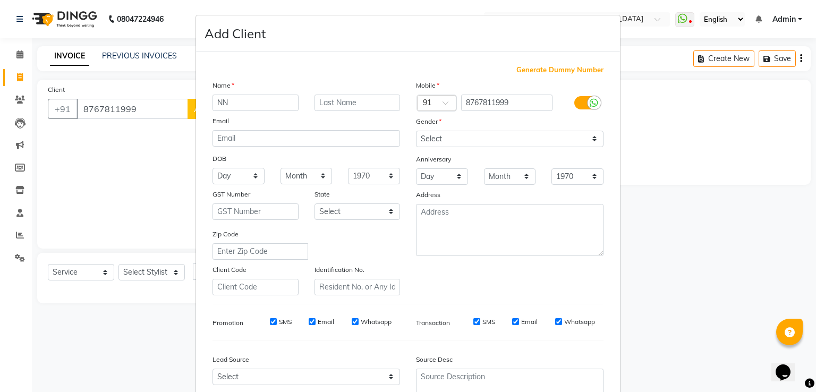
type input "NN"
click at [493, 140] on select "Select [DEMOGRAPHIC_DATA] [DEMOGRAPHIC_DATA] Other Prefer Not To Say" at bounding box center [510, 139] width 188 height 16
select select "[DEMOGRAPHIC_DATA]"
click at [416, 131] on select "Select [DEMOGRAPHIC_DATA] [DEMOGRAPHIC_DATA] Other Prefer Not To Say" at bounding box center [510, 139] width 188 height 16
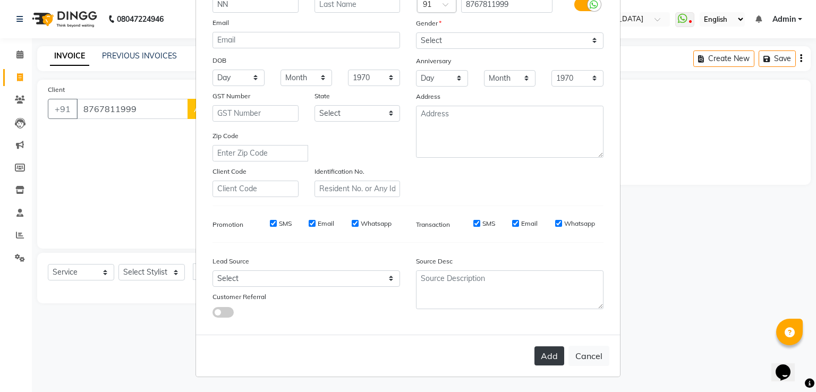
click at [543, 349] on button "Add" at bounding box center [549, 355] width 30 height 19
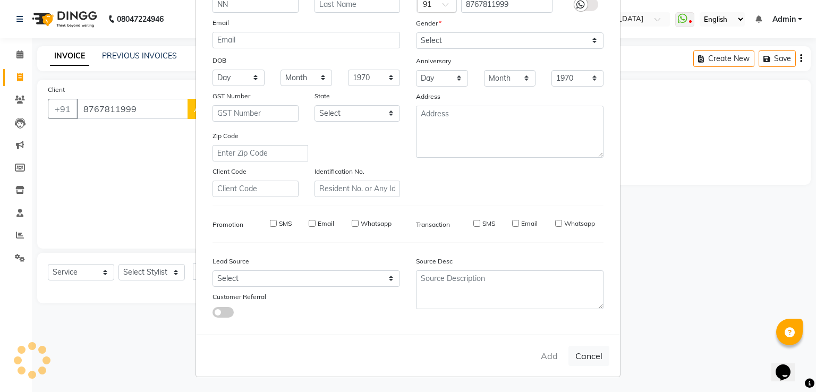
select select
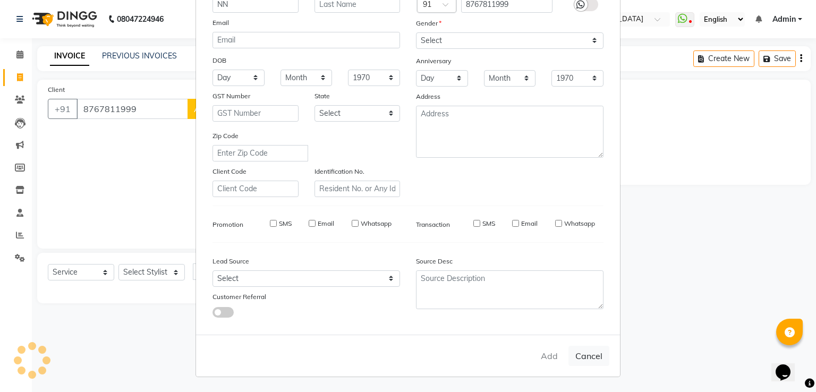
select select
checkbox input "false"
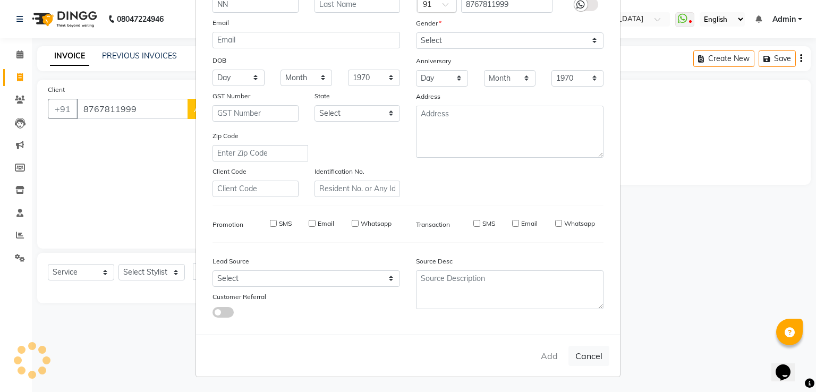
checkbox input "false"
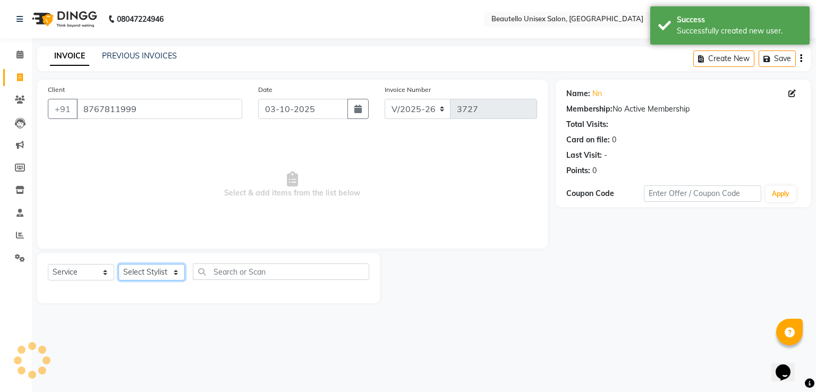
click at [151, 267] on select "Select Stylist Akki [PERSON_NAME] [PERSON_NAME] [PERSON_NAME] Sameer [PERSON_NA…" at bounding box center [151, 272] width 66 height 16
select select "31995"
click at [118, 265] on select "Select Stylist Akki [PERSON_NAME] [PERSON_NAME] [PERSON_NAME] Sameer [PERSON_NA…" at bounding box center [151, 272] width 66 height 16
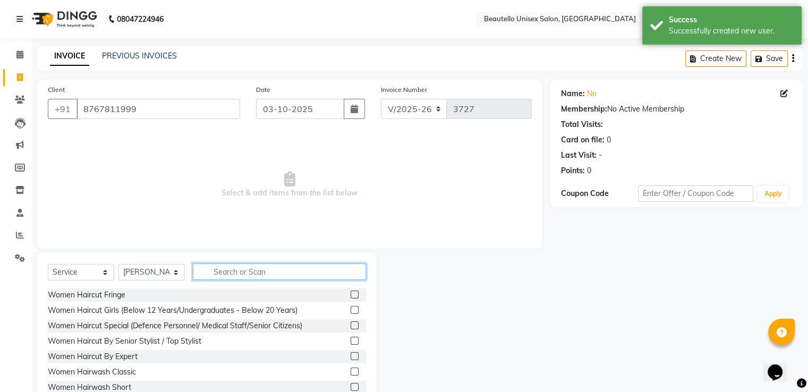
click at [250, 275] on input "text" at bounding box center [279, 271] width 173 height 16
type input "HAIRC"
click at [351, 384] on label at bounding box center [355, 387] width 8 height 8
click at [351, 384] on input "checkbox" at bounding box center [354, 387] width 7 height 7
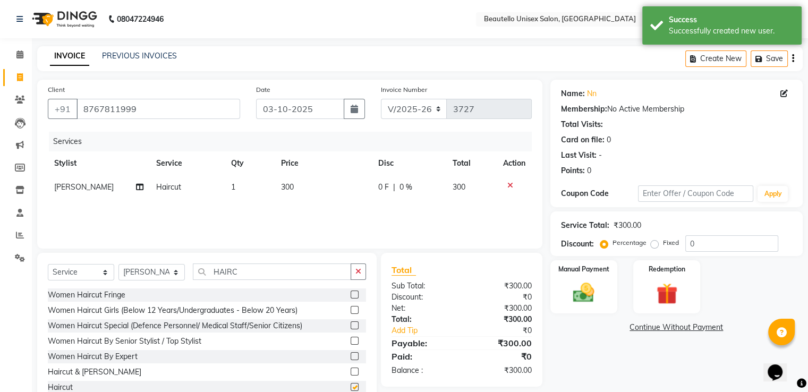
checkbox input "false"
click at [597, 286] on img at bounding box center [584, 292] width 36 height 25
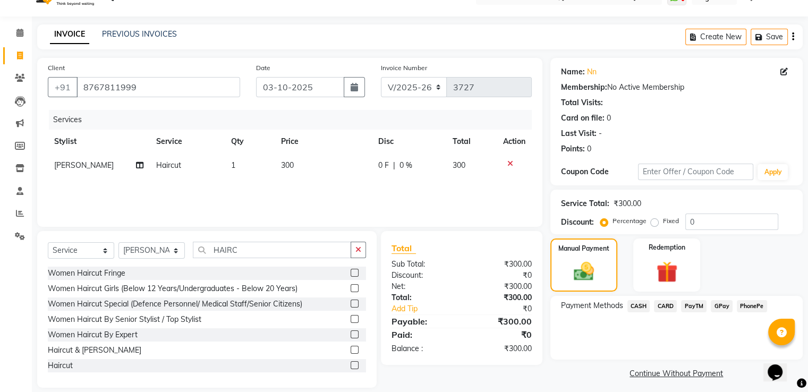
scroll to position [34, 0]
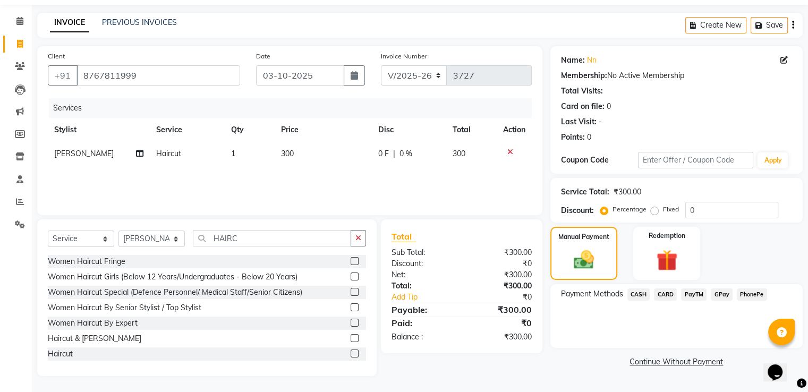
click at [694, 294] on span "PayTM" at bounding box center [693, 294] width 25 height 12
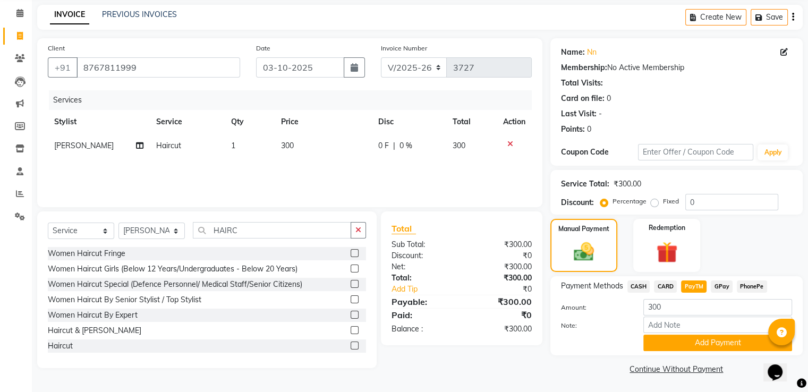
scroll to position [43, 0]
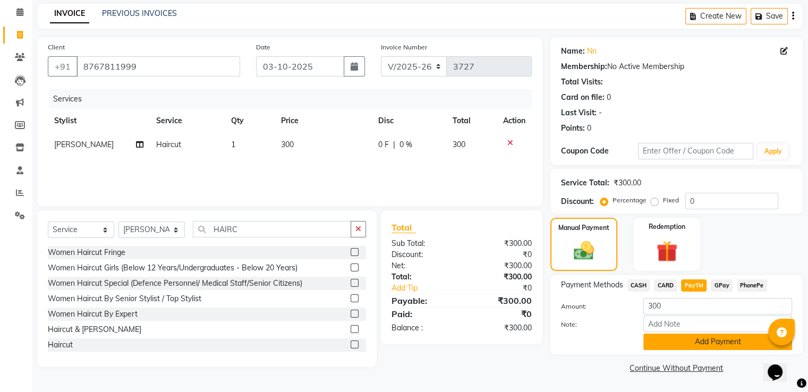
click at [664, 338] on button "Add Payment" at bounding box center [717, 342] width 149 height 16
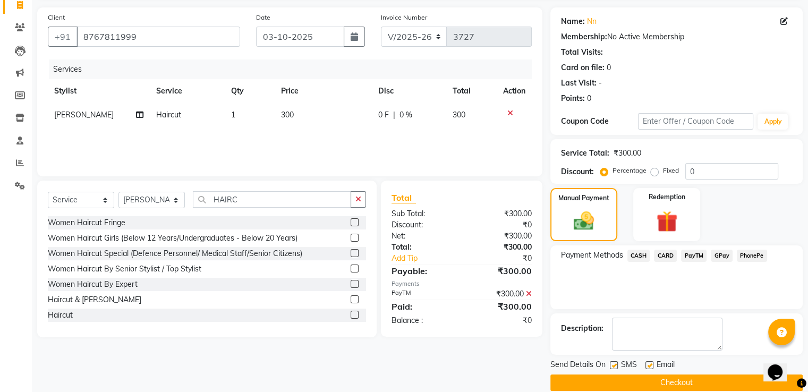
scroll to position [87, 0]
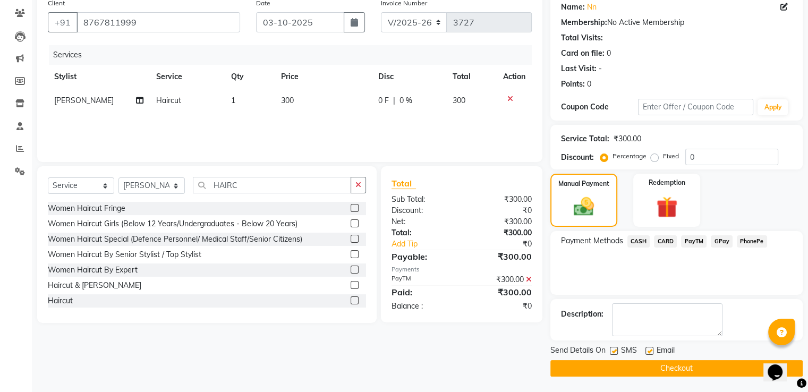
click at [615, 350] on label at bounding box center [614, 351] width 8 height 8
click at [615, 350] on input "checkbox" at bounding box center [613, 351] width 7 height 7
checkbox input "false"
click at [625, 369] on button "Checkout" at bounding box center [676, 368] width 252 height 16
